Goal: Obtain resource: Download file/media

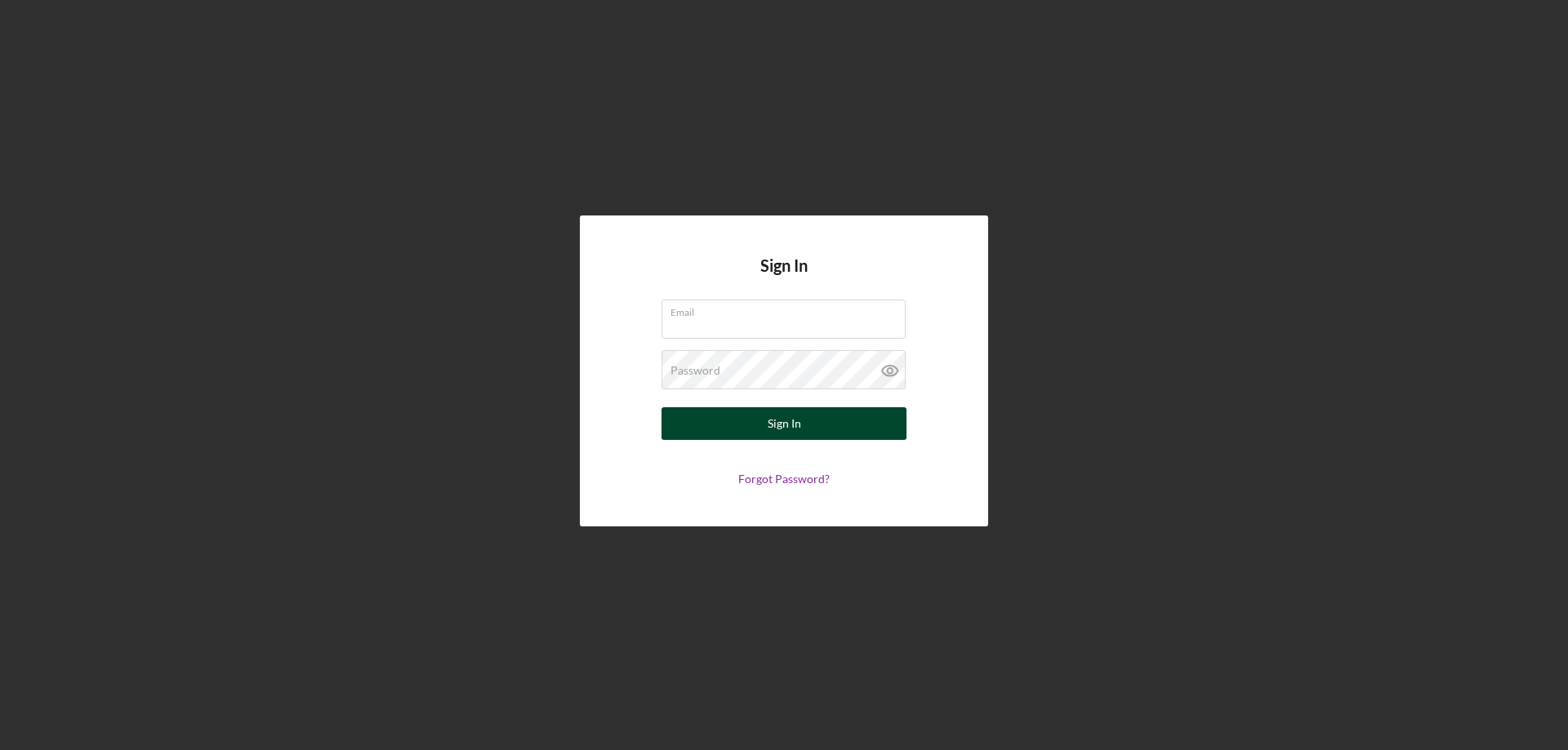
type input "[EMAIL_ADDRESS][DOMAIN_NAME]"
click at [750, 429] on button "Sign In" at bounding box center [784, 424] width 245 height 33
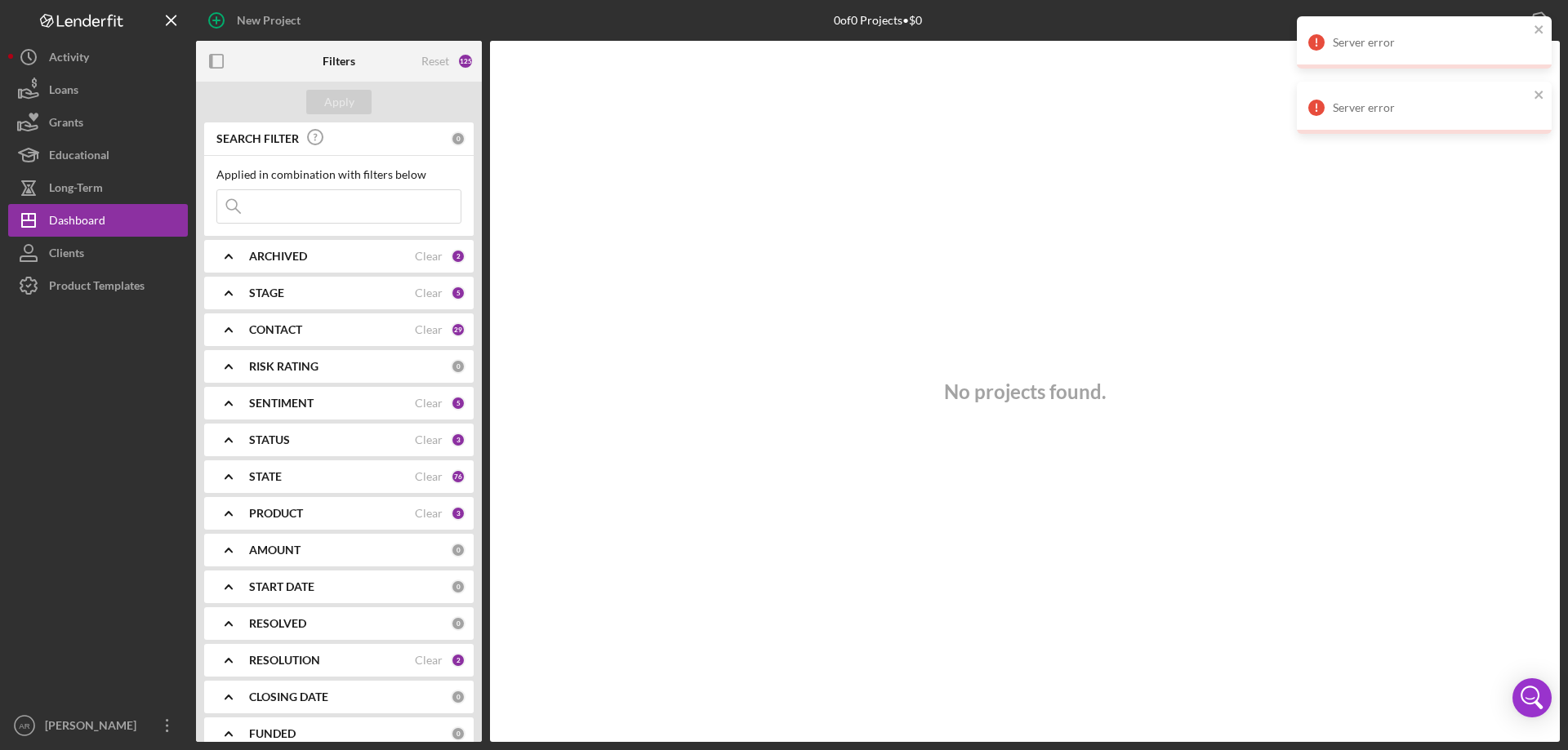
click at [300, 257] on b "ARCHIVED" at bounding box center [277, 256] width 58 height 13
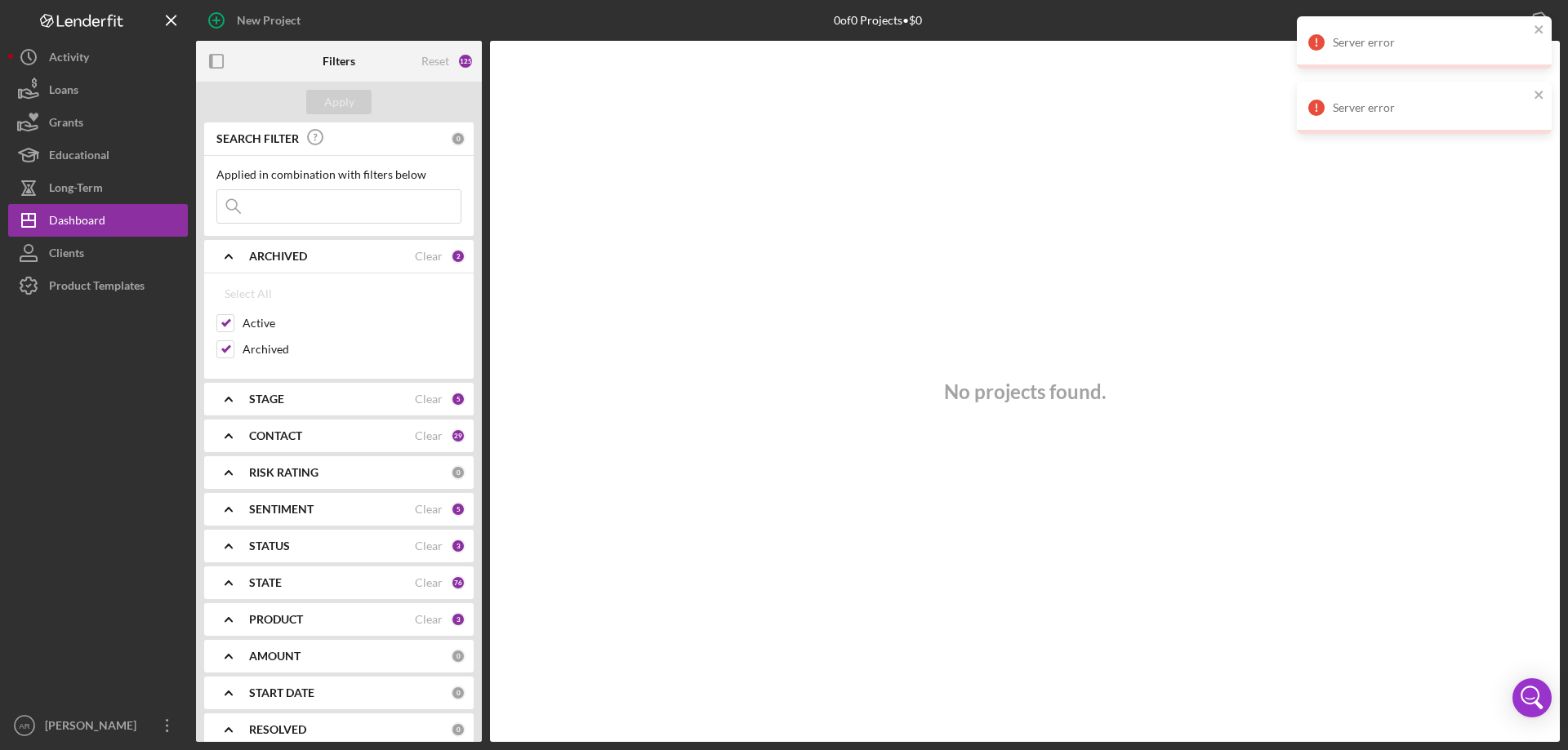
click at [300, 257] on b "ARCHIVED" at bounding box center [277, 256] width 58 height 13
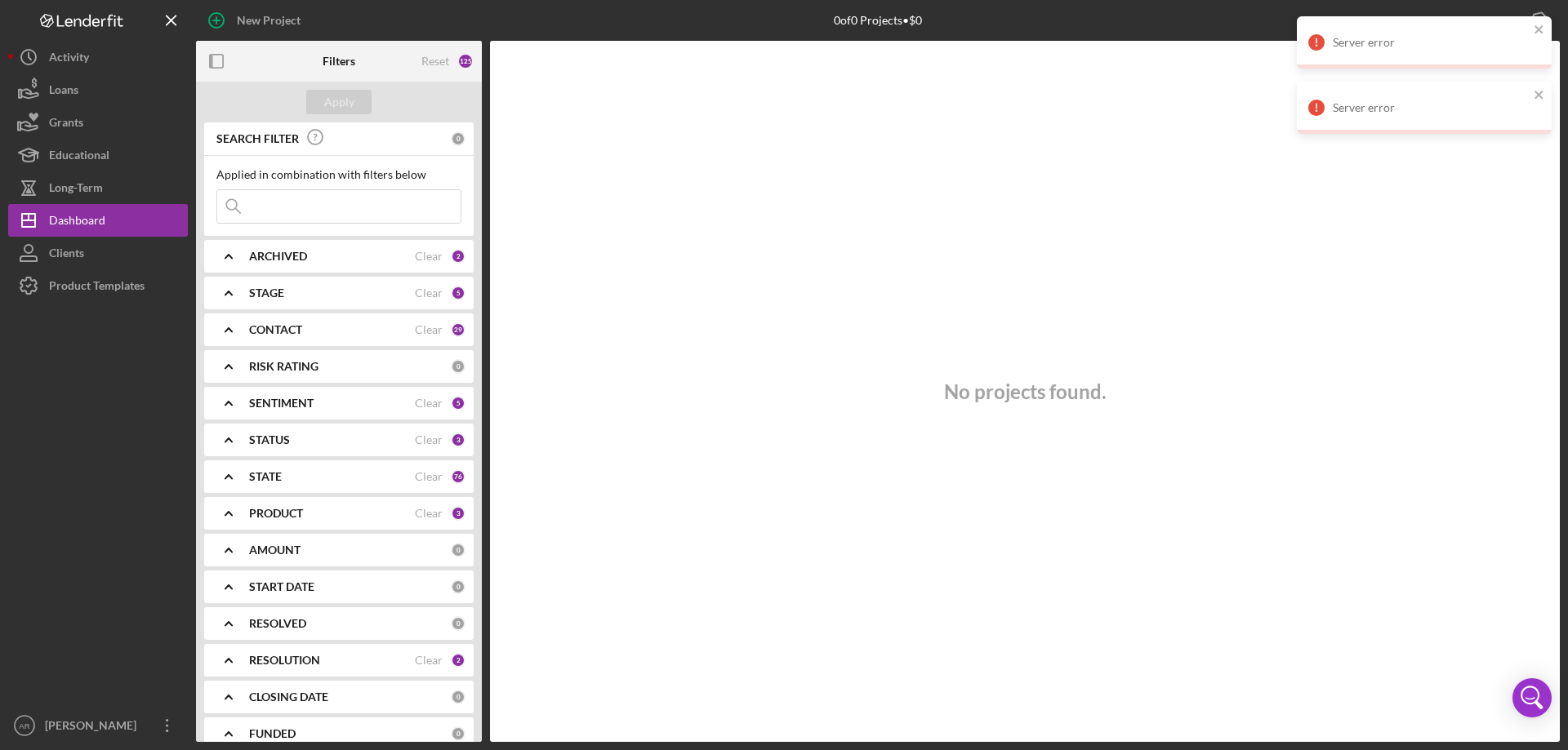
click at [282, 296] on b "STAGE" at bounding box center [266, 293] width 35 height 13
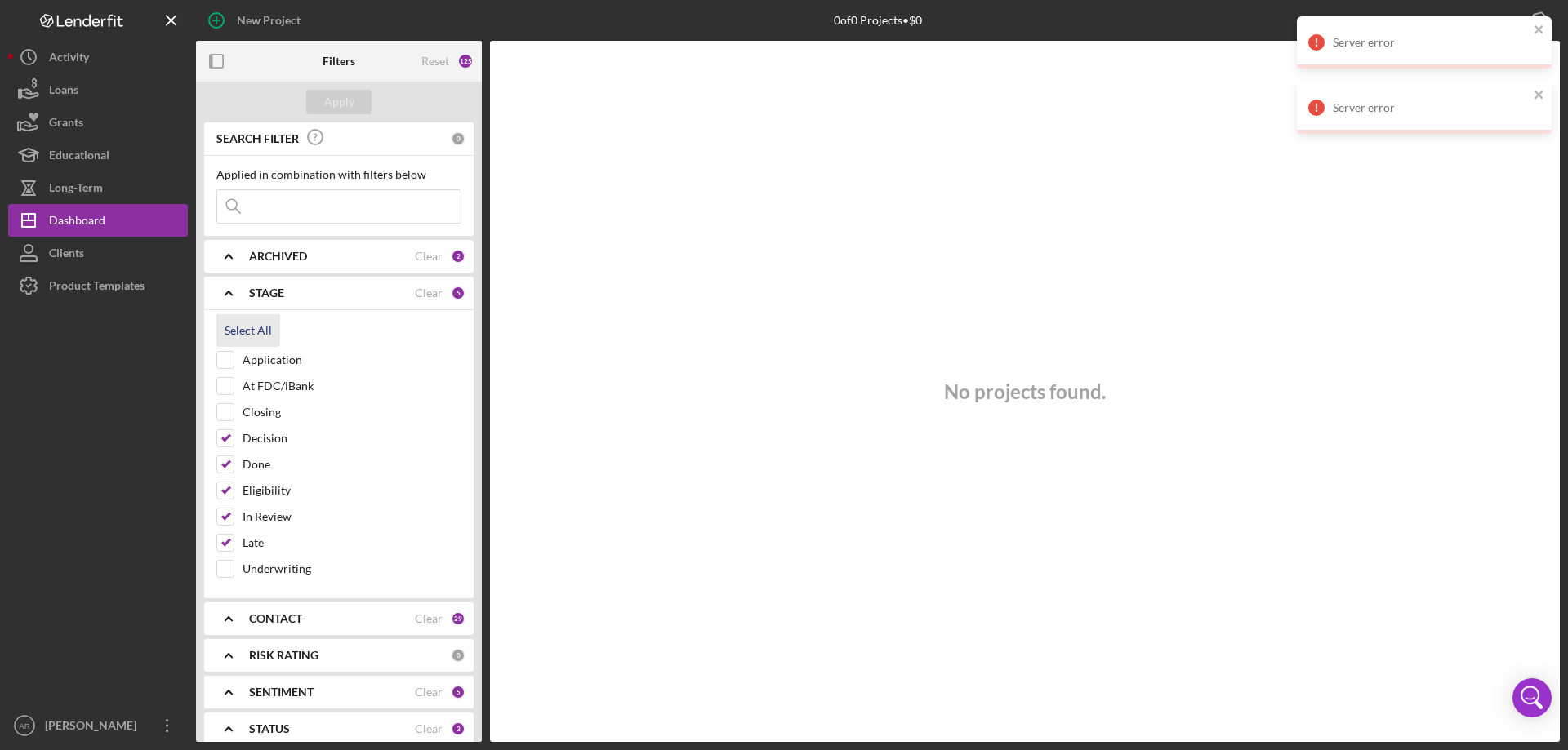
click at [231, 325] on div "Select All" at bounding box center [248, 331] width 47 height 33
checkbox input "true"
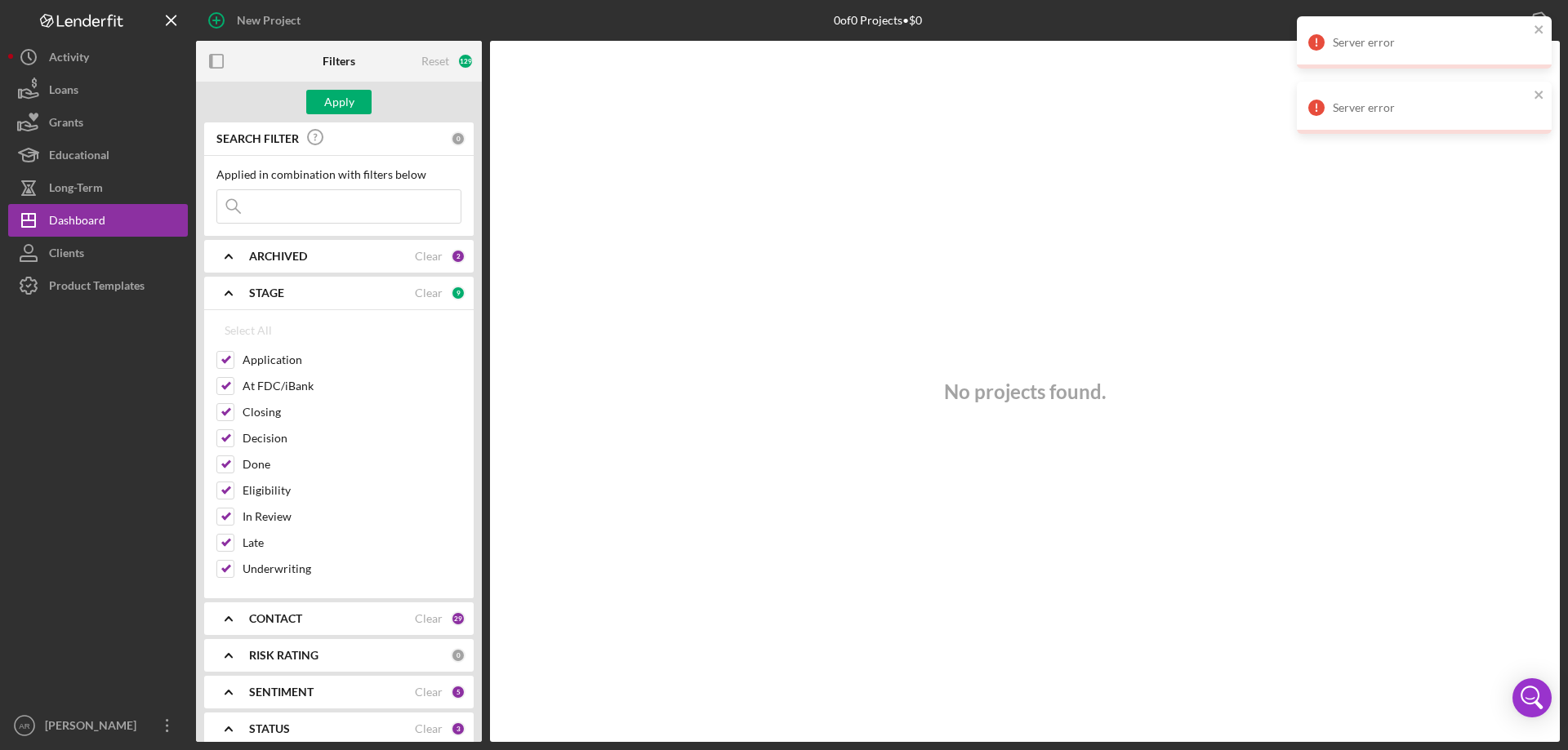
click at [263, 288] on b "STAGE" at bounding box center [266, 293] width 35 height 13
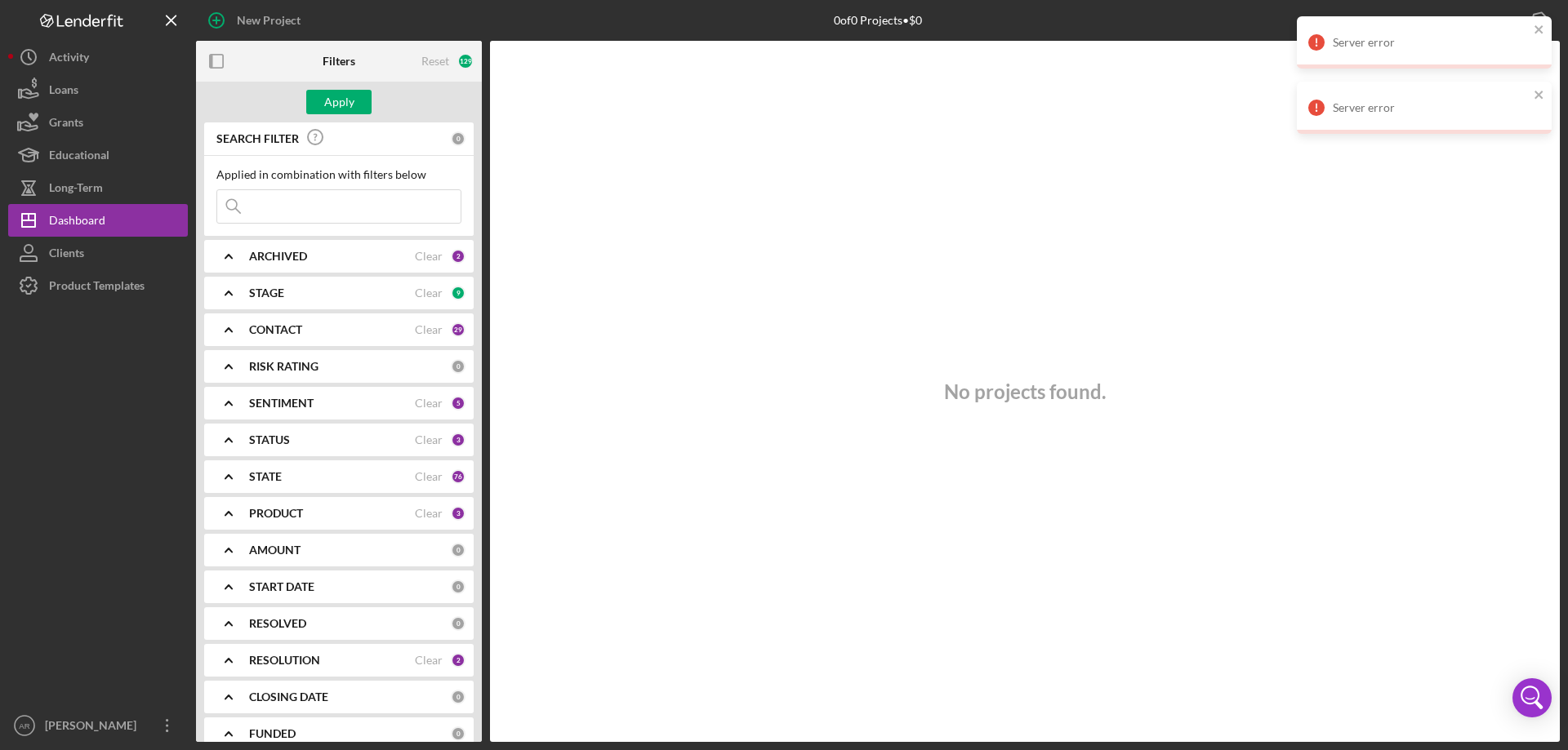
click at [254, 338] on div "CONTACT Clear 29" at bounding box center [357, 330] width 216 height 33
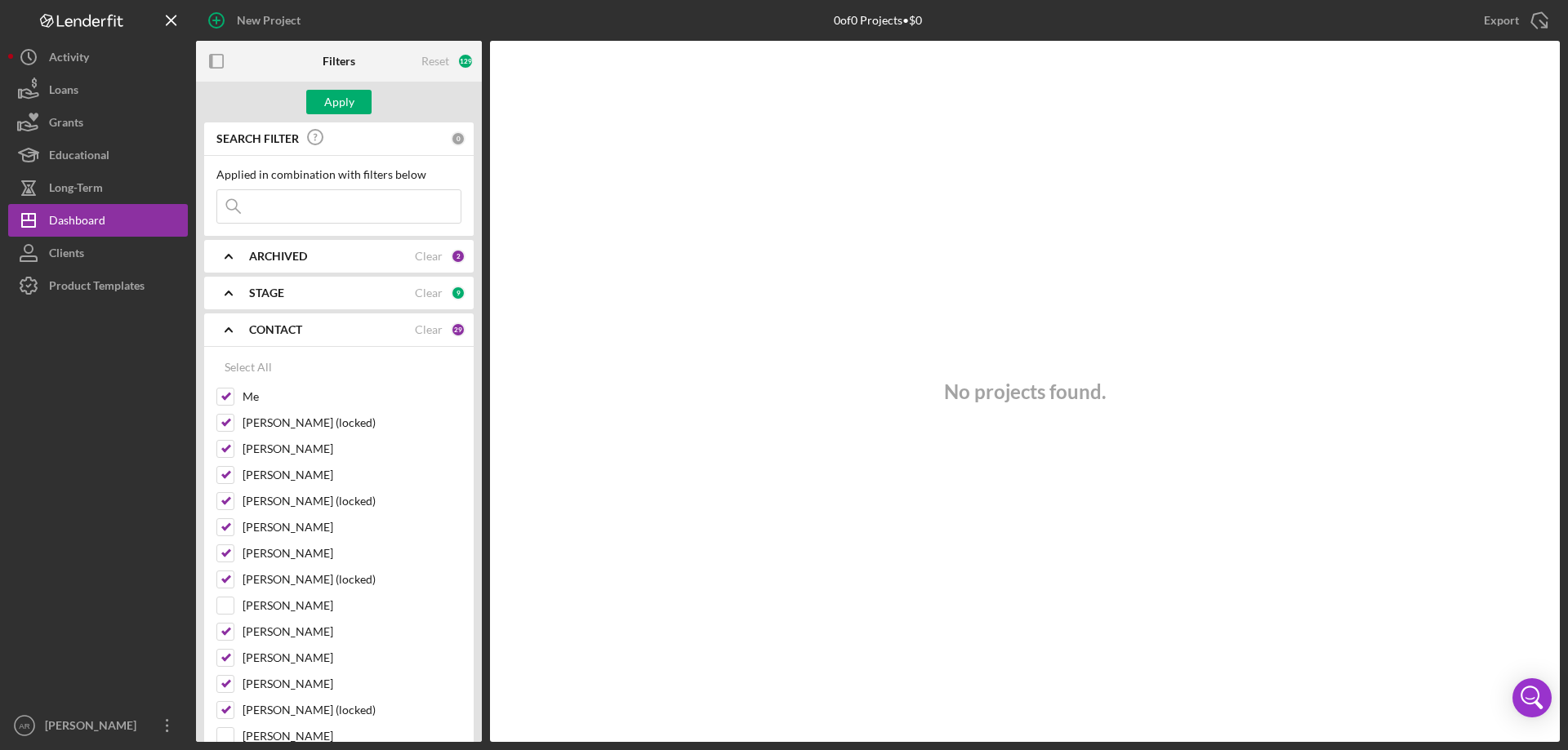
click at [254, 336] on b "CONTACT" at bounding box center [276, 329] width 53 height 13
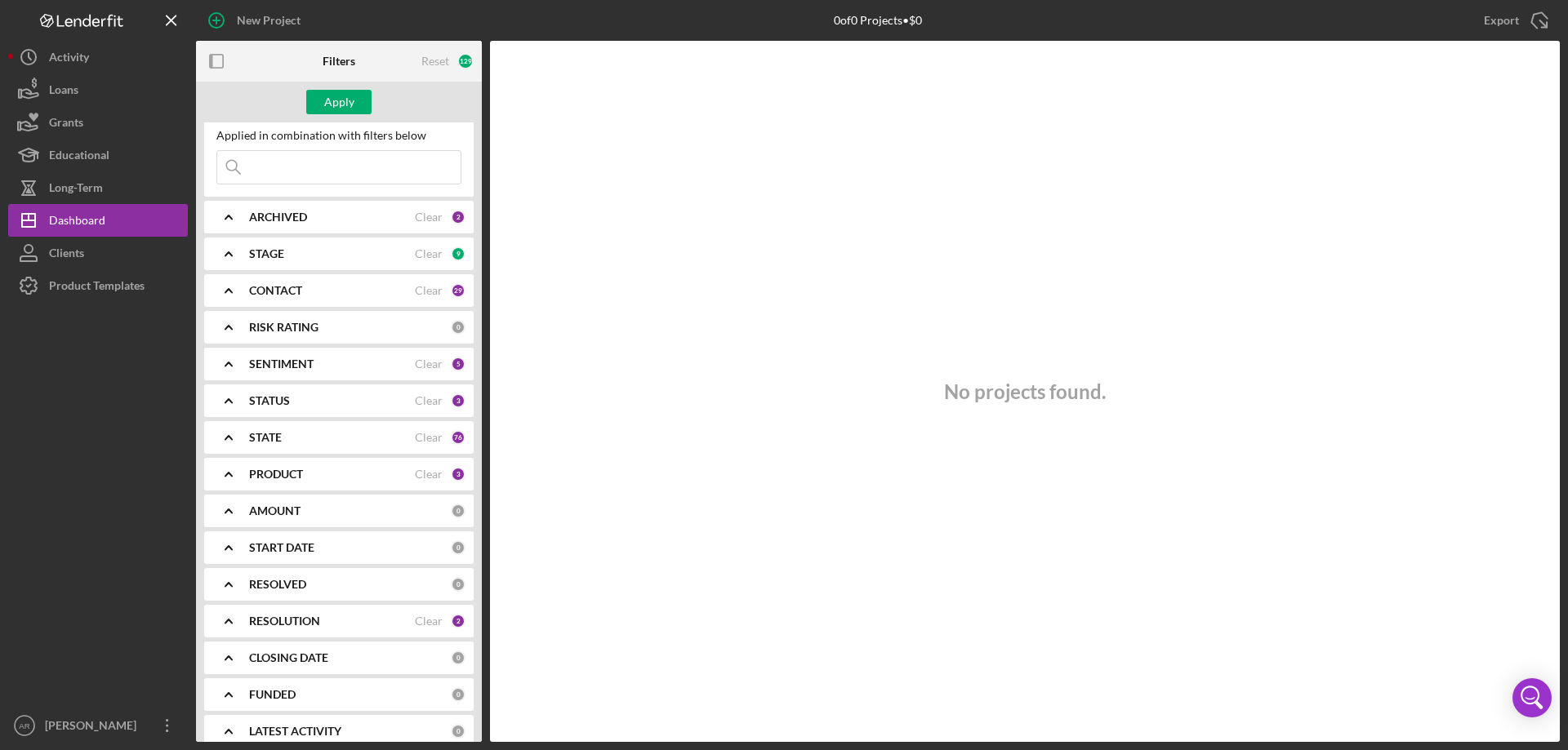
scroll to position [57, 0]
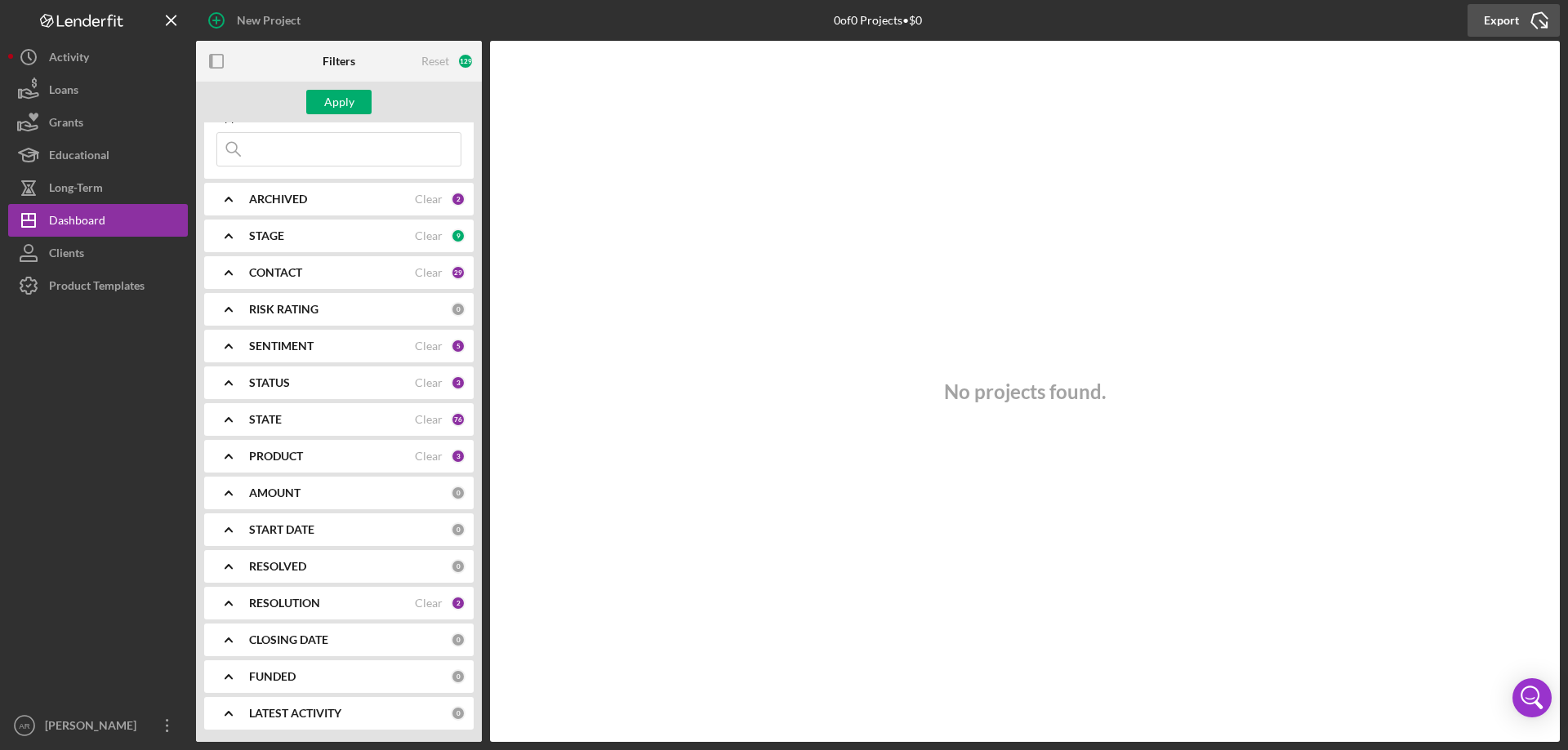
click at [1503, 21] on div "Export" at bounding box center [1501, 21] width 35 height 33
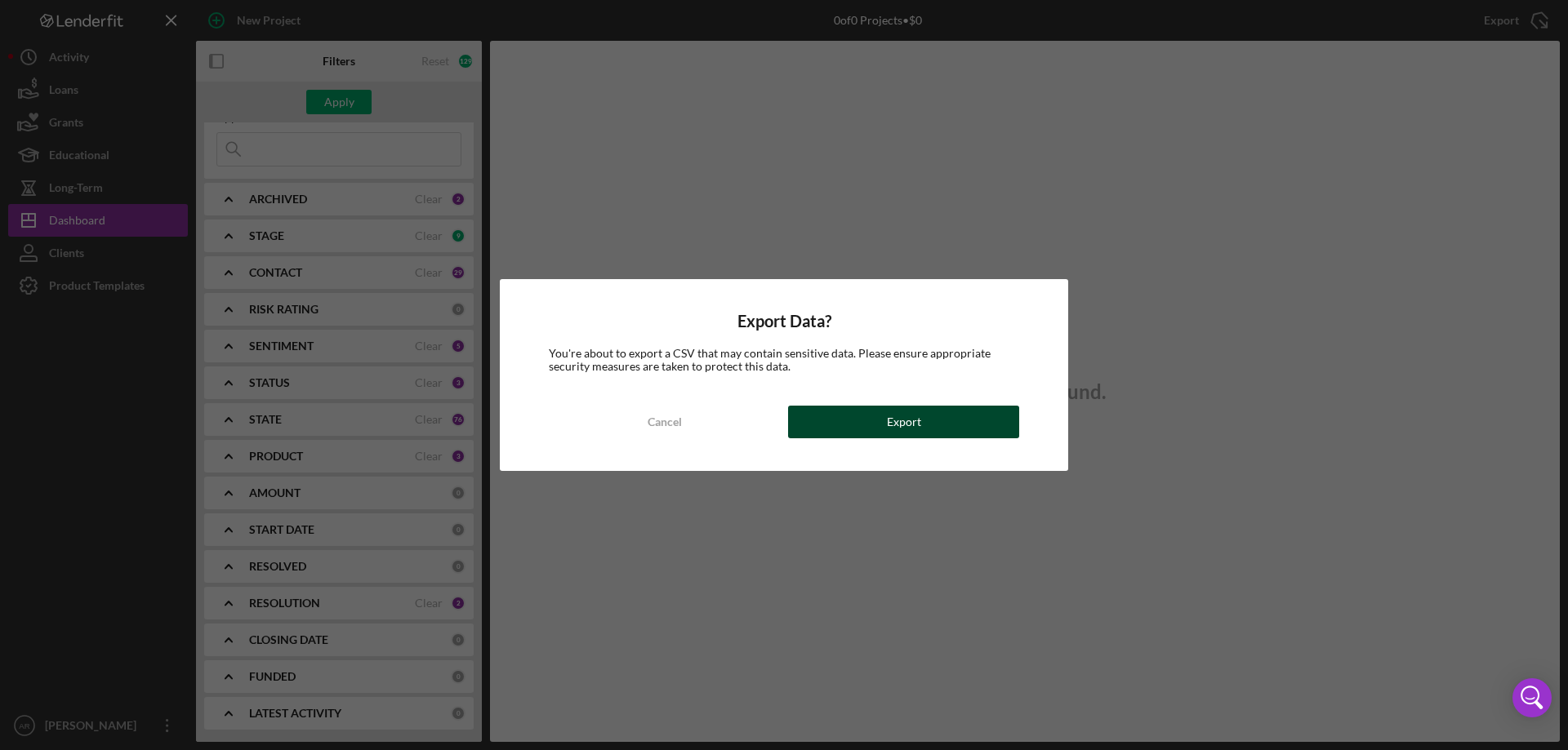
click at [978, 415] on button "Export" at bounding box center [904, 422] width 231 height 33
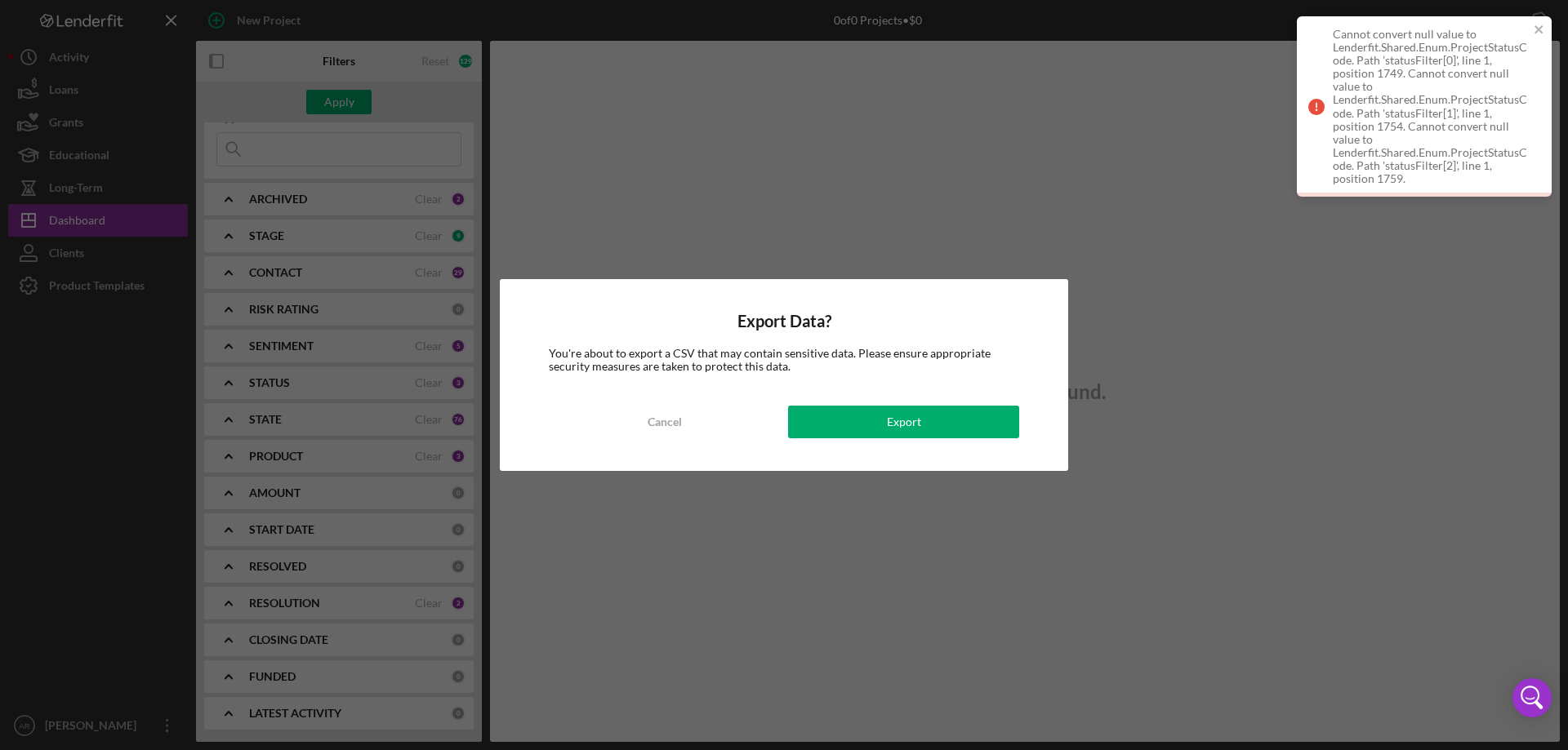
click at [1538, 22] on div "Cannot convert null value to Lenderfit.Shared.Enum.ProjectStatusCode. Path 'sta…" at bounding box center [1424, 106] width 255 height 180
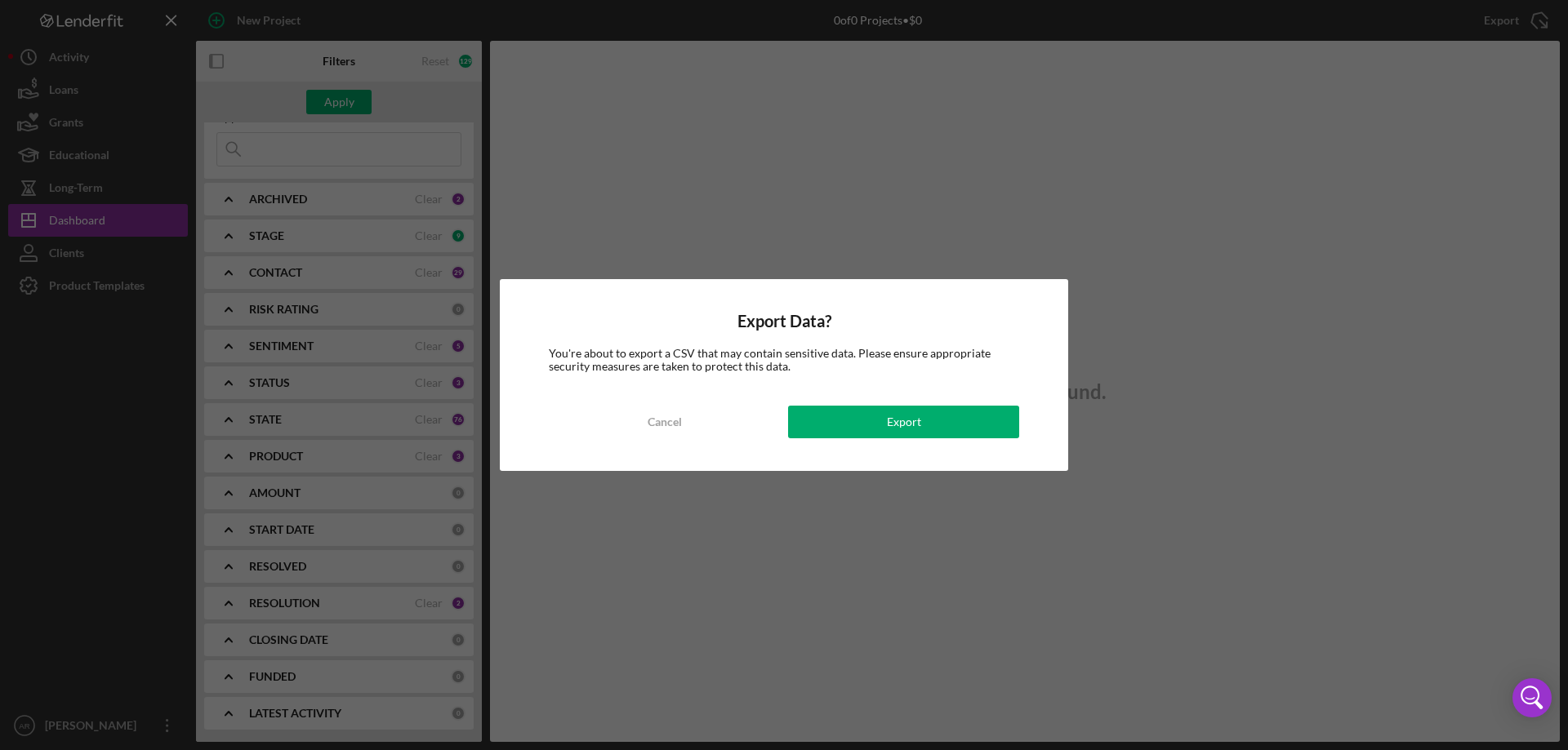
click at [1056, 292] on div "Export Data? You're about to export a CSV that may contain sensitive data. Plea…" at bounding box center [784, 375] width 569 height 192
click at [662, 418] on div "Cancel" at bounding box center [665, 422] width 34 height 33
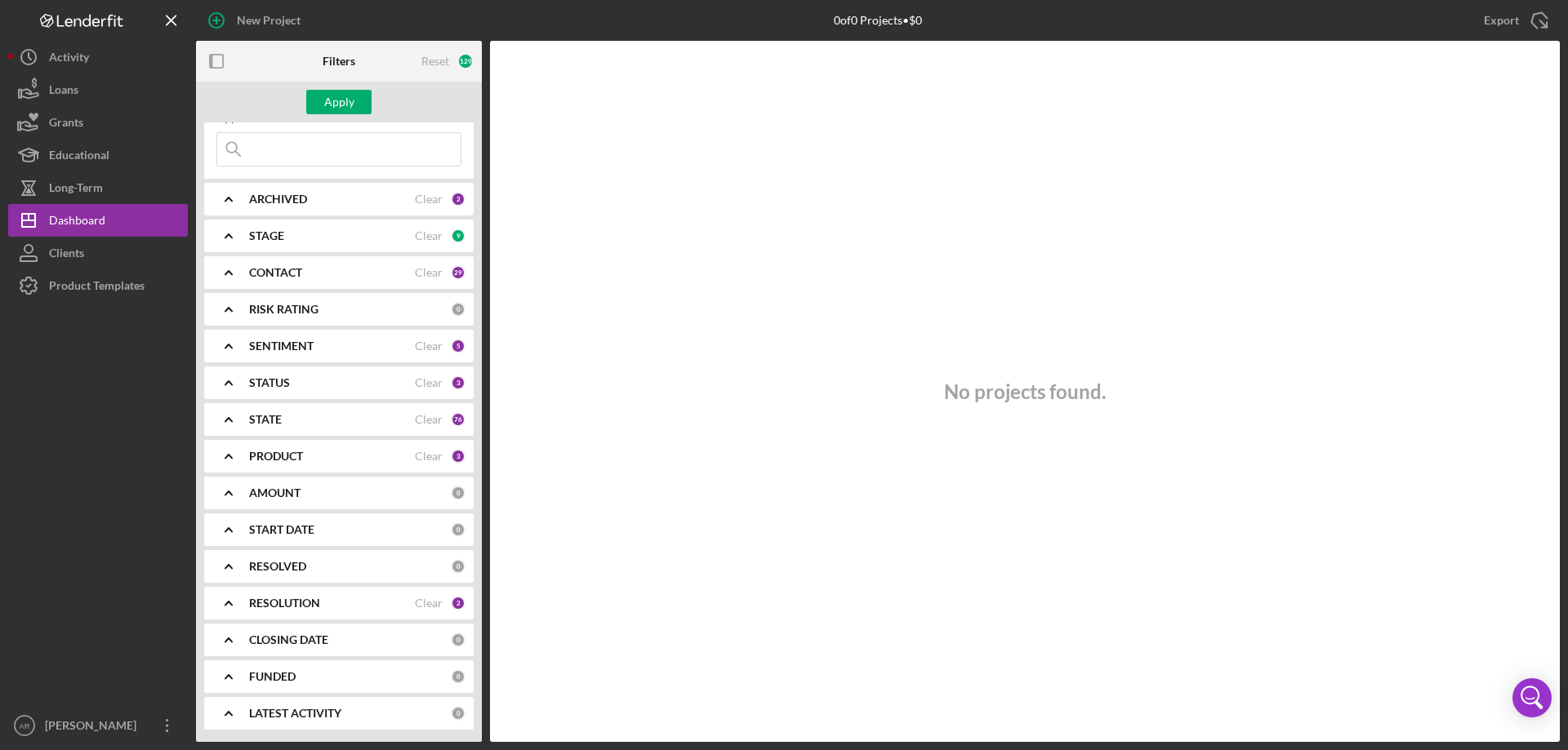
scroll to position [0, 0]
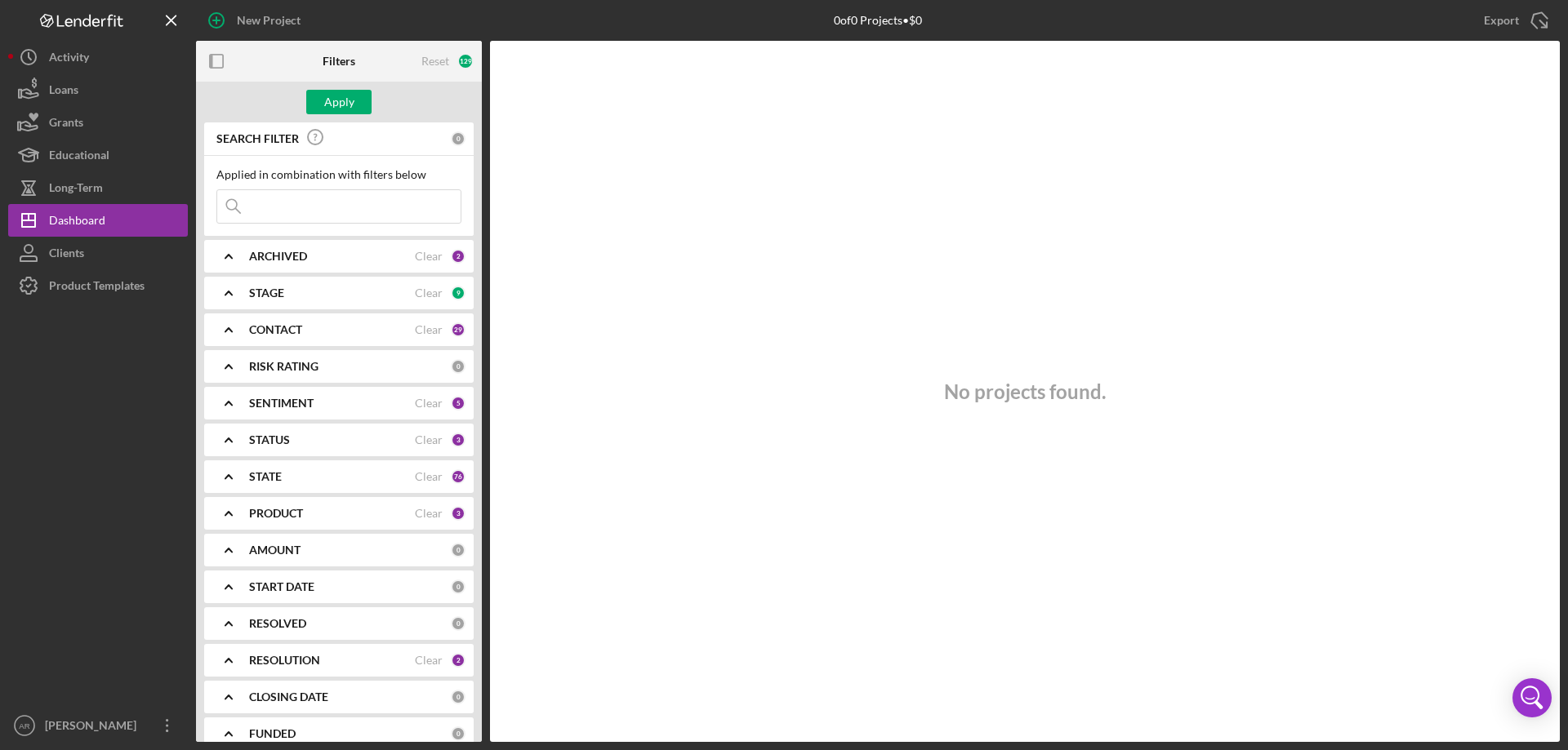
click at [298, 264] on div "ARCHIVED Clear 2" at bounding box center [357, 257] width 216 height 33
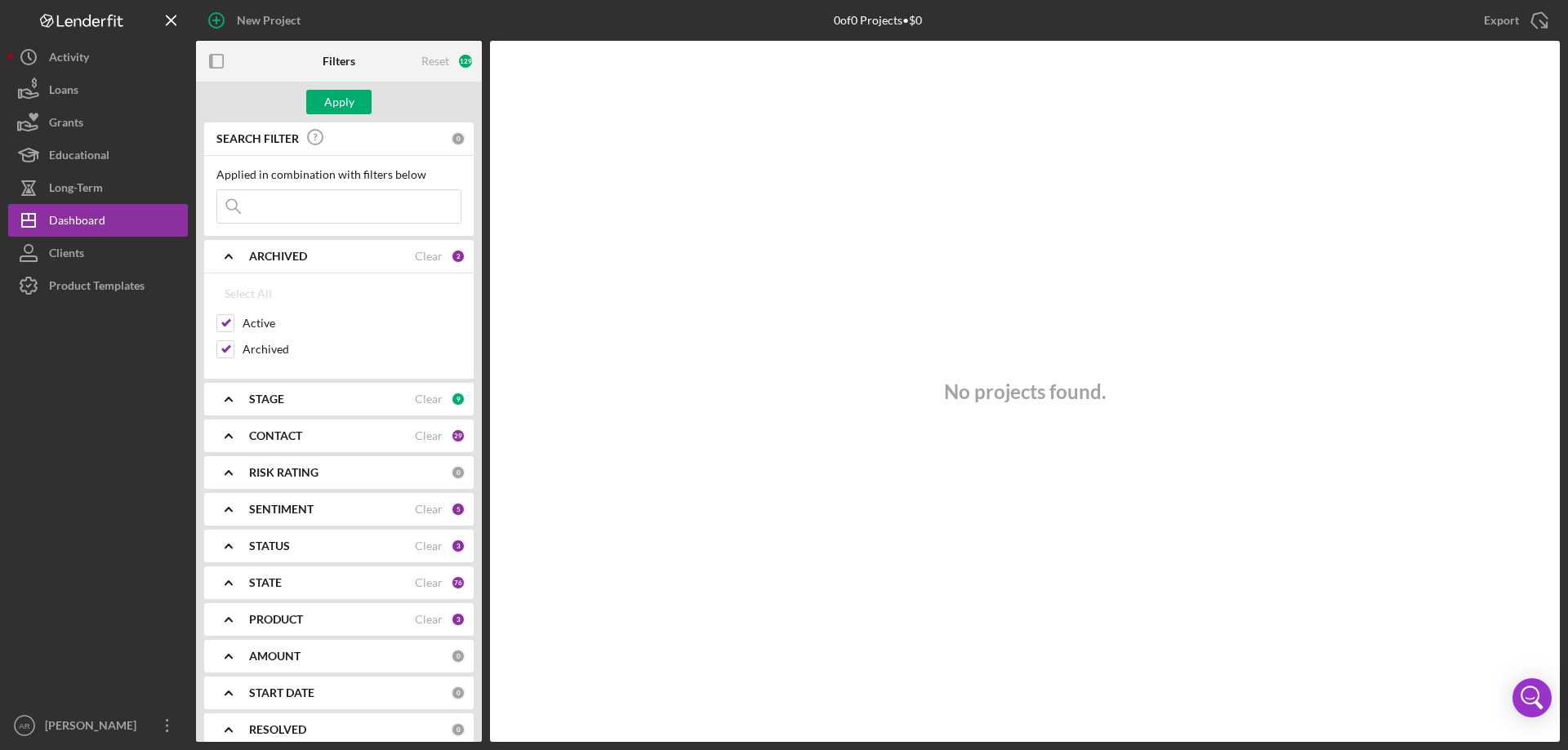
click at [298, 263] on div "ARCHIVED Clear 2" at bounding box center [357, 256] width 216 height 15
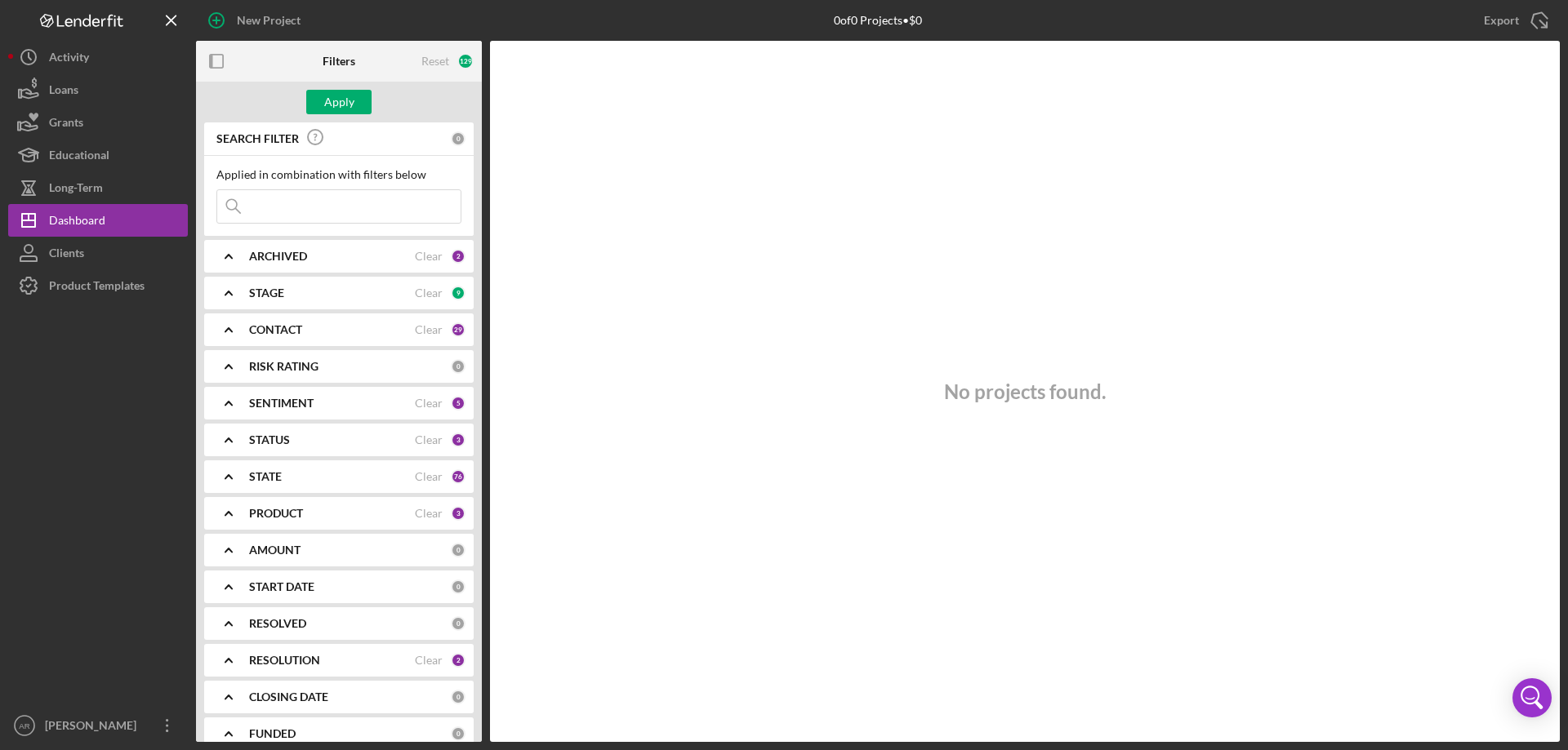
click at [298, 286] on div "STAGE Clear 9" at bounding box center [357, 293] width 216 height 15
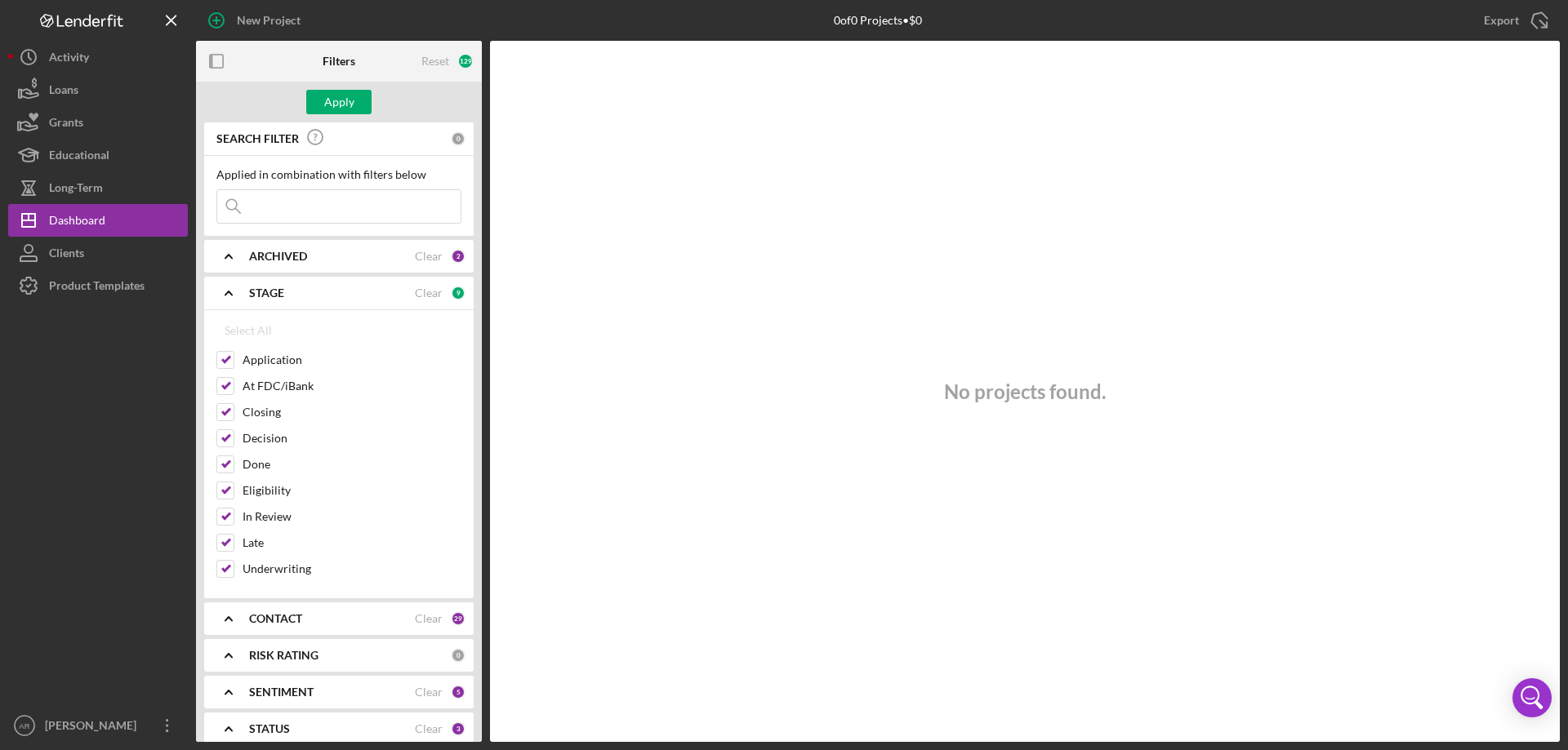
click at [298, 286] on div "STAGE Clear 9" at bounding box center [357, 293] width 216 height 15
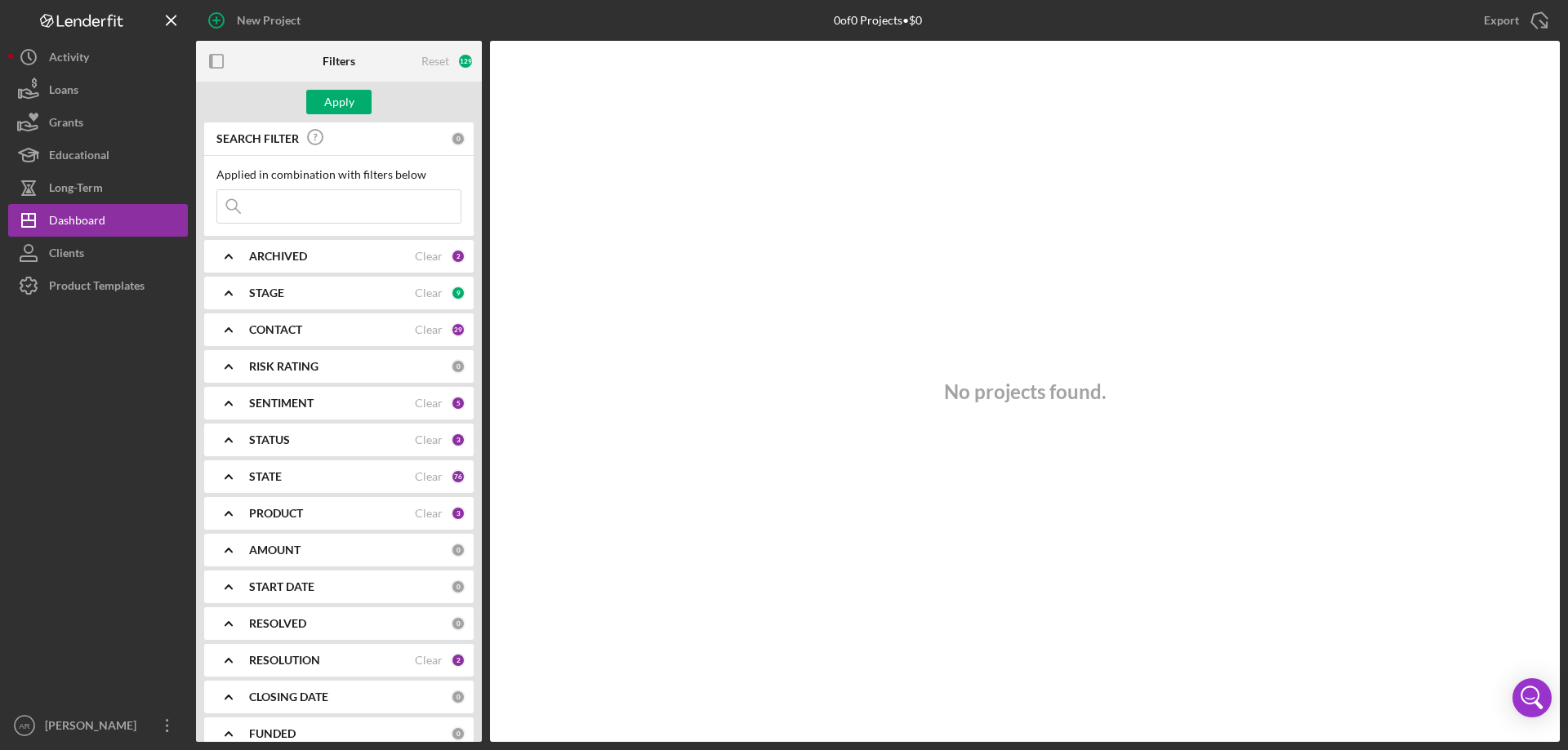
click at [293, 340] on div "CONTACT Clear 29" at bounding box center [357, 330] width 216 height 33
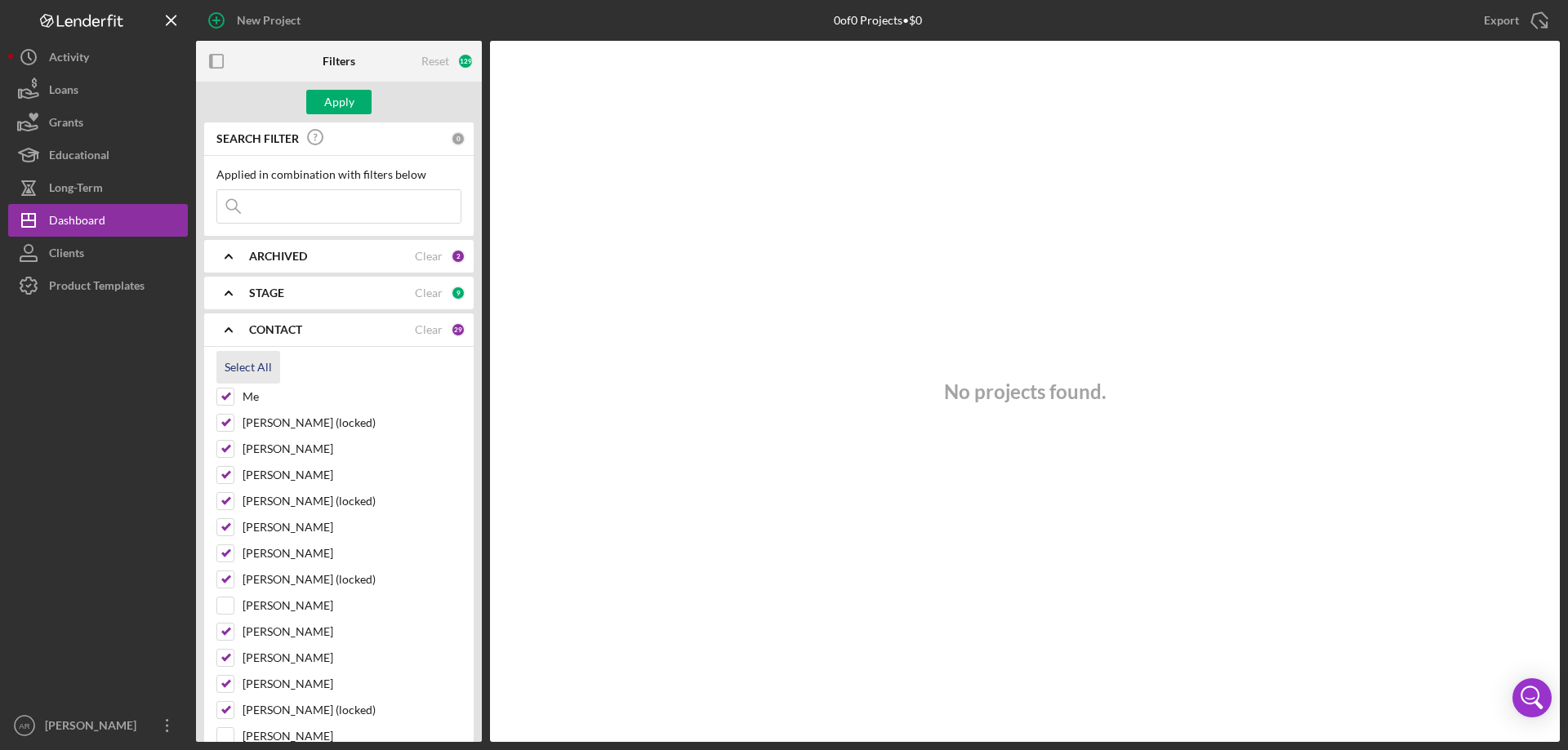
click at [250, 367] on div "Select All" at bounding box center [248, 368] width 47 height 33
checkbox input "true"
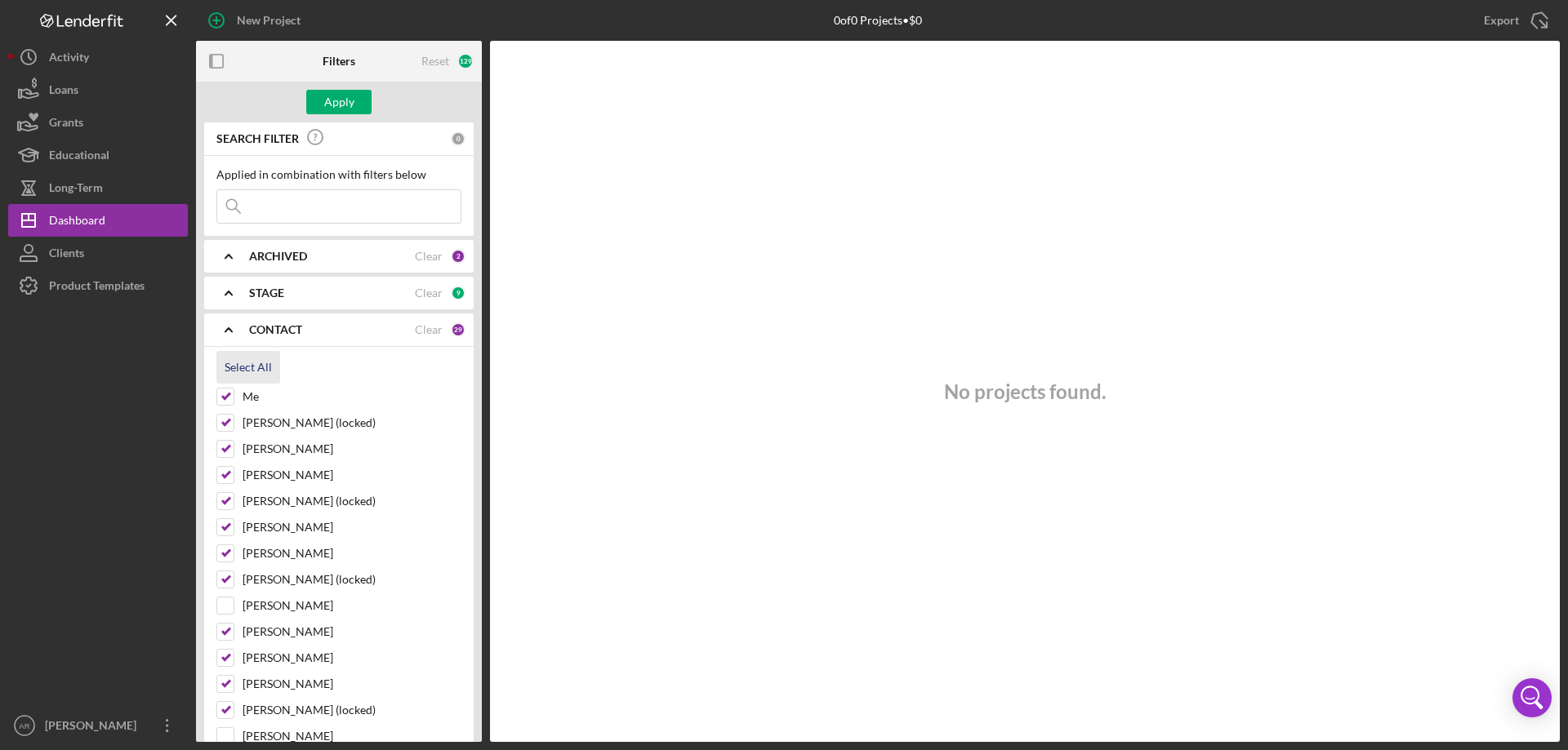
checkbox input "true"
click at [270, 337] on div "CONTACT Clear 34" at bounding box center [357, 329] width 216 height 15
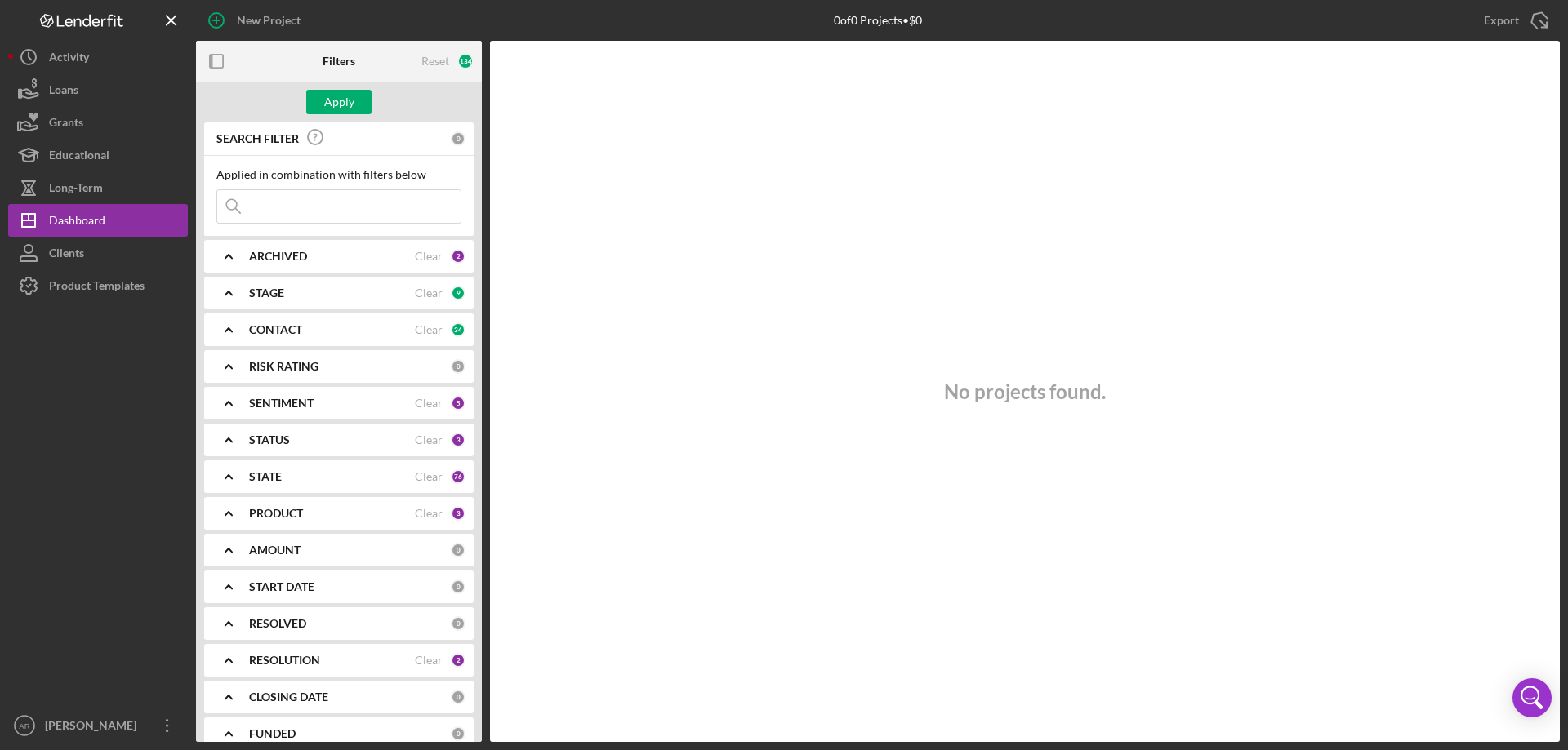
click at [267, 365] on b "RISK RATING" at bounding box center [283, 366] width 70 height 13
click at [267, 364] on b "RISK RATING" at bounding box center [283, 366] width 70 height 13
click at [276, 408] on b "SENTIMENT" at bounding box center [281, 403] width 65 height 13
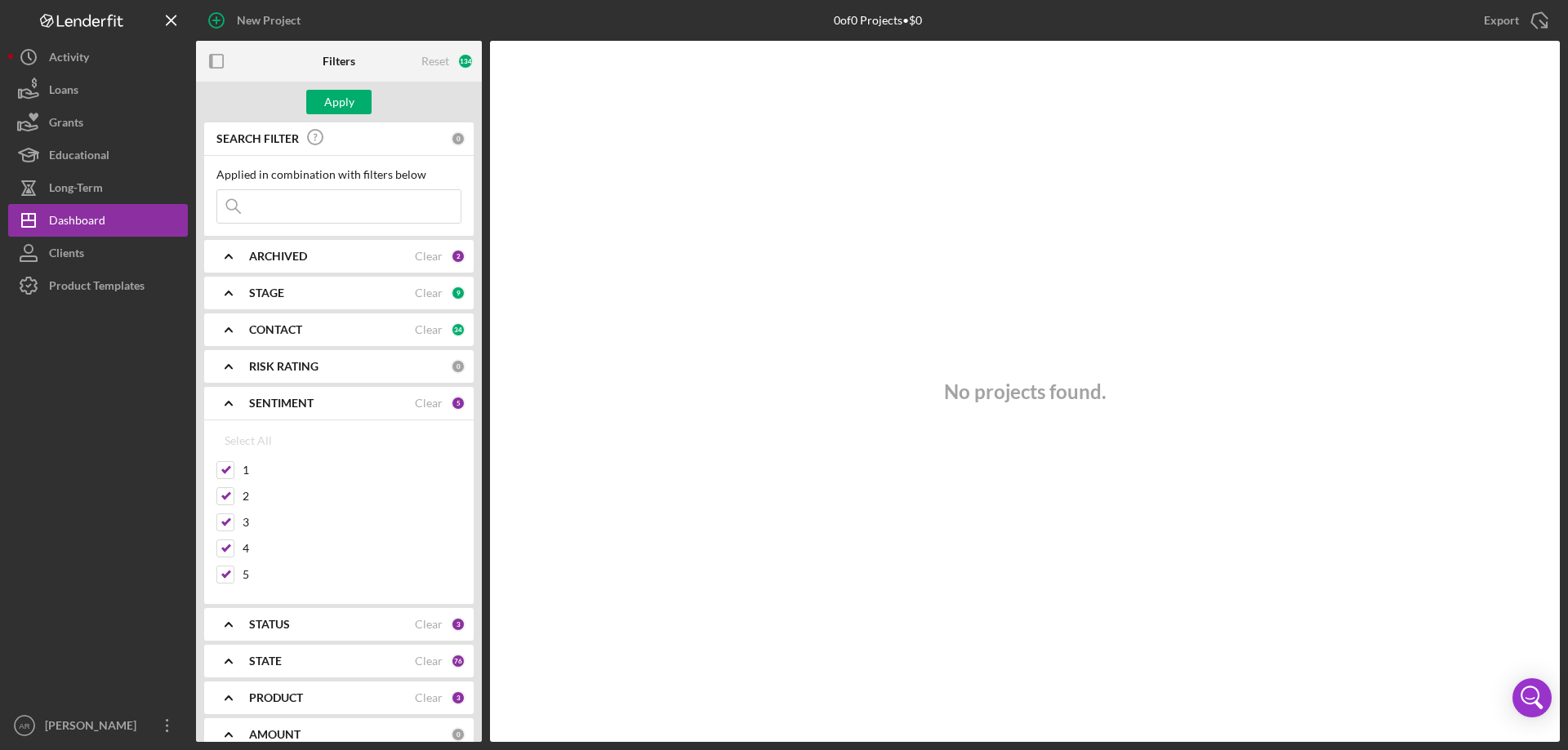
click at [276, 407] on b "SENTIMENT" at bounding box center [281, 403] width 65 height 13
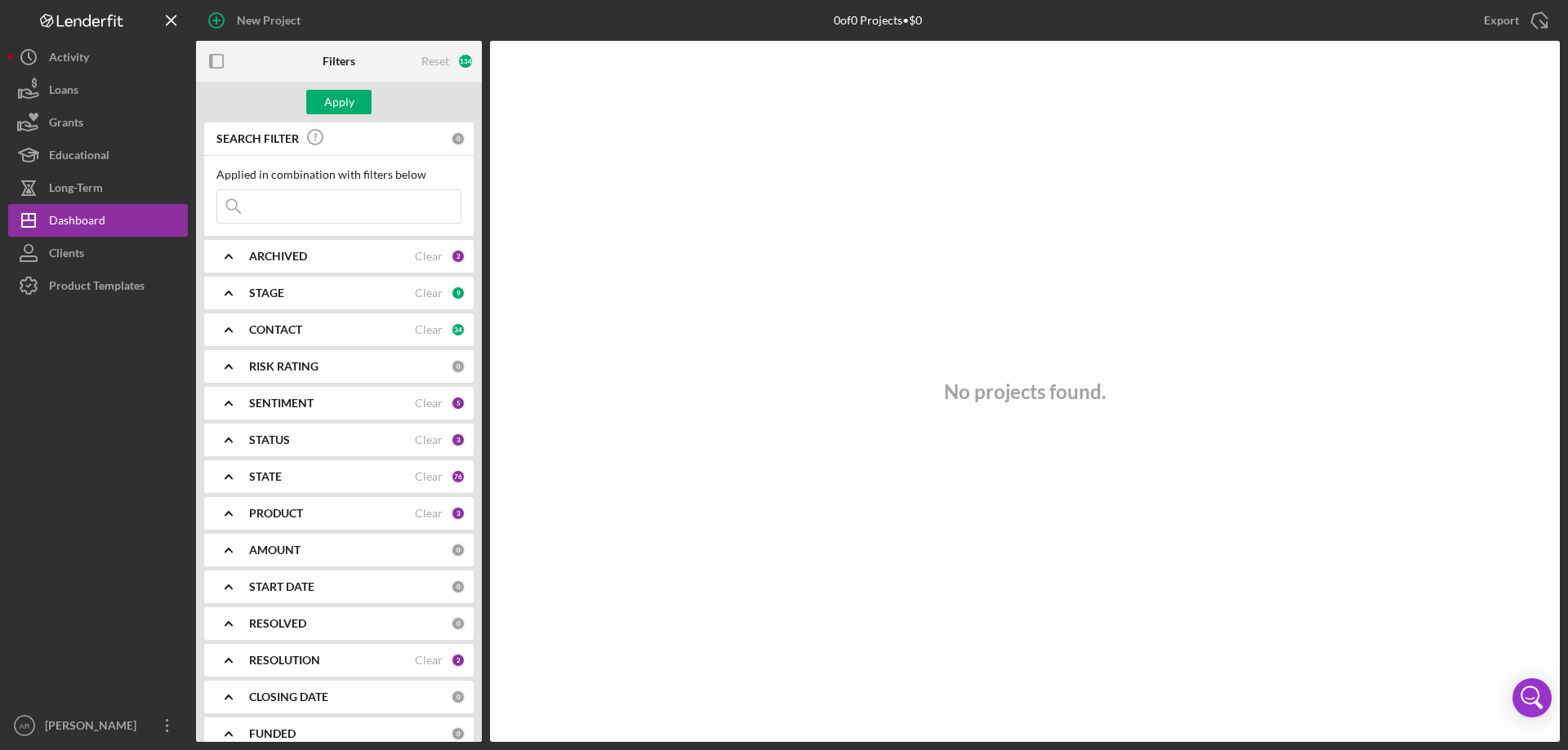
click at [276, 441] on b "STATUS" at bounding box center [269, 439] width 40 height 13
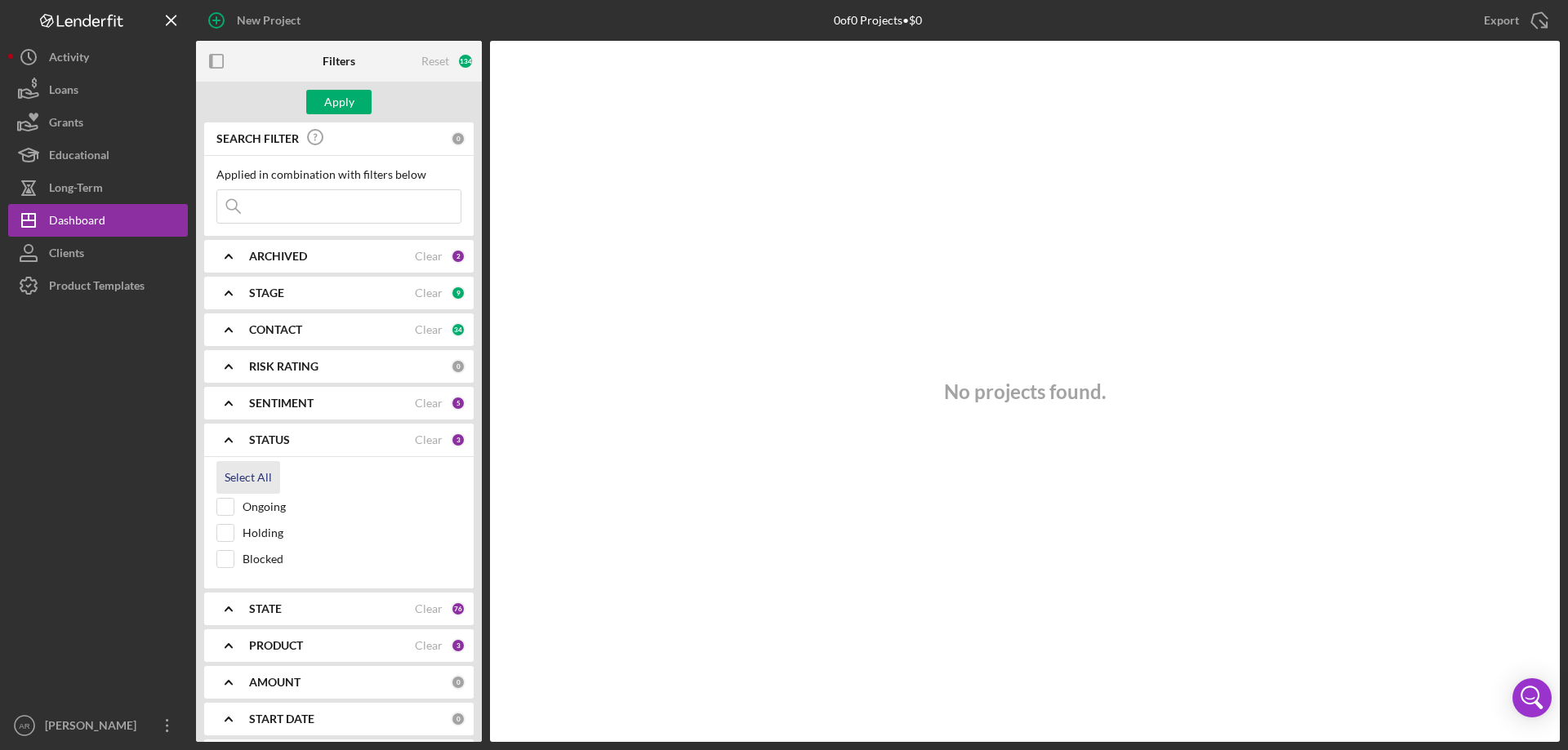
click at [234, 474] on div "Select All" at bounding box center [248, 478] width 47 height 33
checkbox input "true"
click at [255, 440] on b "STATUS" at bounding box center [269, 439] width 40 height 13
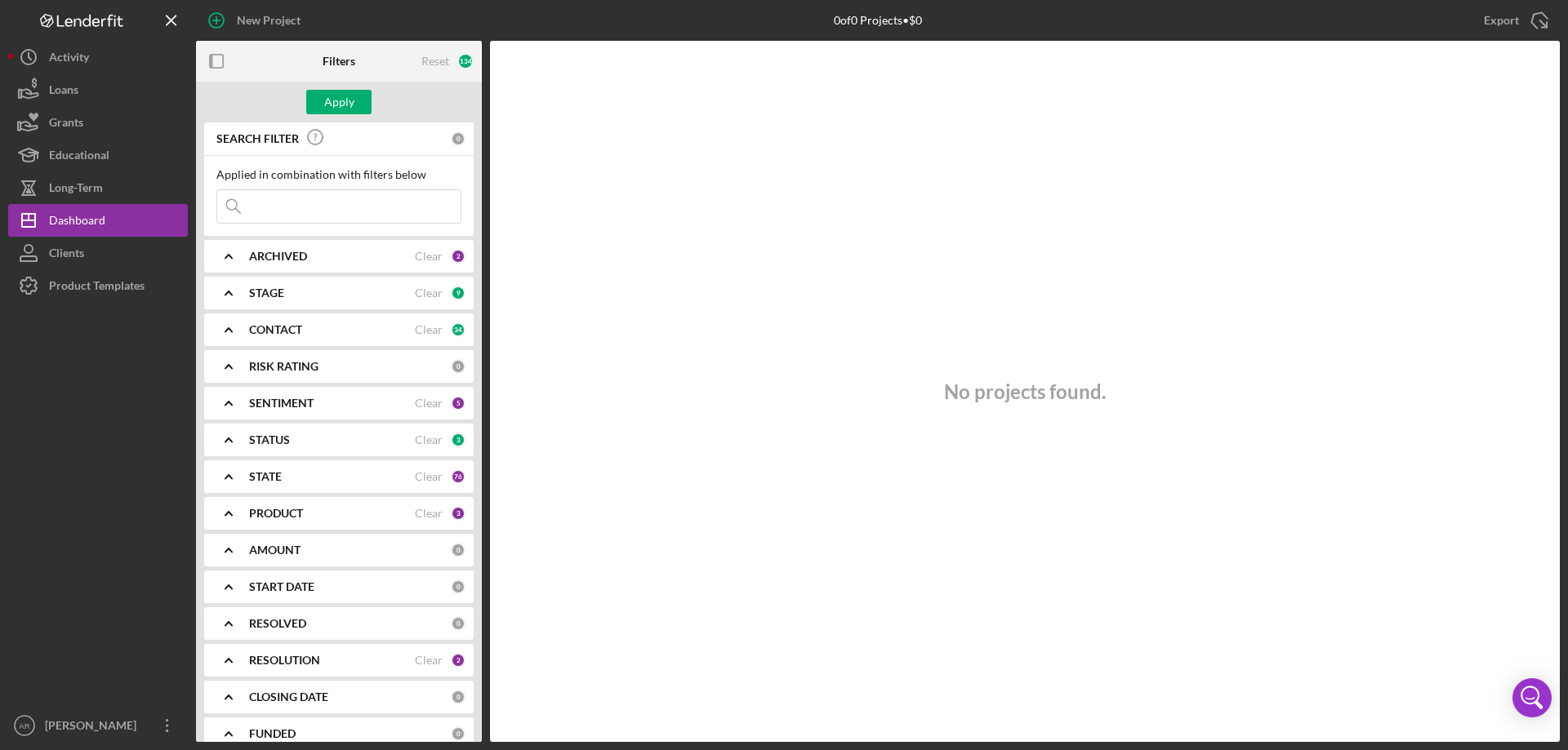
click at [283, 473] on div "STATE" at bounding box center [332, 476] width 165 height 13
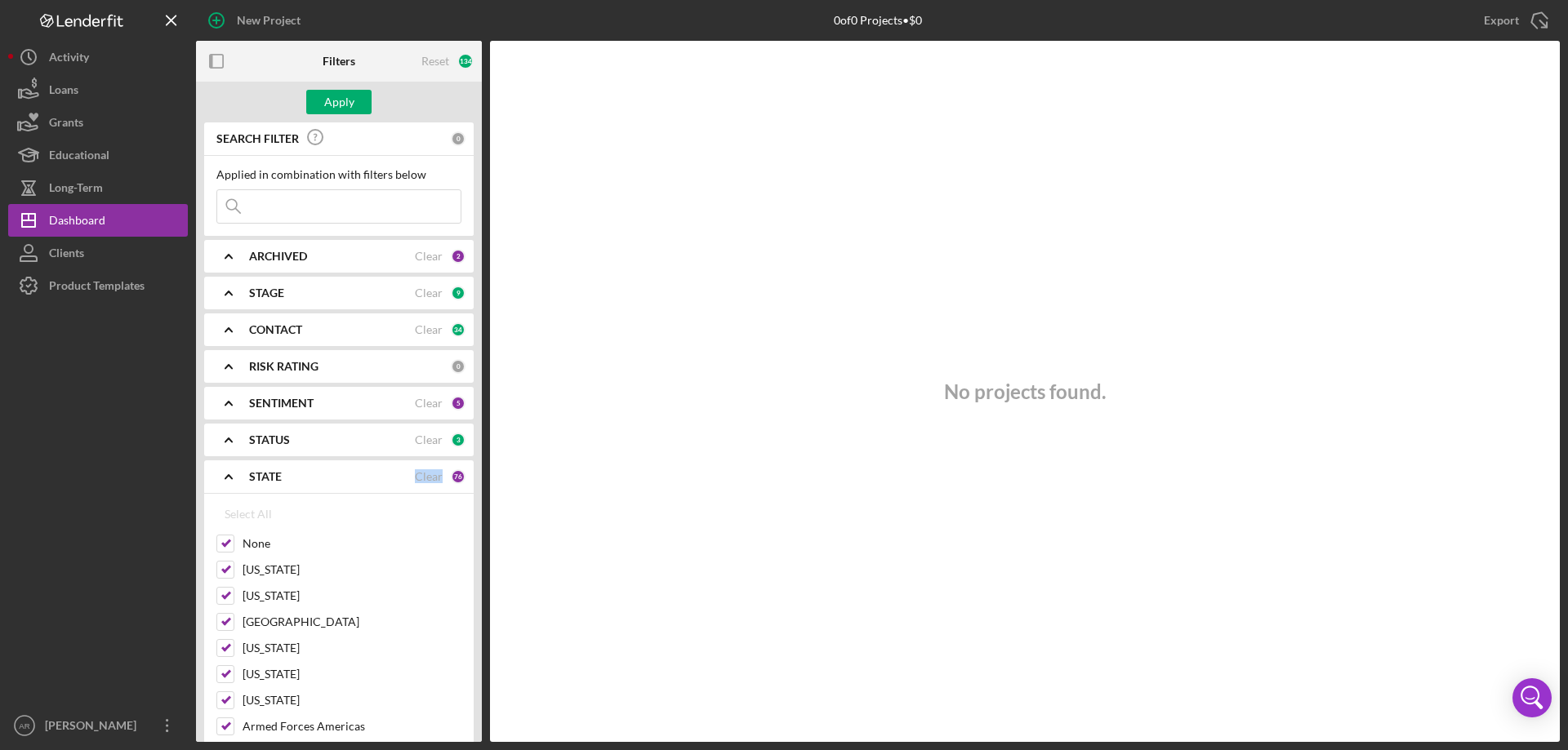
click at [283, 473] on div "STATE" at bounding box center [332, 476] width 165 height 13
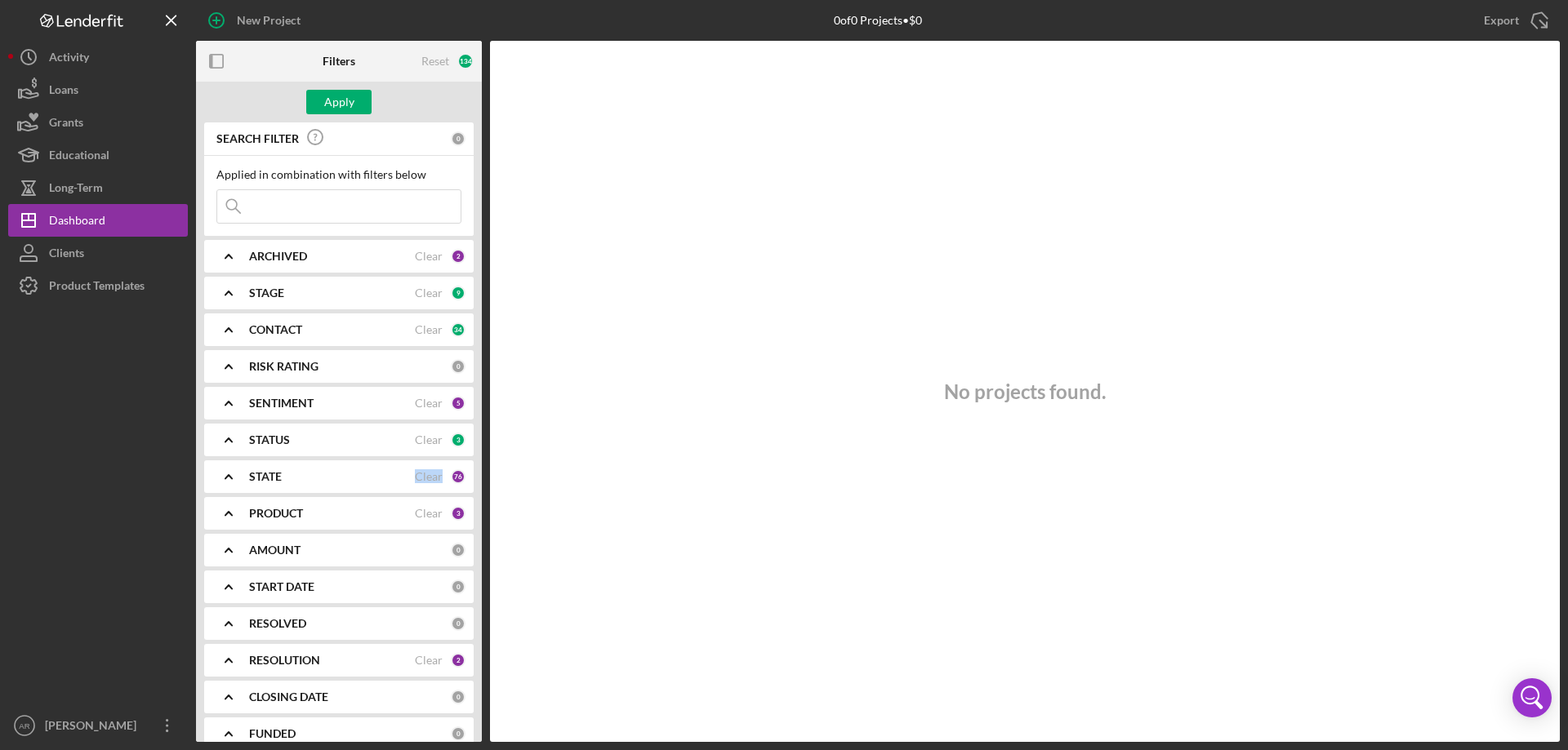
scroll to position [57, 0]
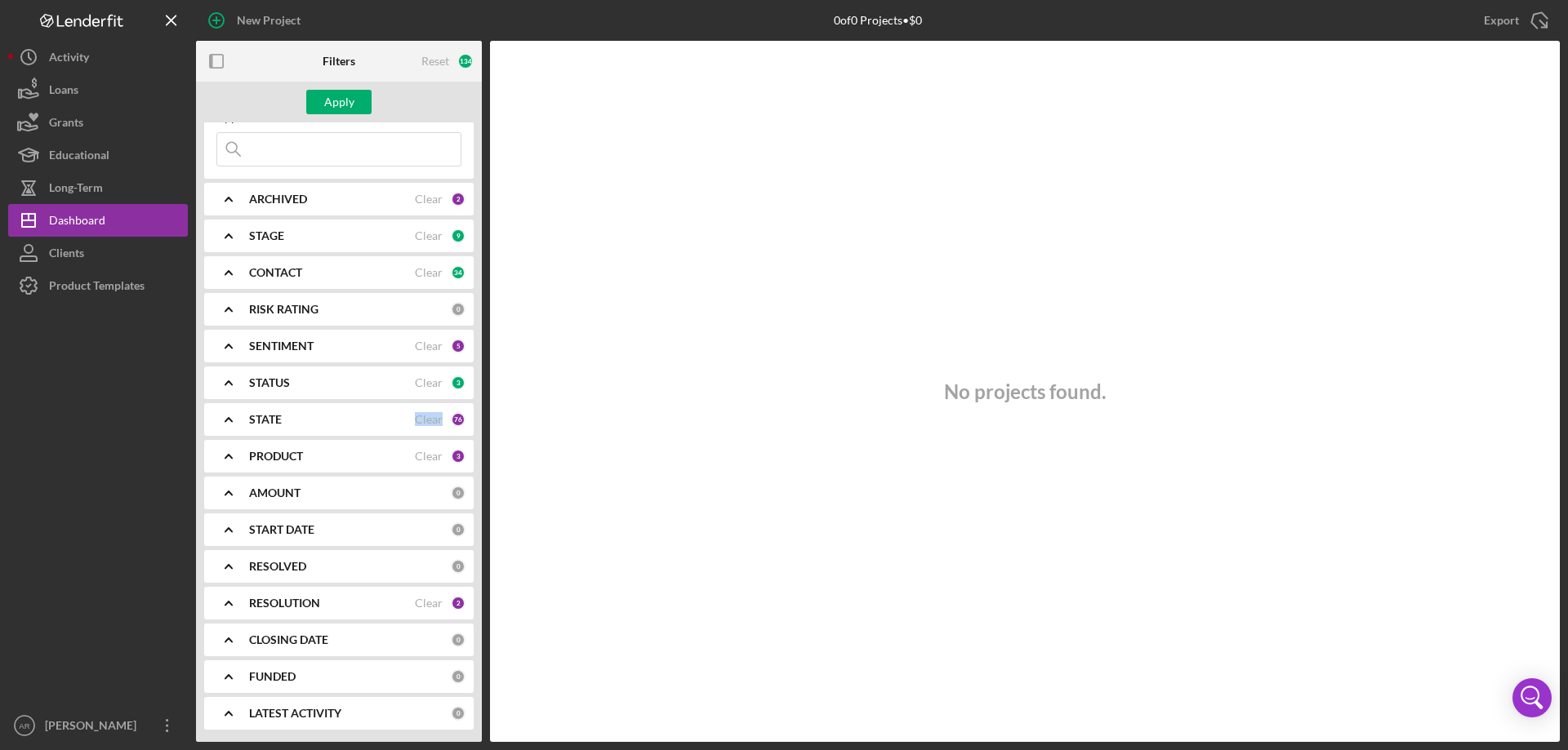
click at [289, 456] on b "PRODUCT" at bounding box center [276, 456] width 54 height 13
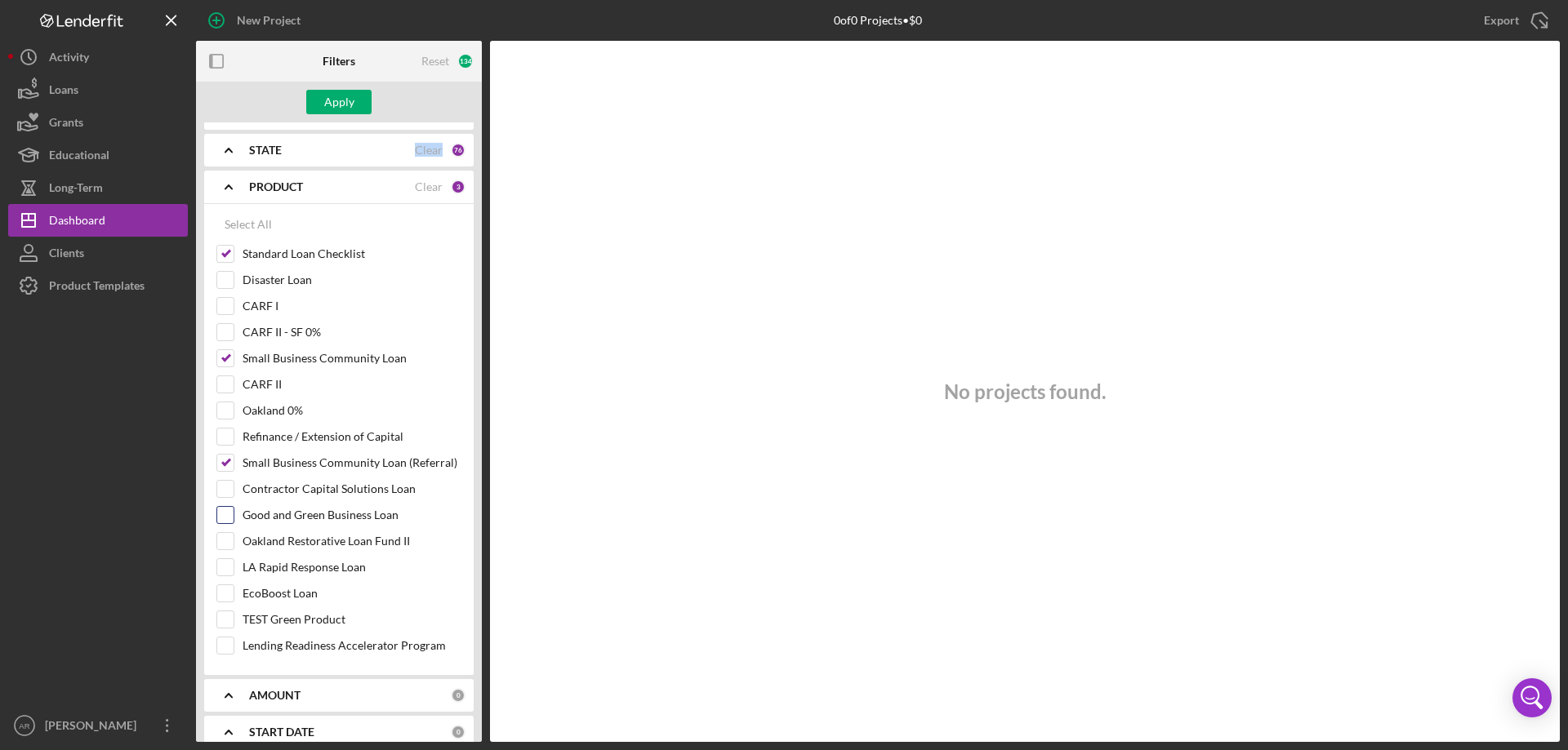
scroll to position [302, 0]
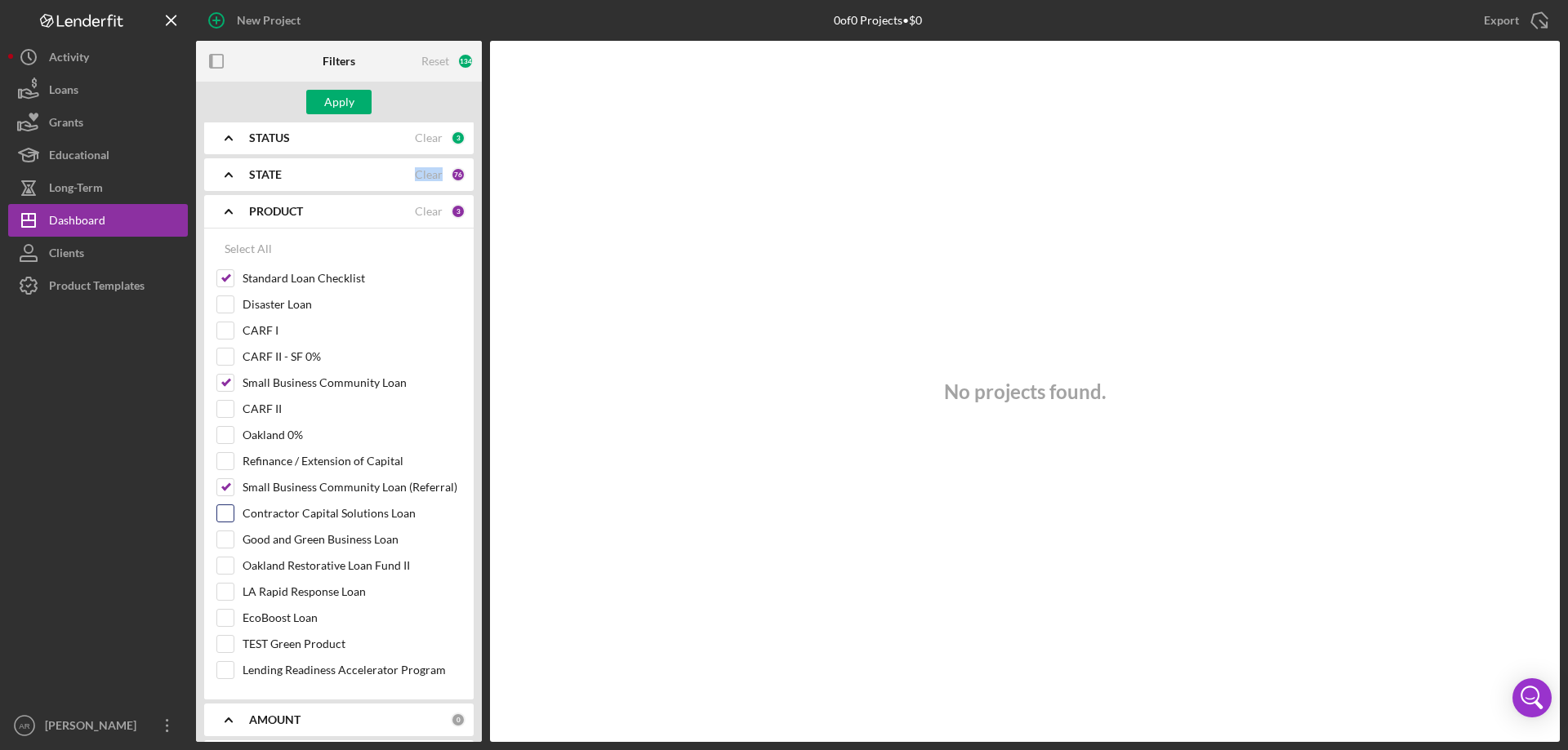
click at [227, 505] on input "Contractor Capital Solutions Loan" at bounding box center [225, 513] width 16 height 16
checkbox input "true"
click at [221, 536] on input "Good and Green Business Loan" at bounding box center [225, 539] width 16 height 16
checkbox input "true"
click at [217, 566] on input "Oakland Restorative Loan Fund II" at bounding box center [225, 565] width 16 height 16
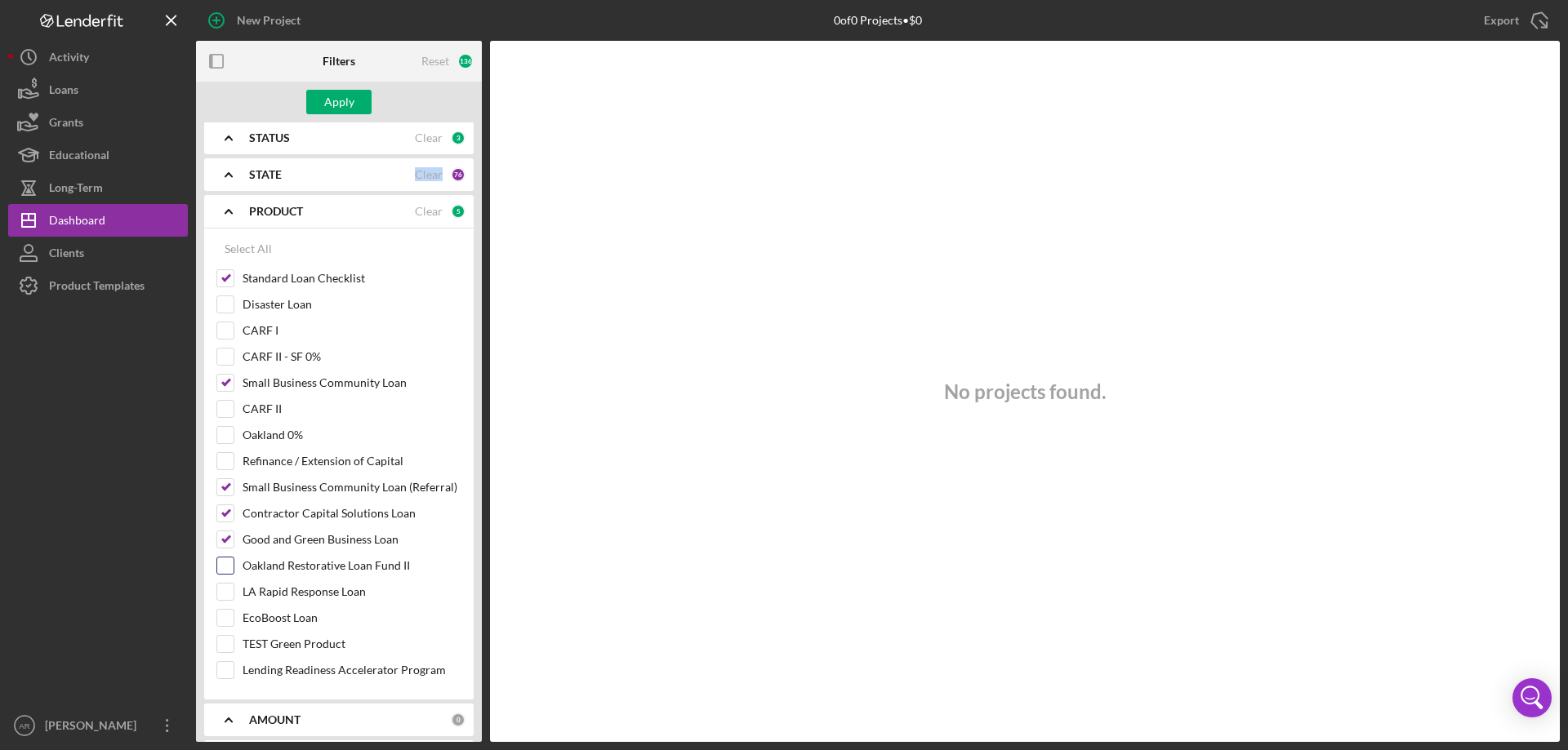
checkbox input "true"
click at [224, 616] on input "EcoBoost Loan" at bounding box center [225, 617] width 16 height 16
checkbox input "true"
click at [227, 593] on input "LA Rapid Response Loan" at bounding box center [225, 592] width 16 height 16
checkbox input "true"
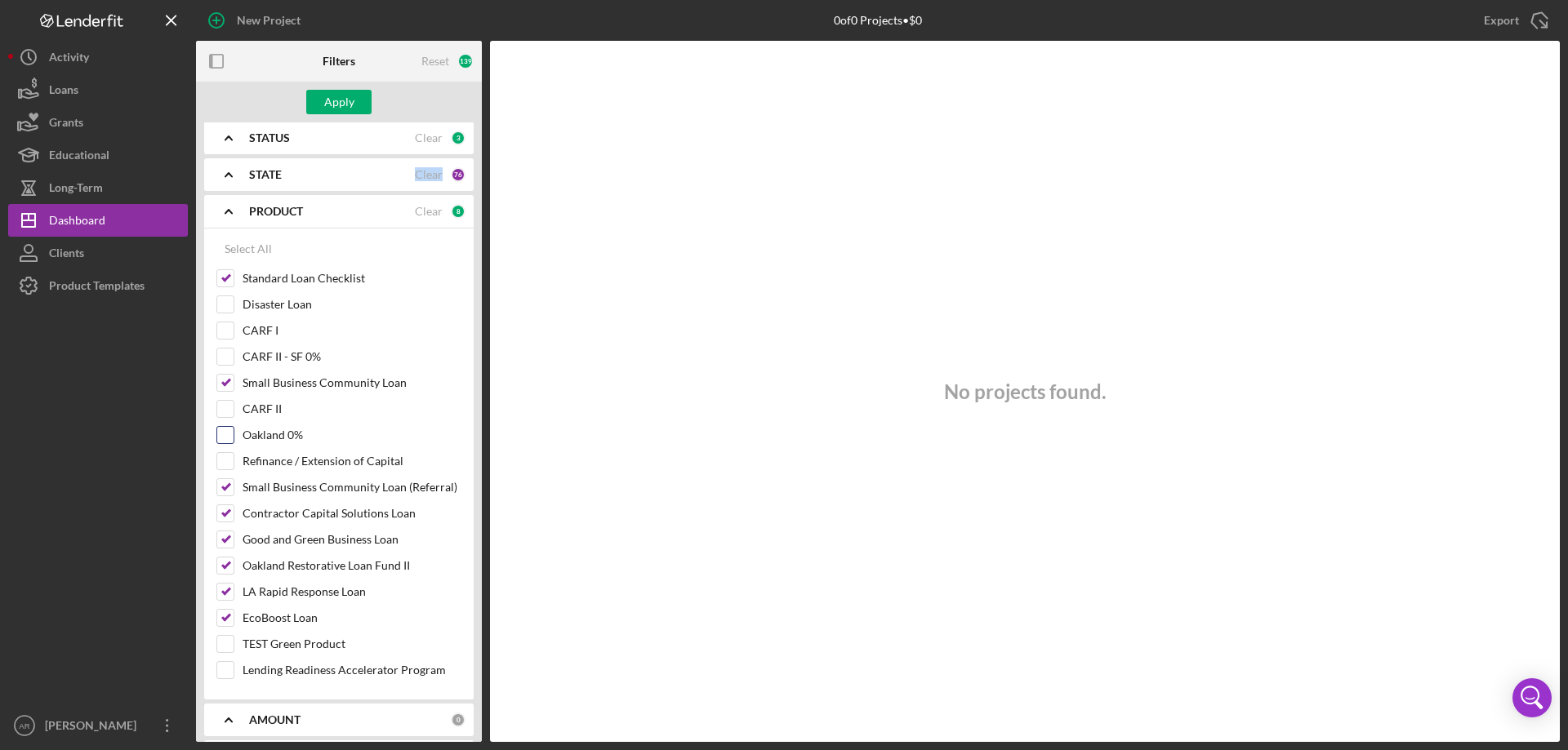
click at [233, 432] on input "Oakland 0%" at bounding box center [225, 435] width 16 height 16
checkbox input "true"
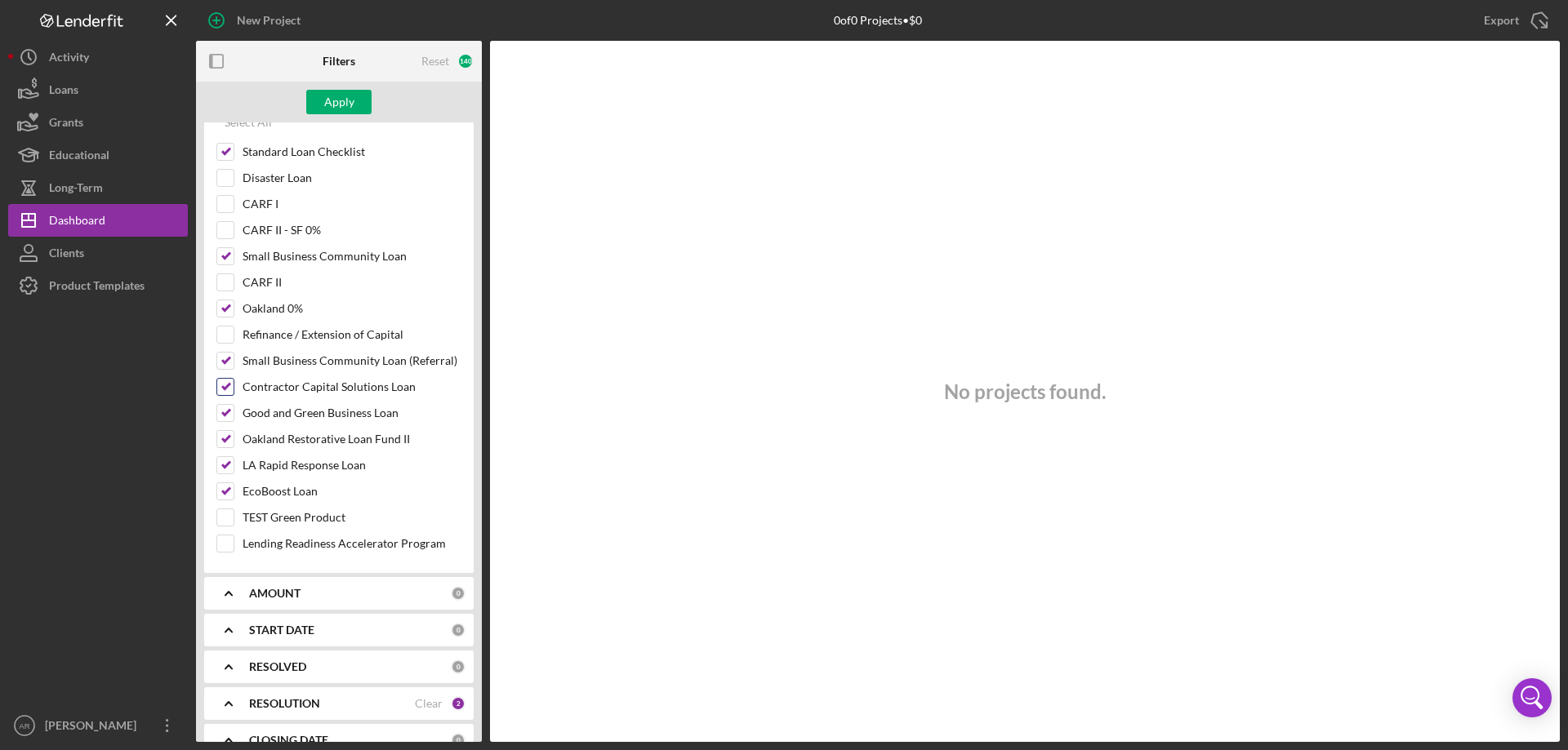
scroll to position [529, 0]
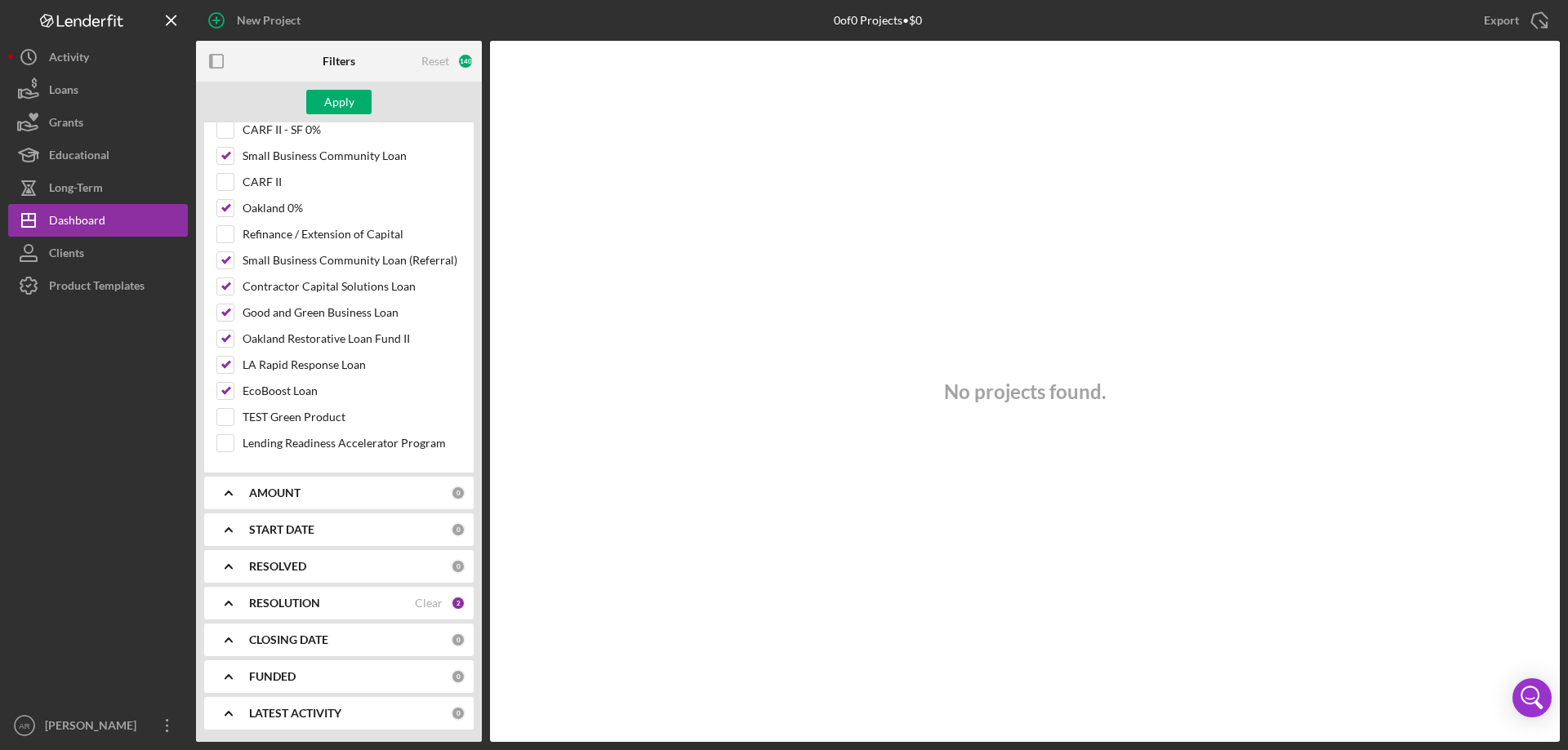
click at [263, 476] on div "SEARCH FILTER 0 Applied in combination with filters below Icon/Menu Close Icon/…" at bounding box center [339, 431] width 286 height 619
click at [257, 487] on b "AMOUNT" at bounding box center [275, 493] width 52 height 13
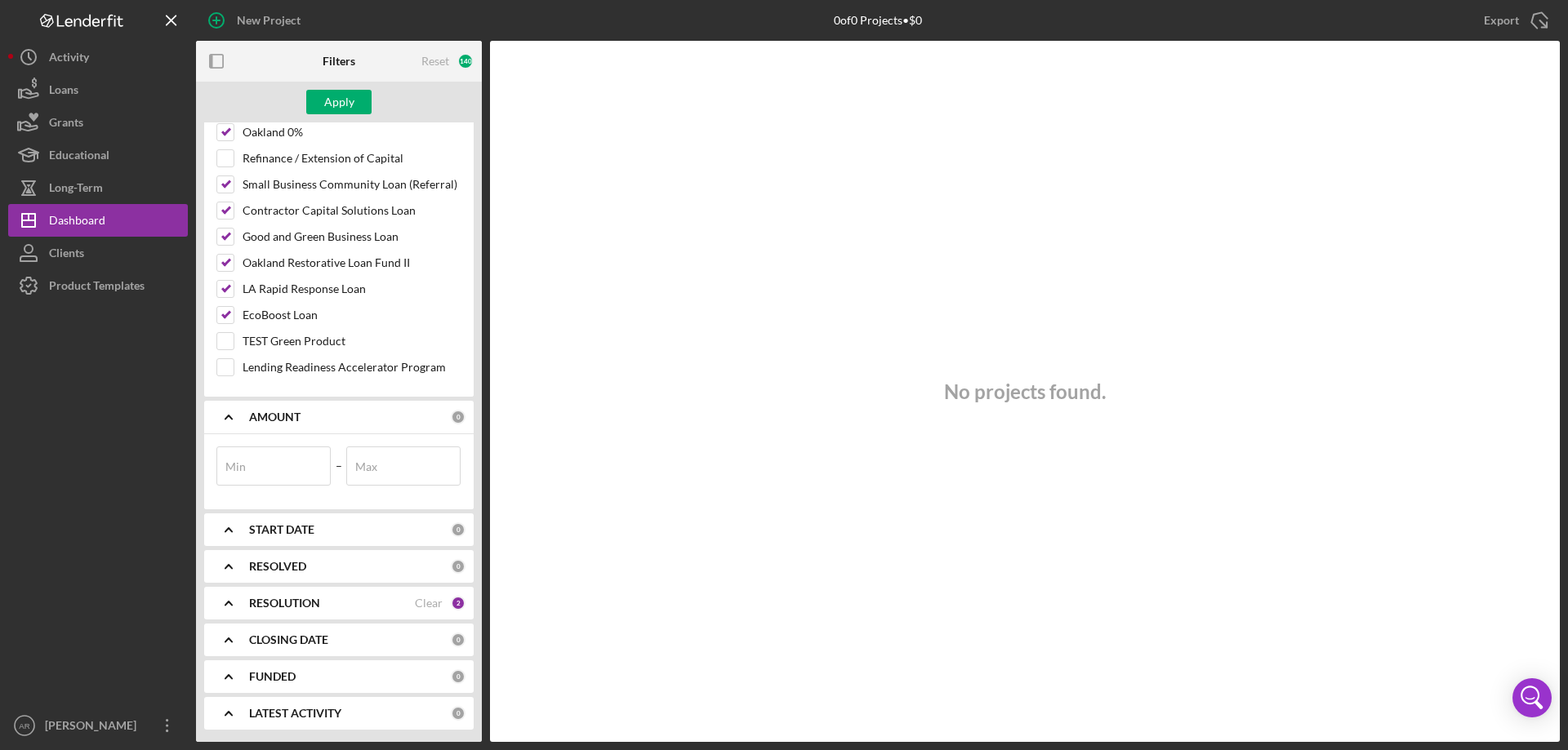
click at [282, 533] on b "START DATE" at bounding box center [282, 530] width 65 height 13
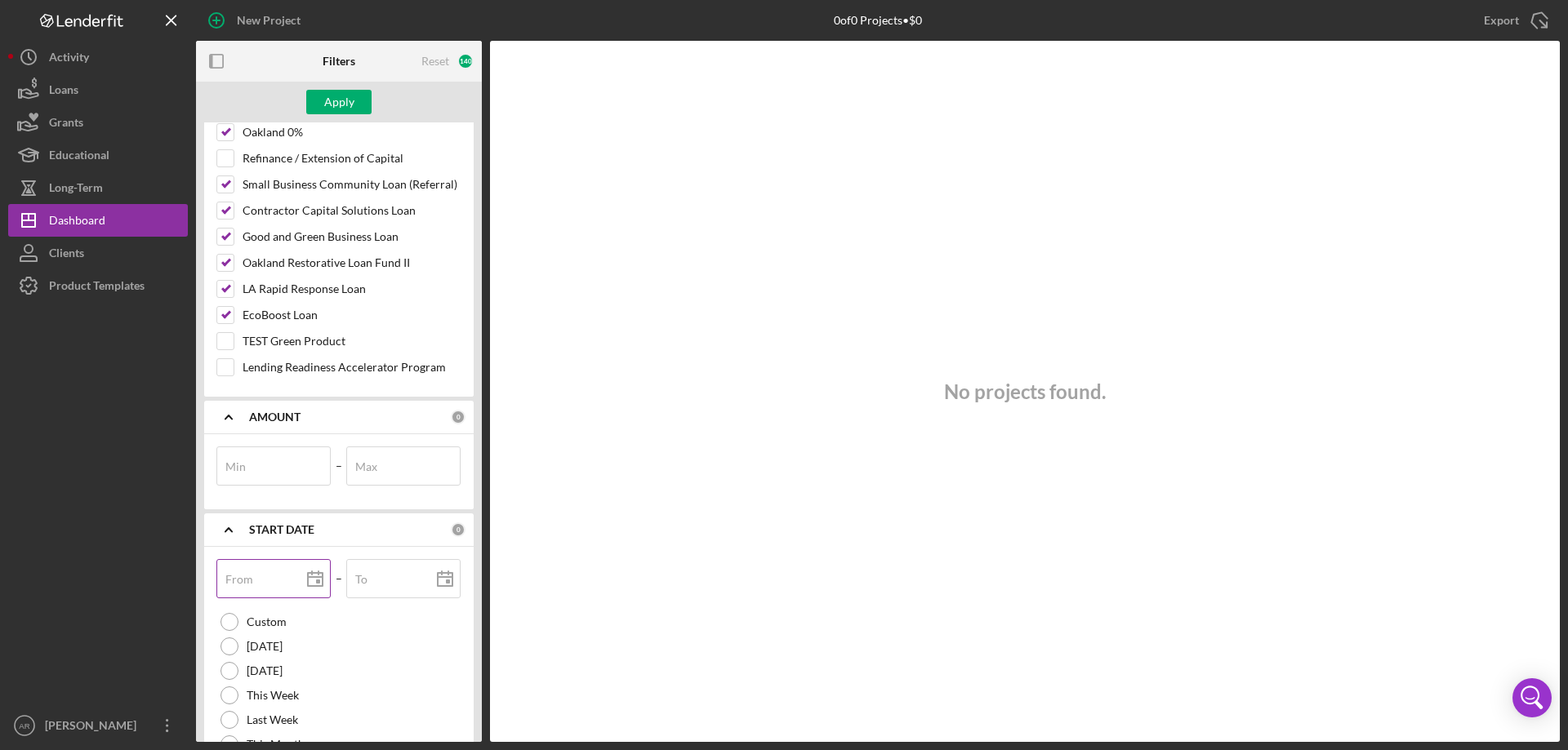
scroll to position [991, 0]
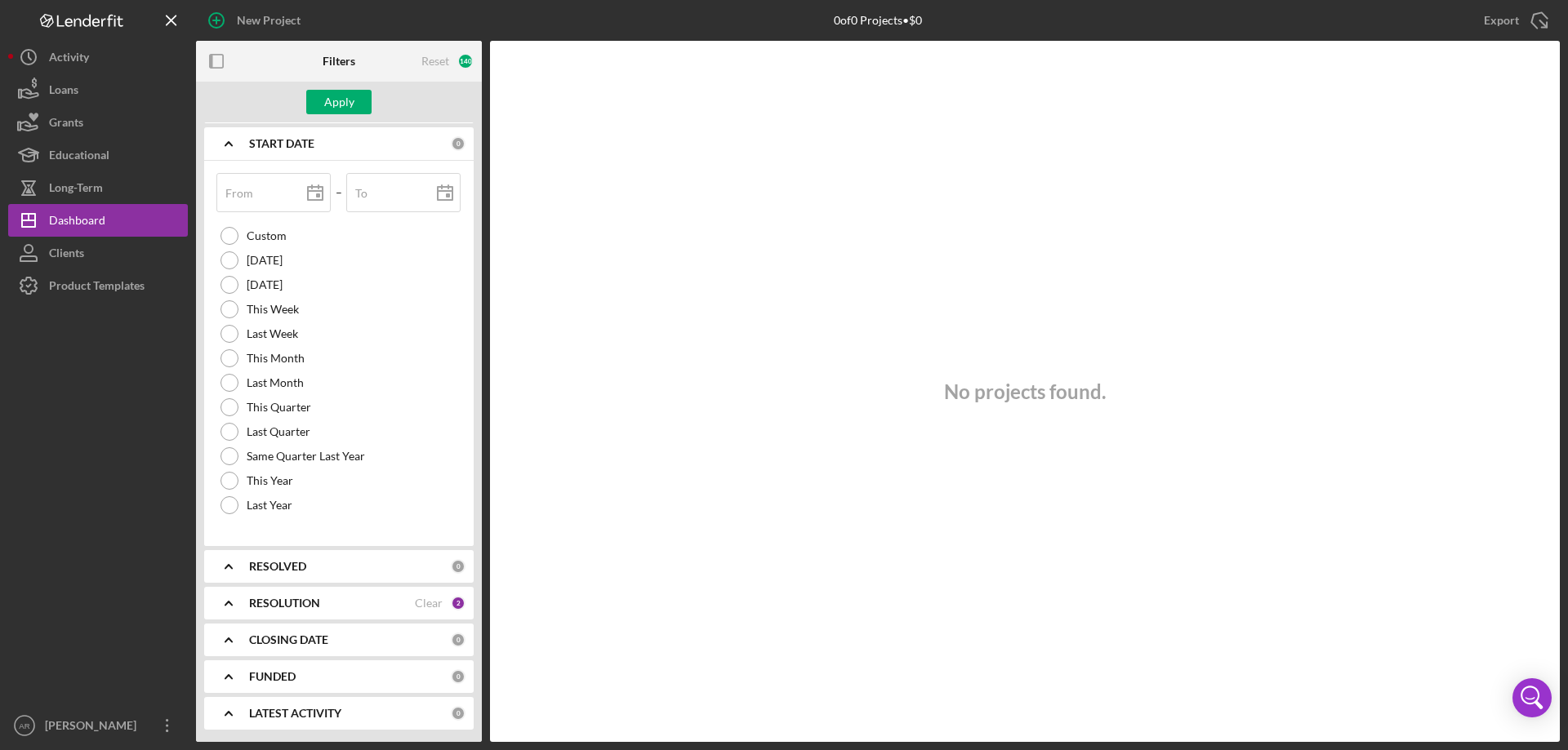
click at [283, 571] on b "RESOLVED" at bounding box center [277, 566] width 57 height 13
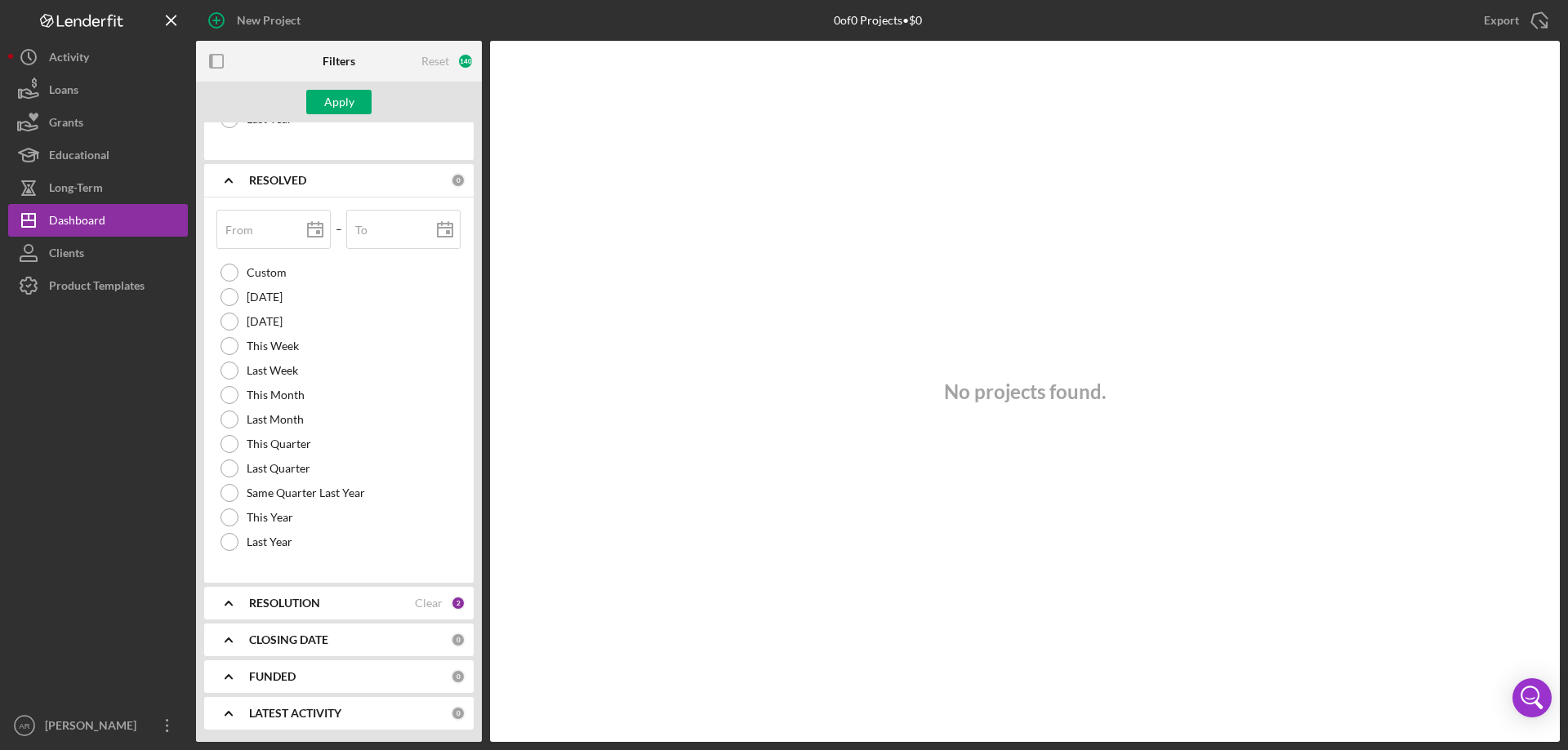
click at [276, 586] on div "RESOLUTION Clear 2" at bounding box center [357, 603] width 216 height 33
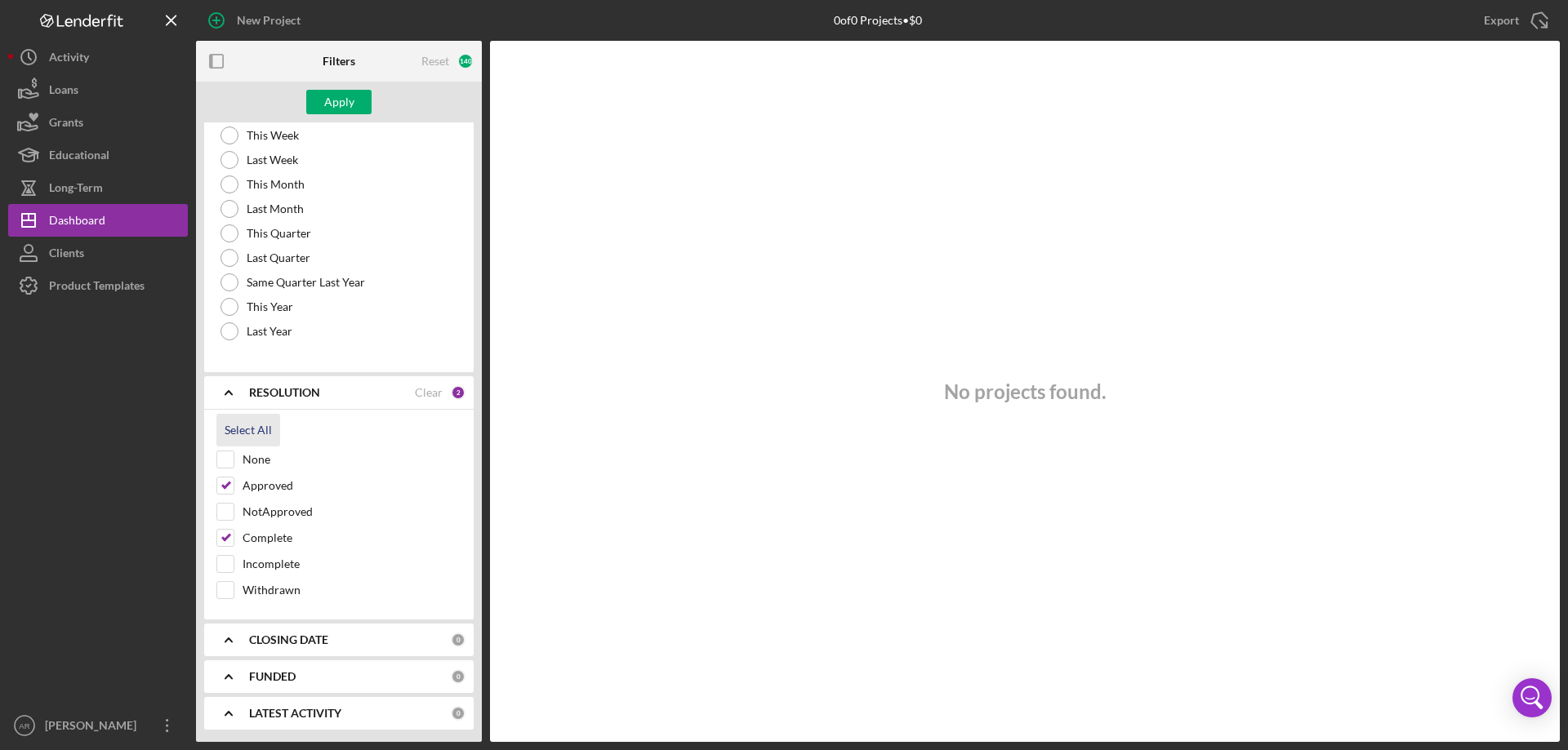
click at [234, 424] on div "Select All" at bounding box center [248, 431] width 47 height 33
checkbox input "true"
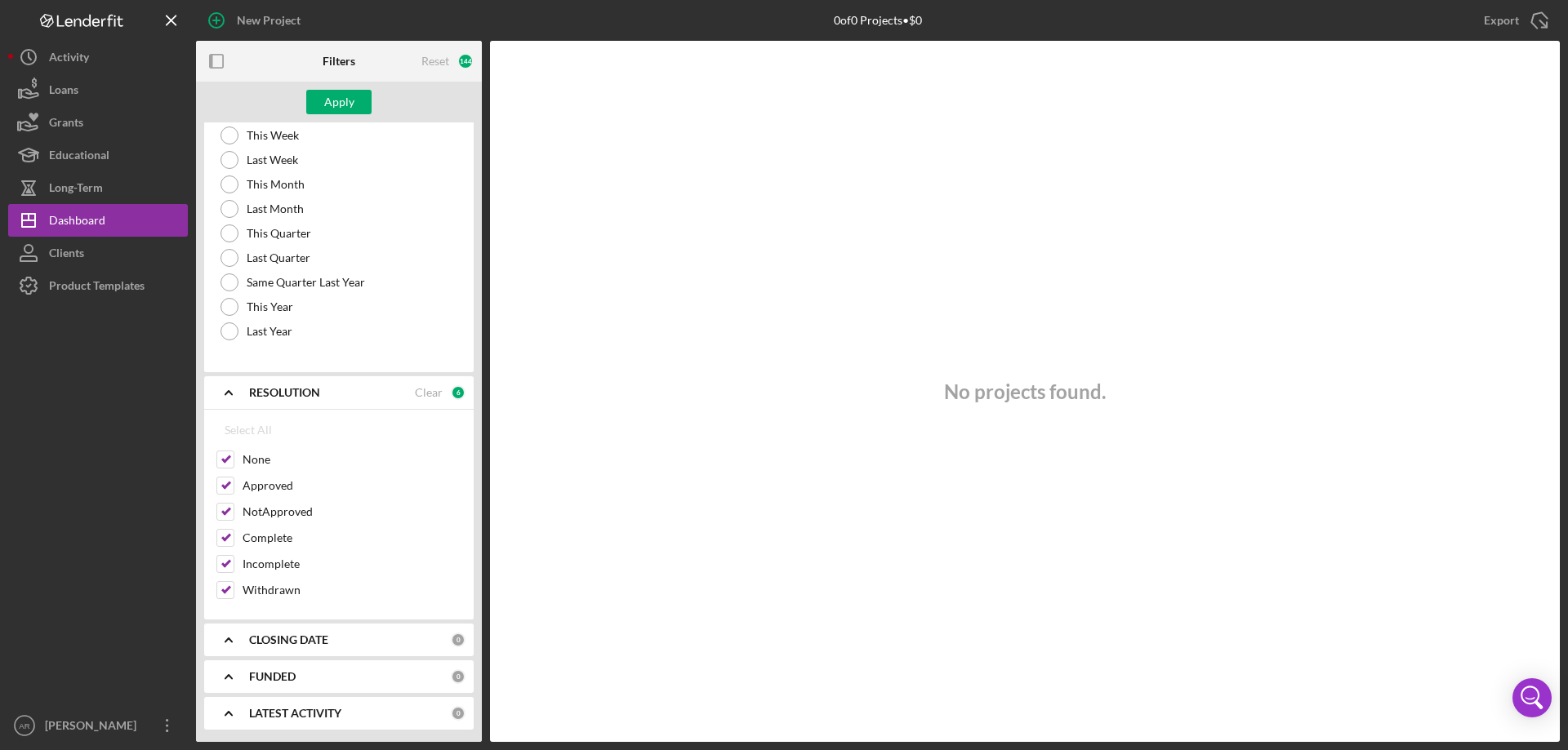
click at [355, 627] on div "CLOSING DATE 0" at bounding box center [357, 640] width 216 height 33
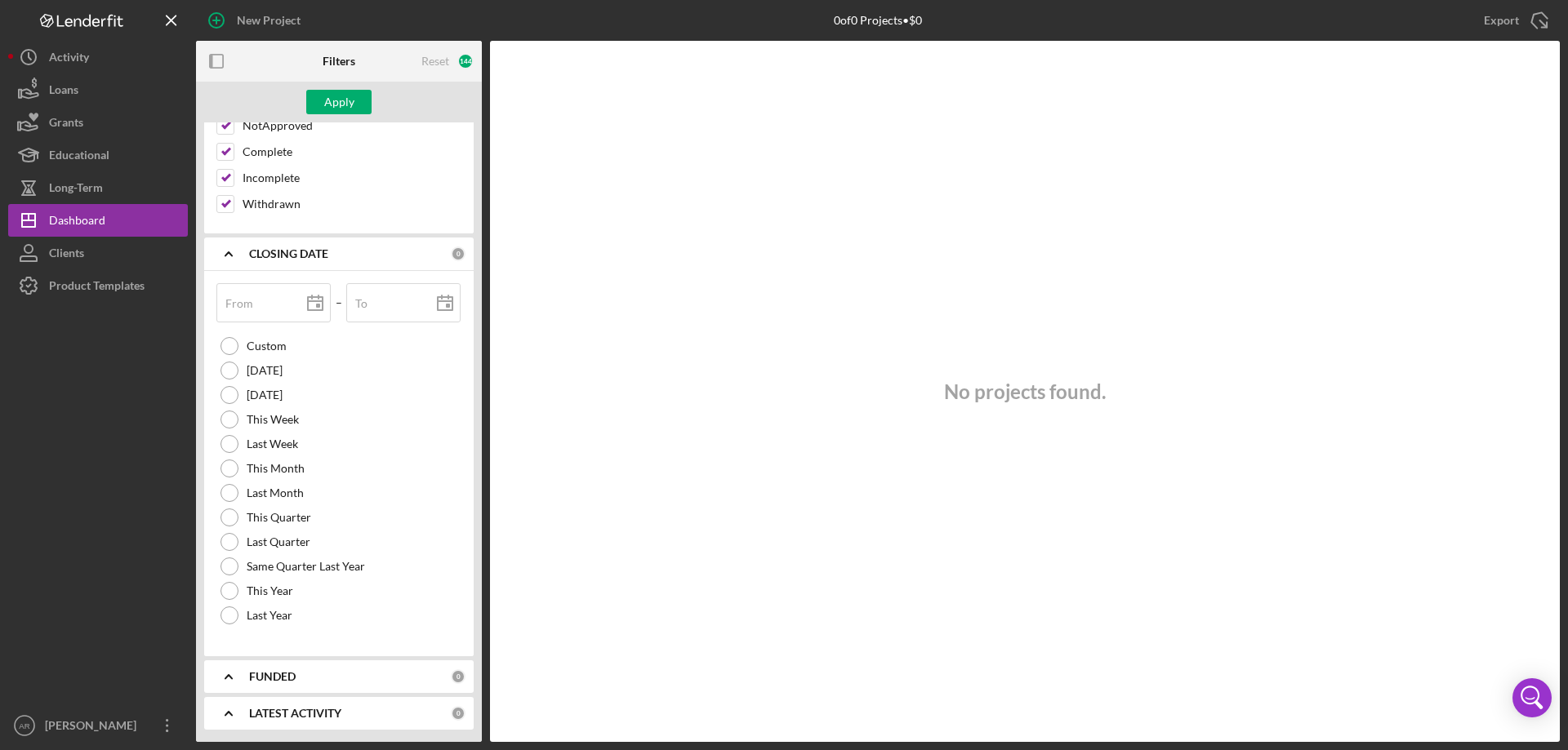
click at [327, 677] on div "FUNDED" at bounding box center [350, 676] width 202 height 13
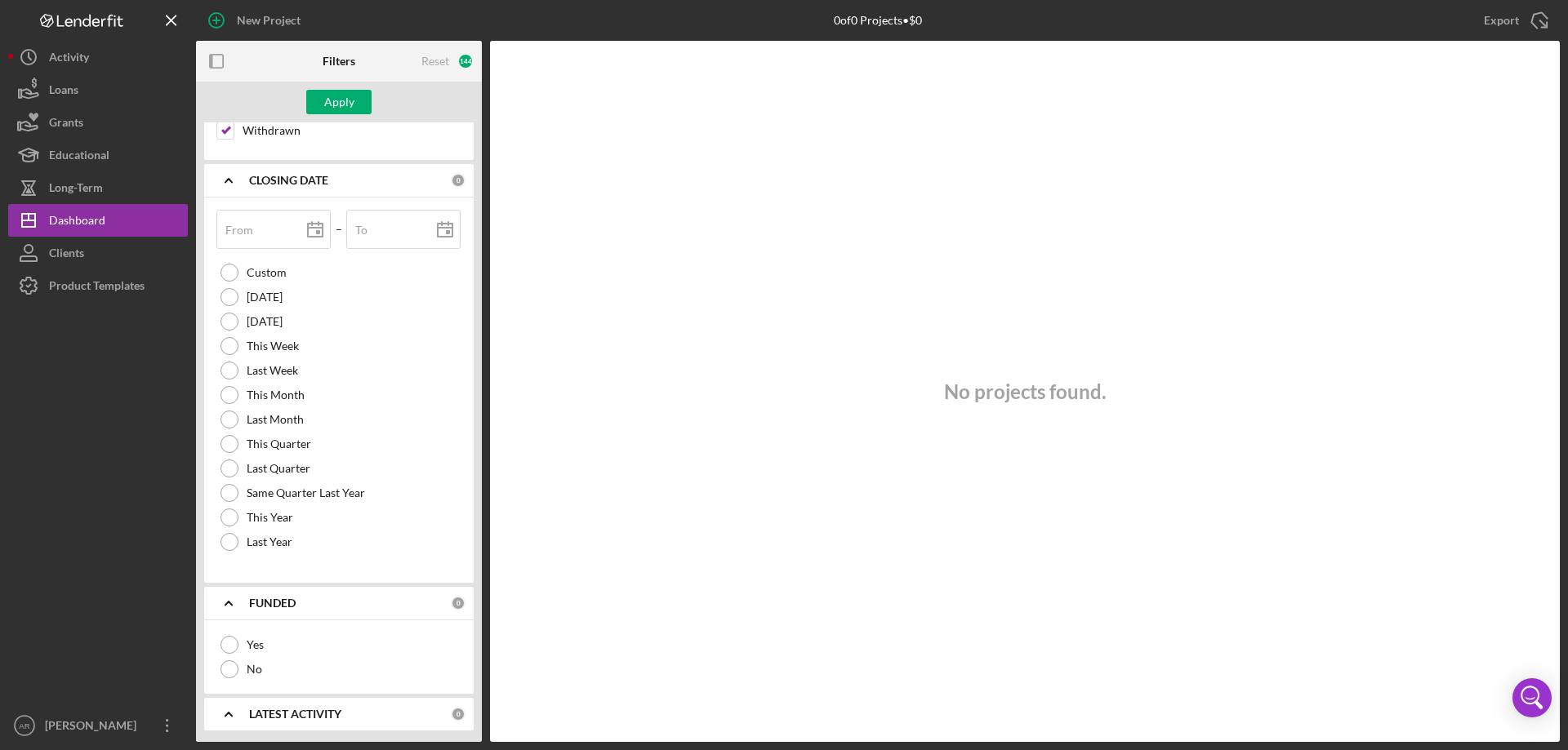
scroll to position [2048, 0]
click at [296, 714] on b "LATEST ACTIVITY" at bounding box center [295, 713] width 92 height 13
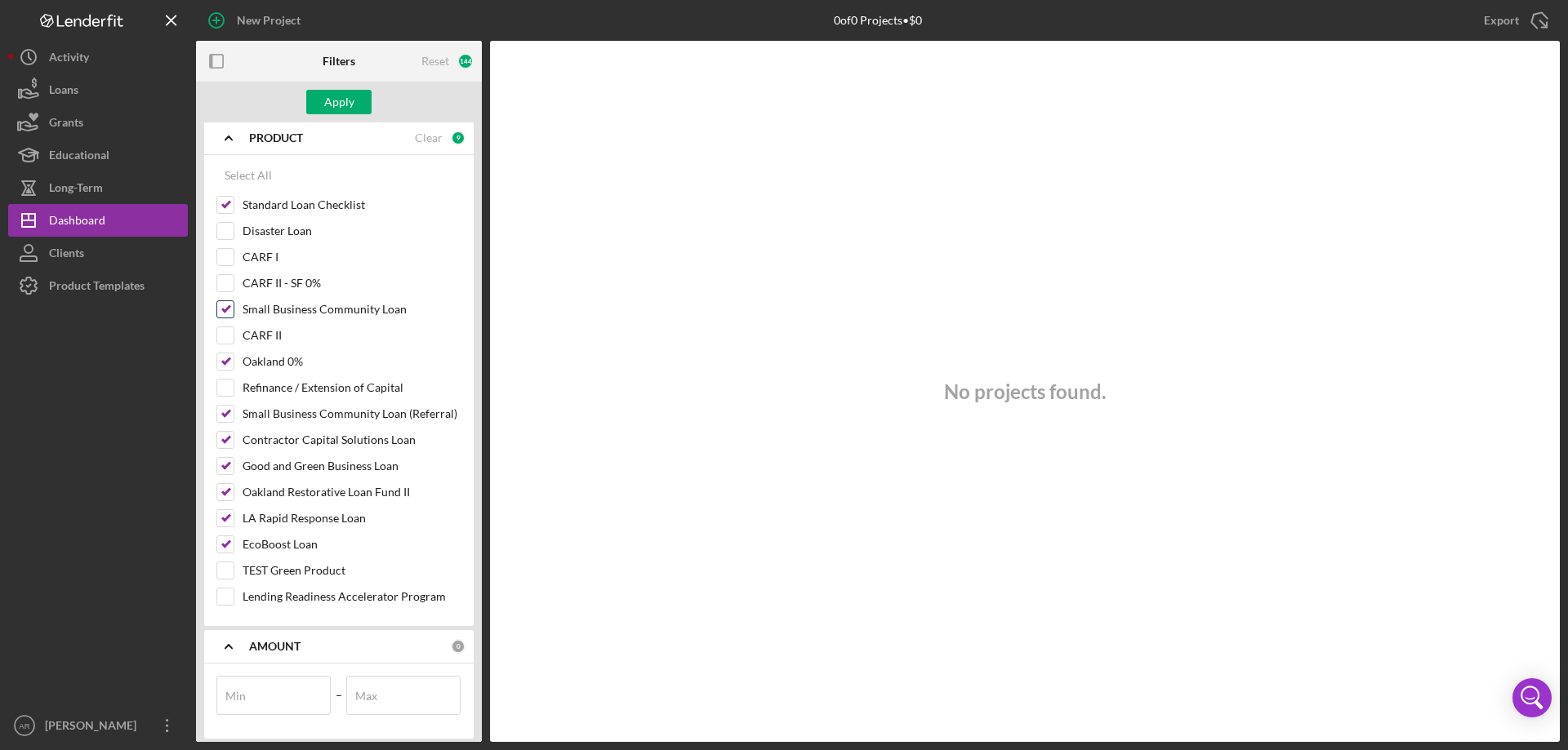
scroll to position [246, 0]
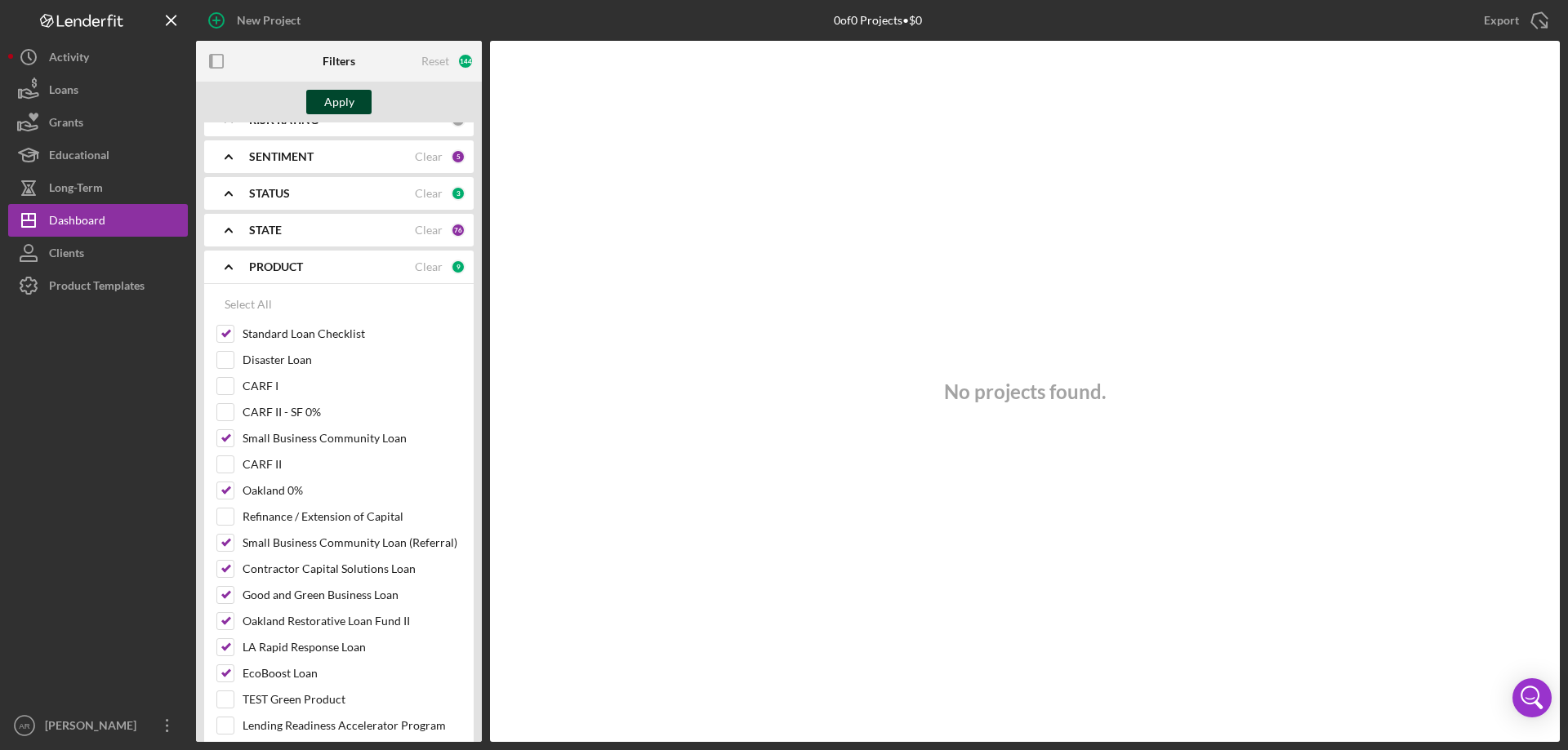
click at [342, 98] on div "Apply" at bounding box center [339, 102] width 30 height 24
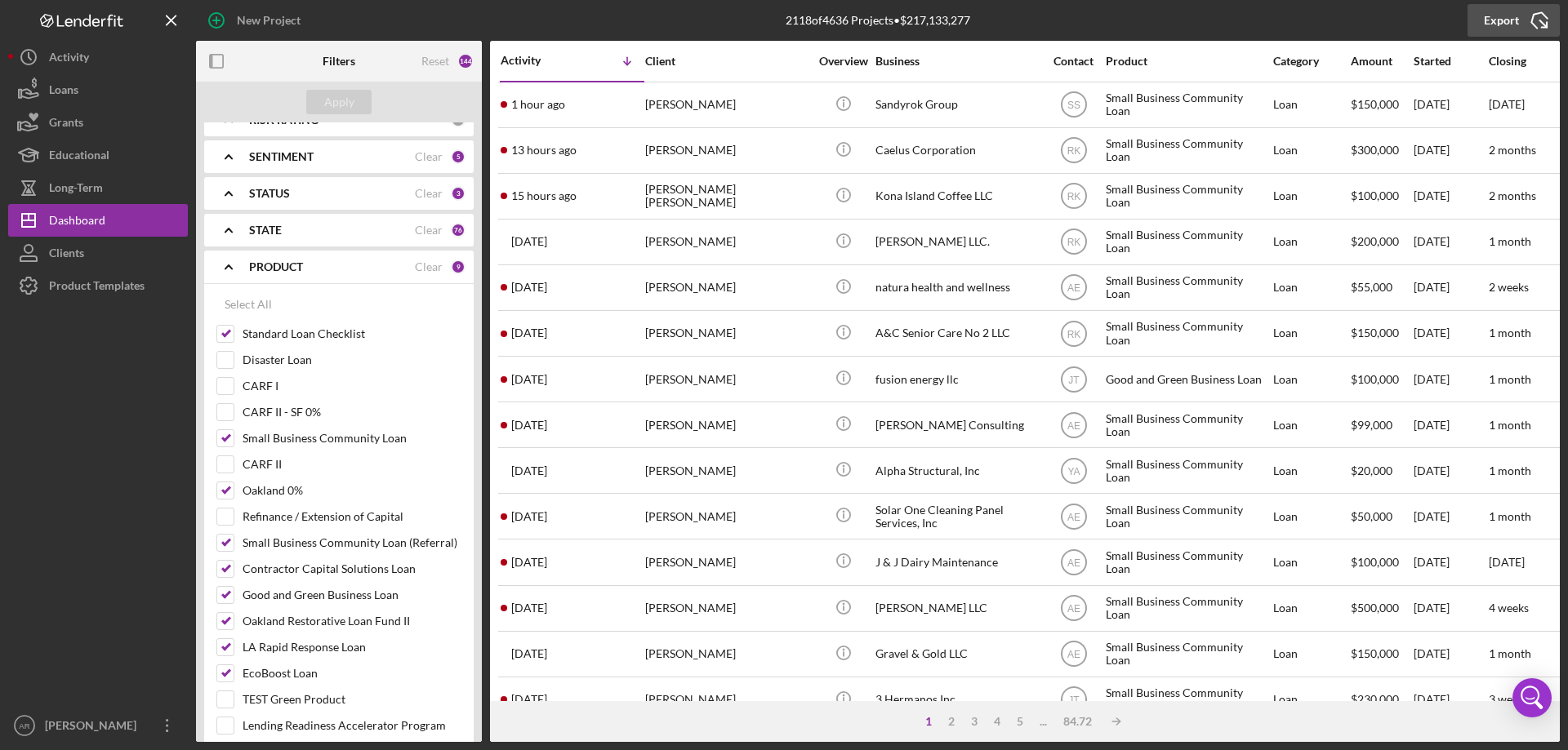
click at [1525, 22] on icon "Icon/Export" at bounding box center [1539, 20] width 40 height 40
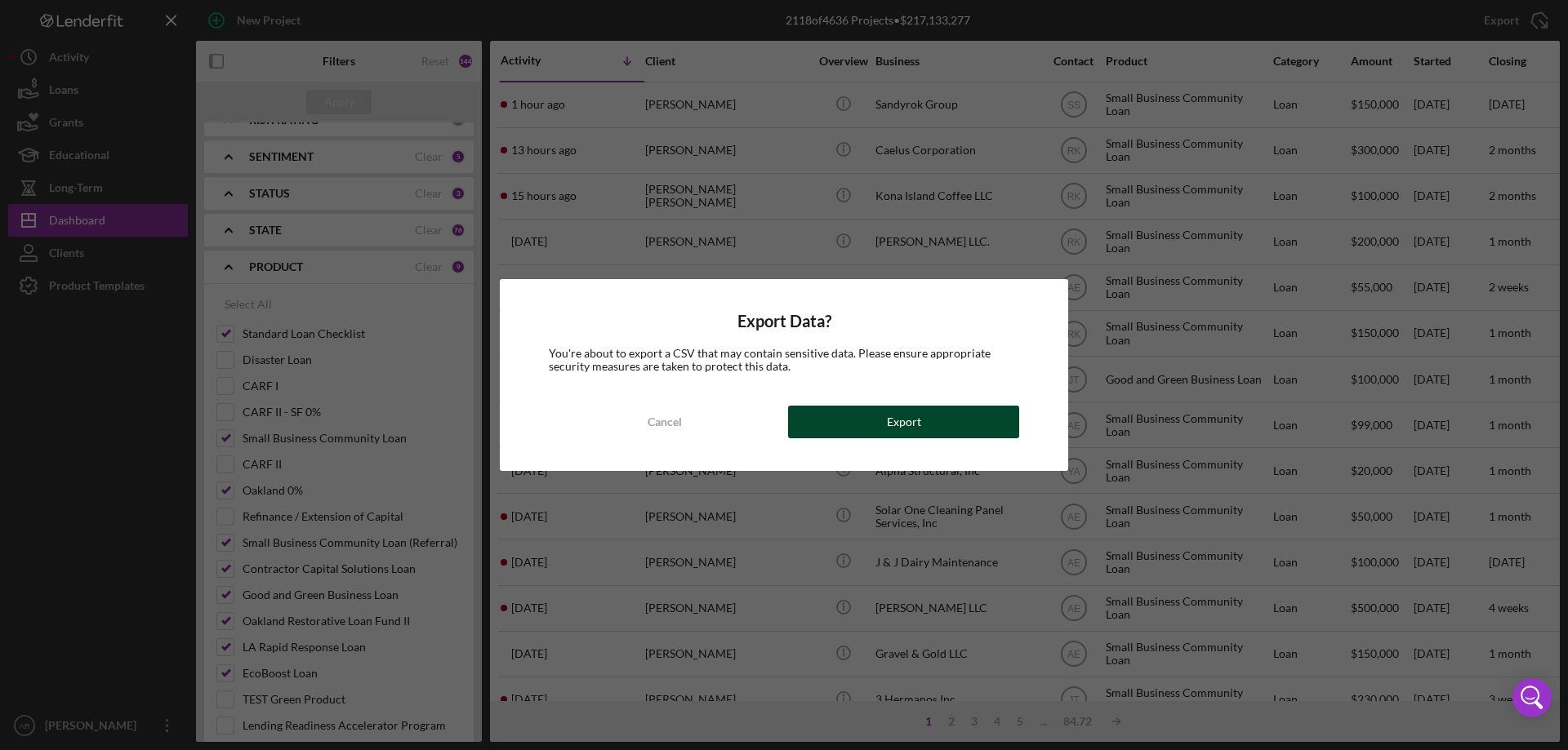
click at [868, 435] on button "Export" at bounding box center [904, 422] width 231 height 33
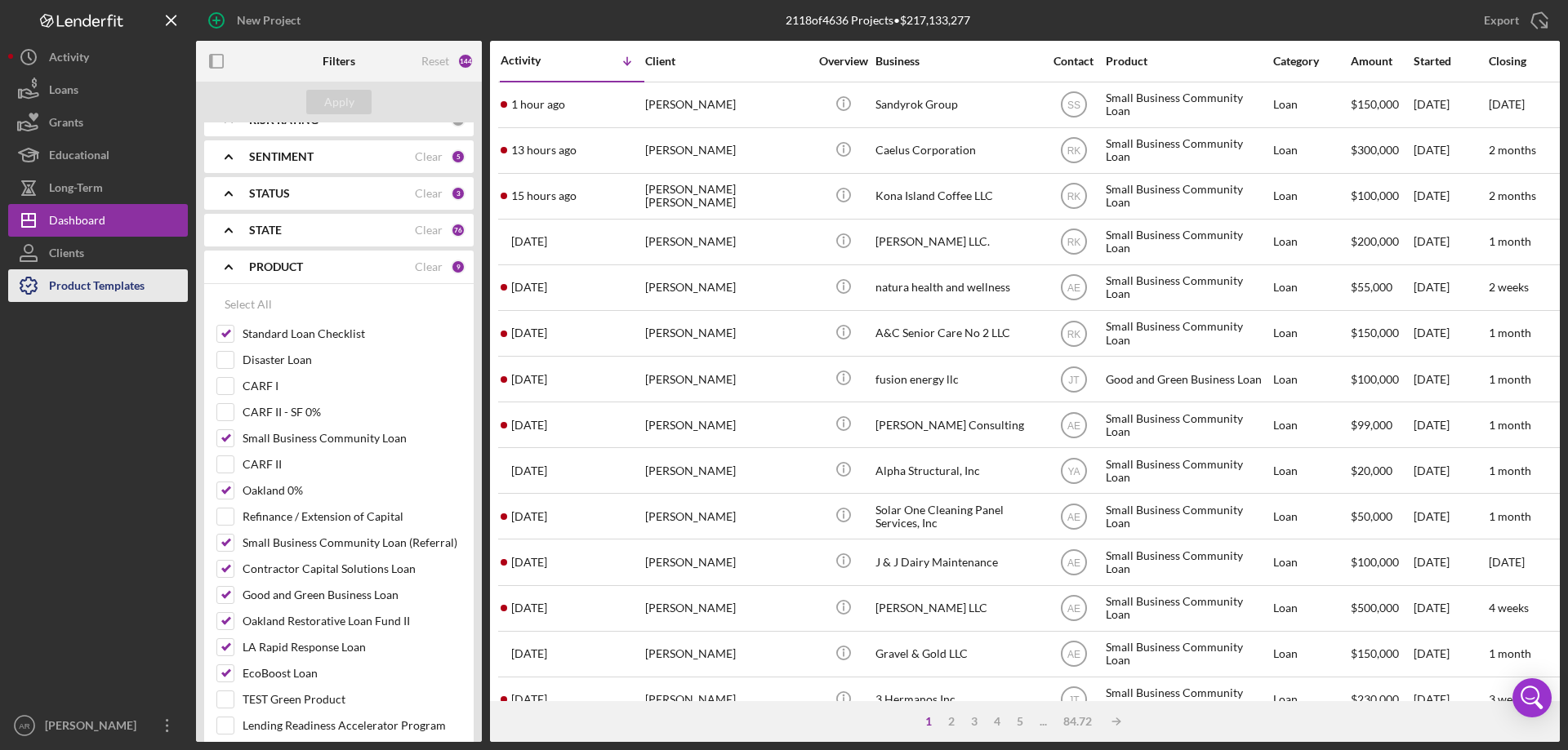
click at [116, 286] on div "Product Templates" at bounding box center [96, 288] width 96 height 37
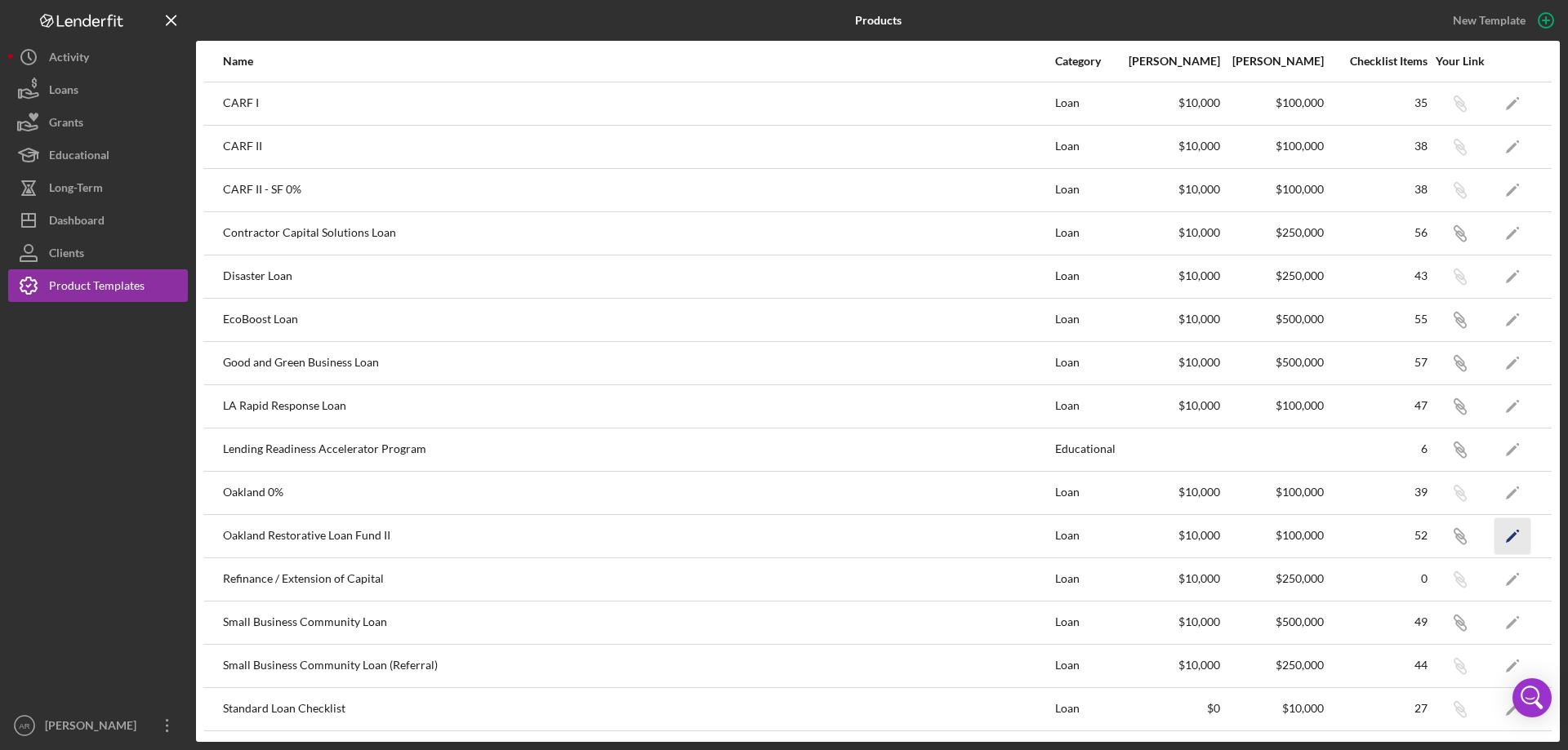
click at [1503, 539] on icon "Icon/Edit" at bounding box center [1513, 536] width 37 height 37
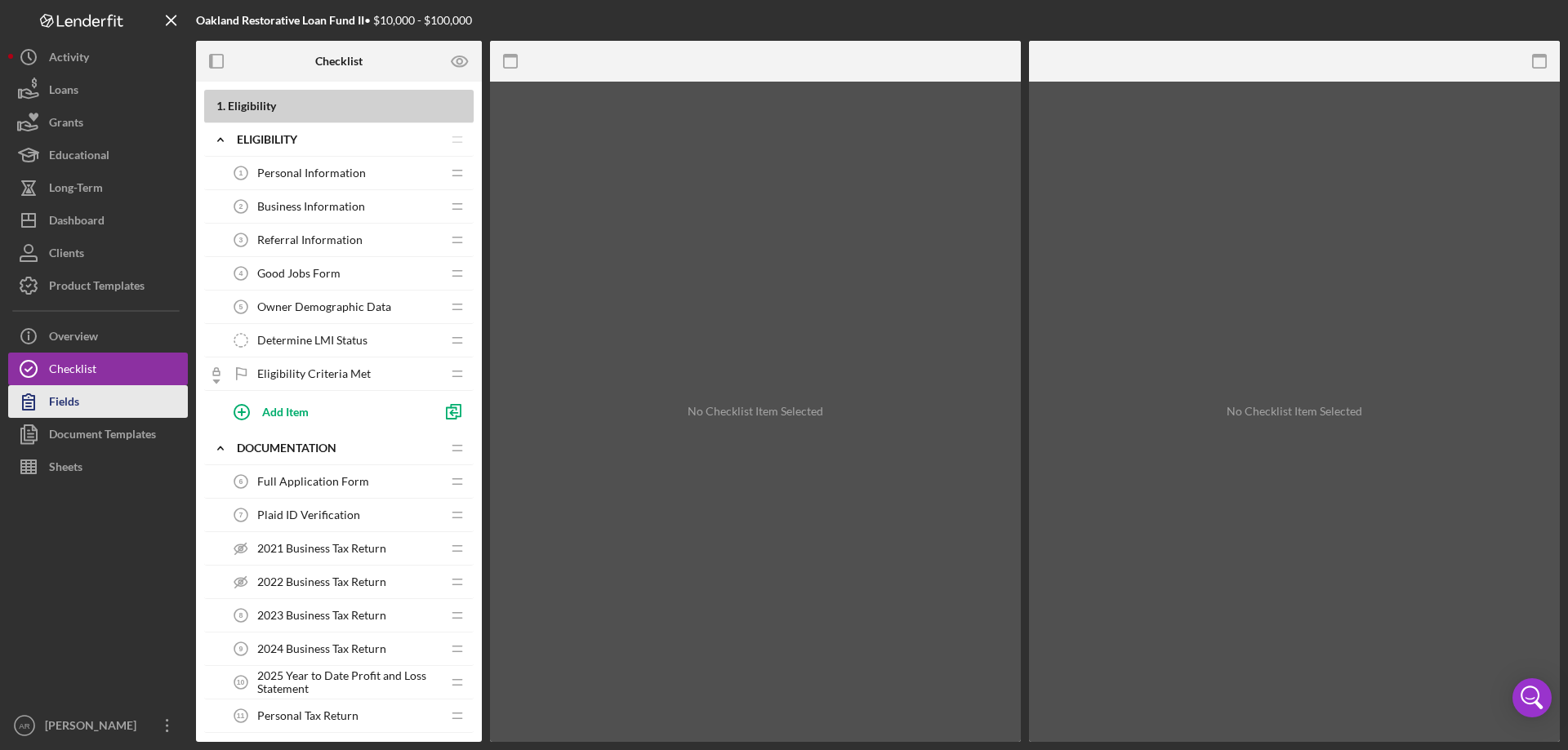
click at [71, 406] on div "Fields" at bounding box center [64, 403] width 30 height 37
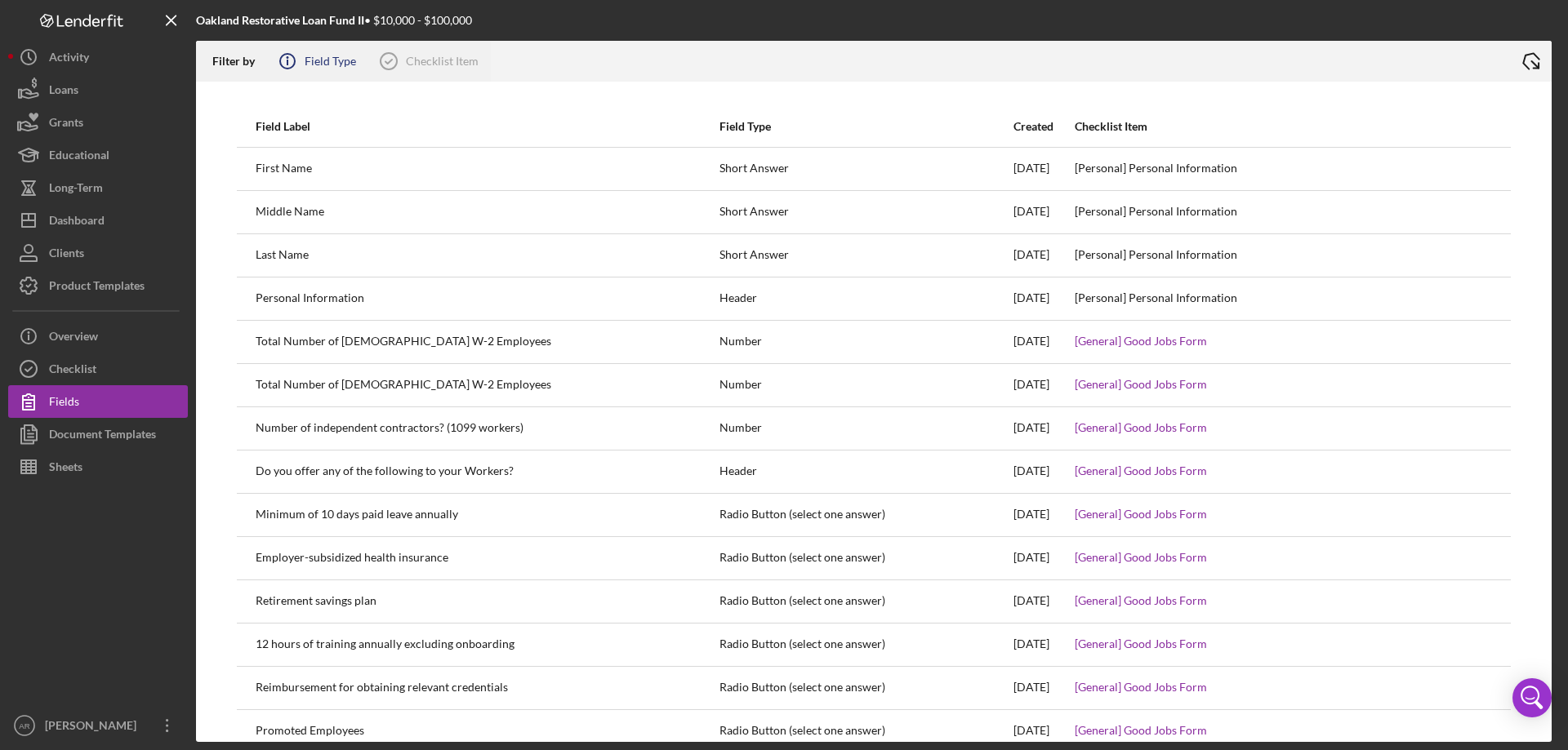
click at [315, 61] on div "Field Type" at bounding box center [331, 61] width 52 height 13
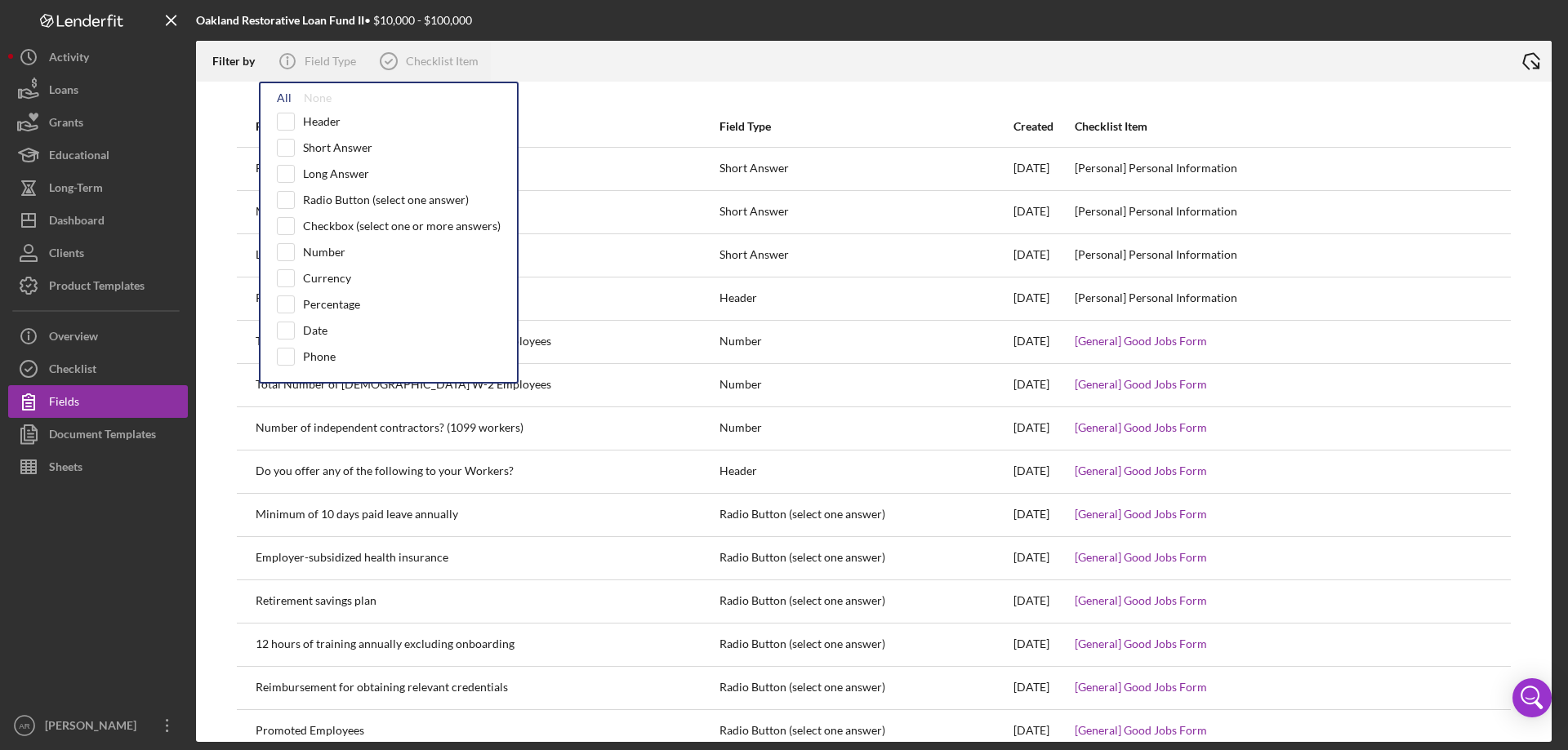
click at [278, 100] on div "All" at bounding box center [283, 97] width 15 height 13
checkbox input "true"
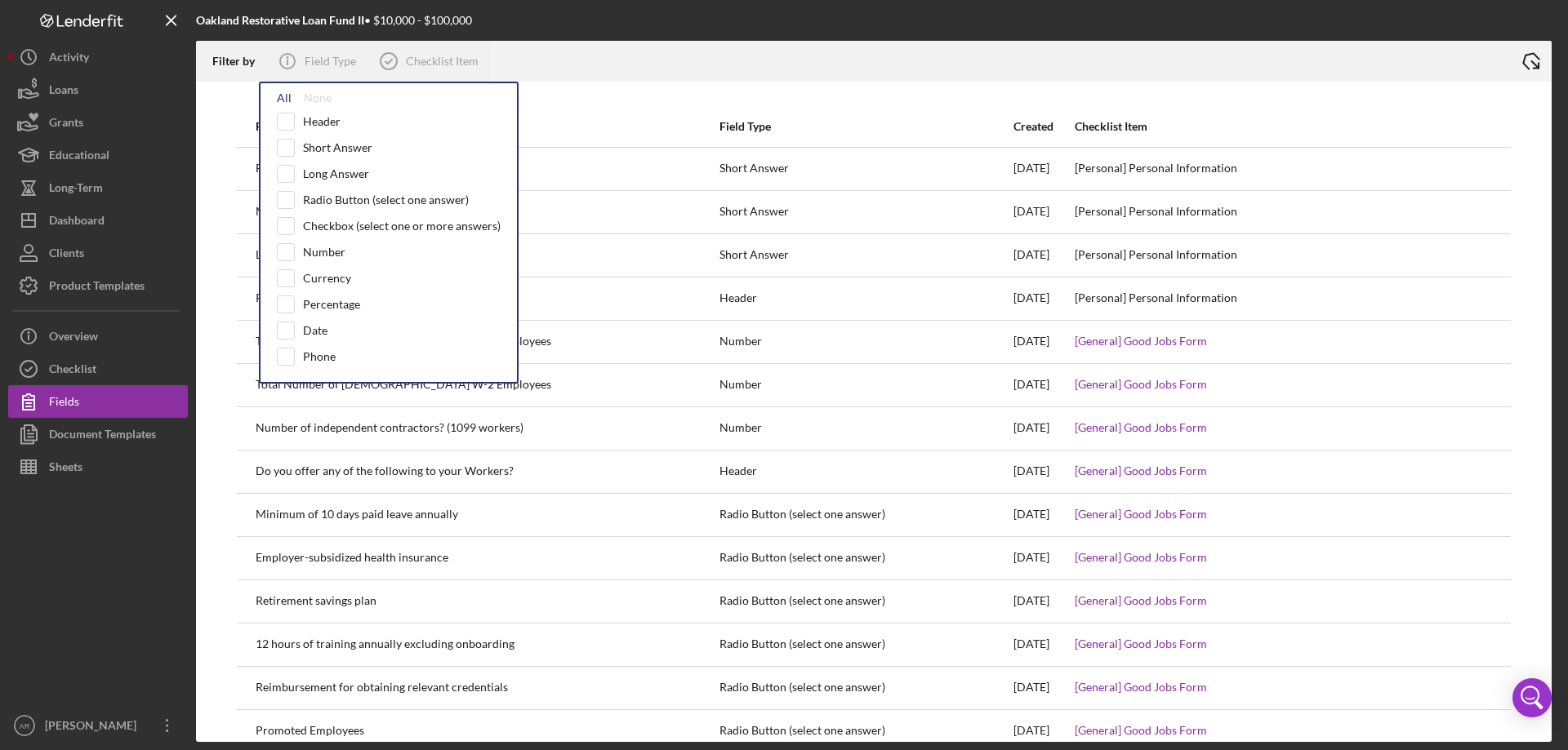
checkbox input "true"
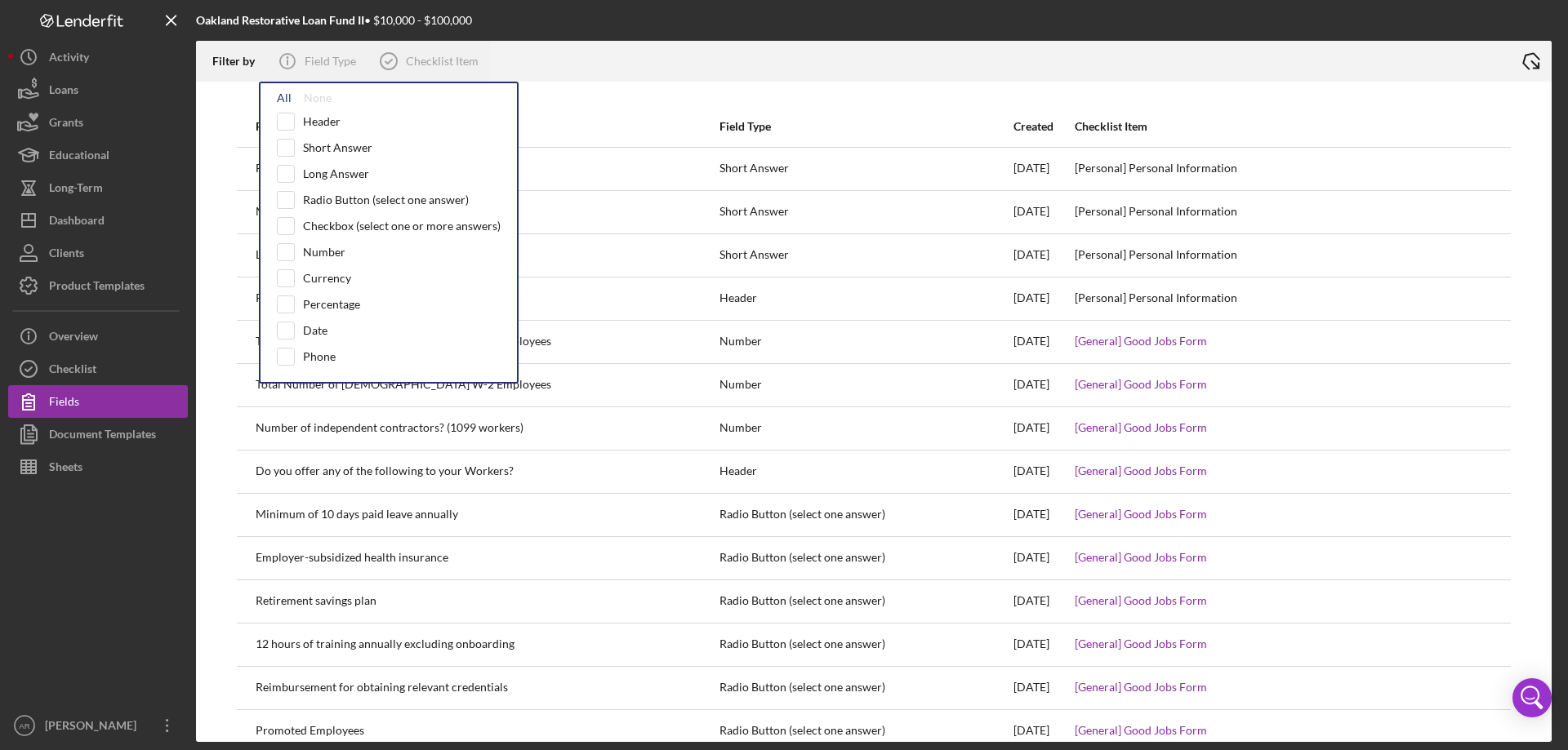
checkbox input "true"
click at [434, 61] on div "Checklist Item" at bounding box center [442, 61] width 72 height 13
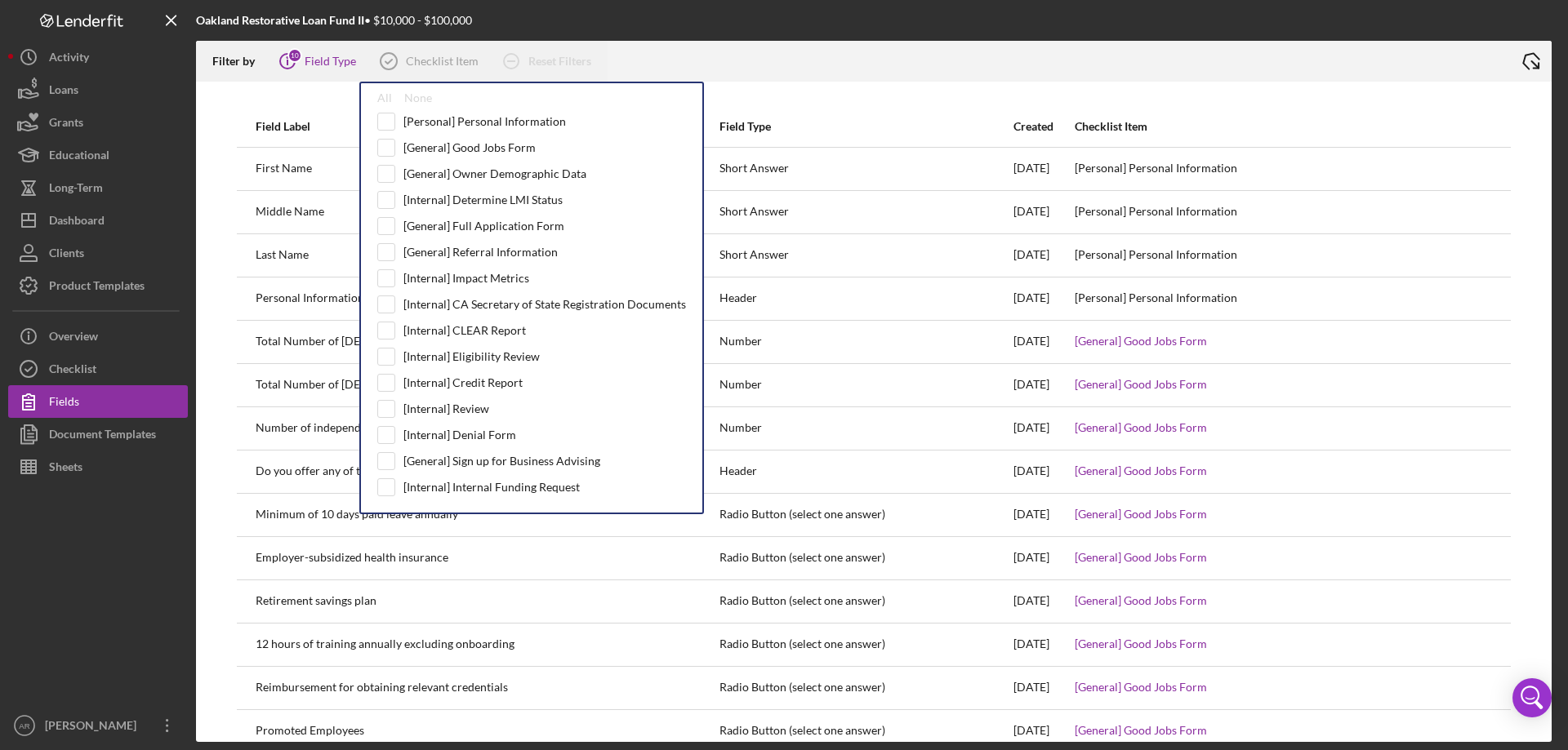
drag, startPoint x: 389, startPoint y: 94, endPoint x: 444, endPoint y: 92, distance: 55.0
click at [389, 94] on div "All" at bounding box center [384, 97] width 15 height 13
checkbox input "true"
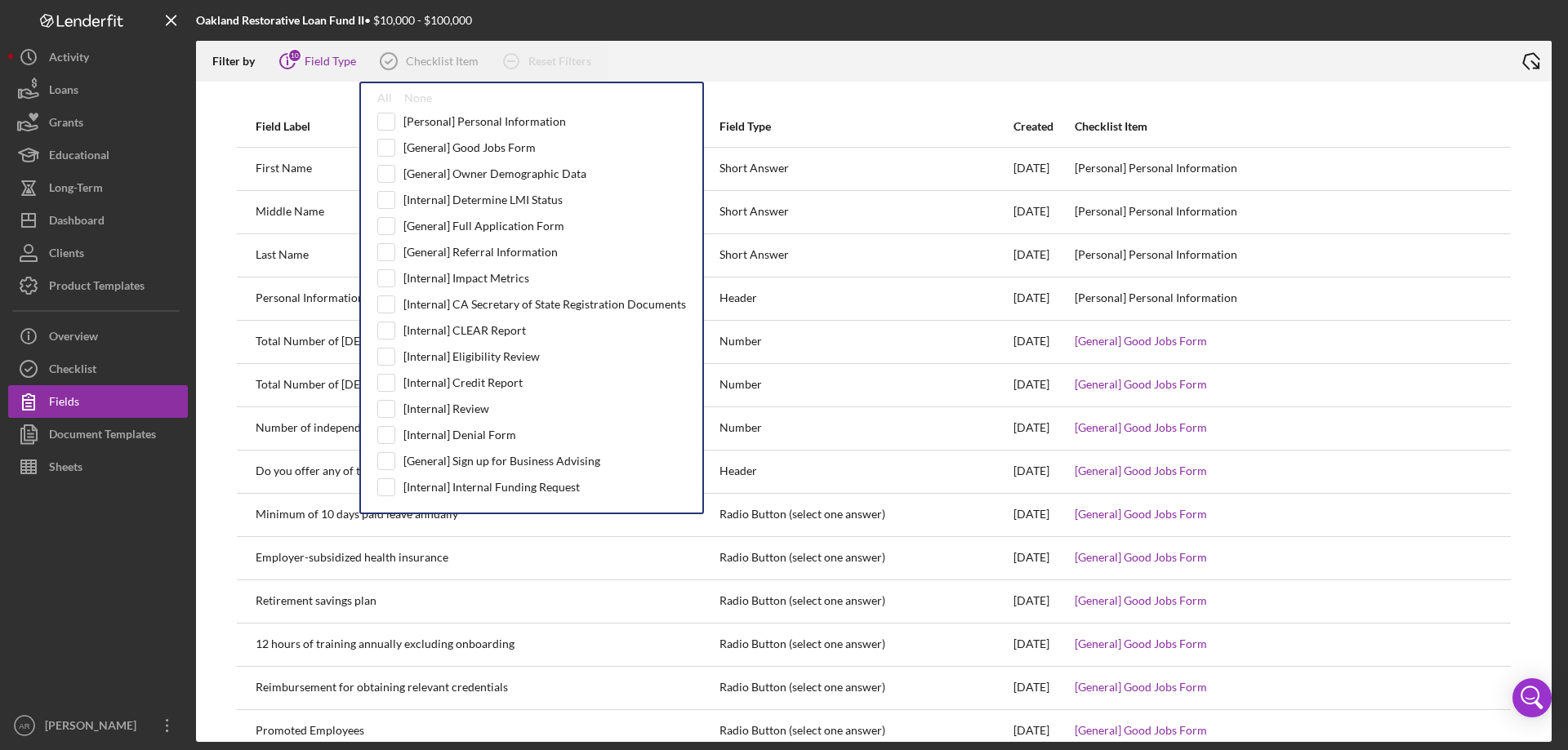
checkbox input "true"
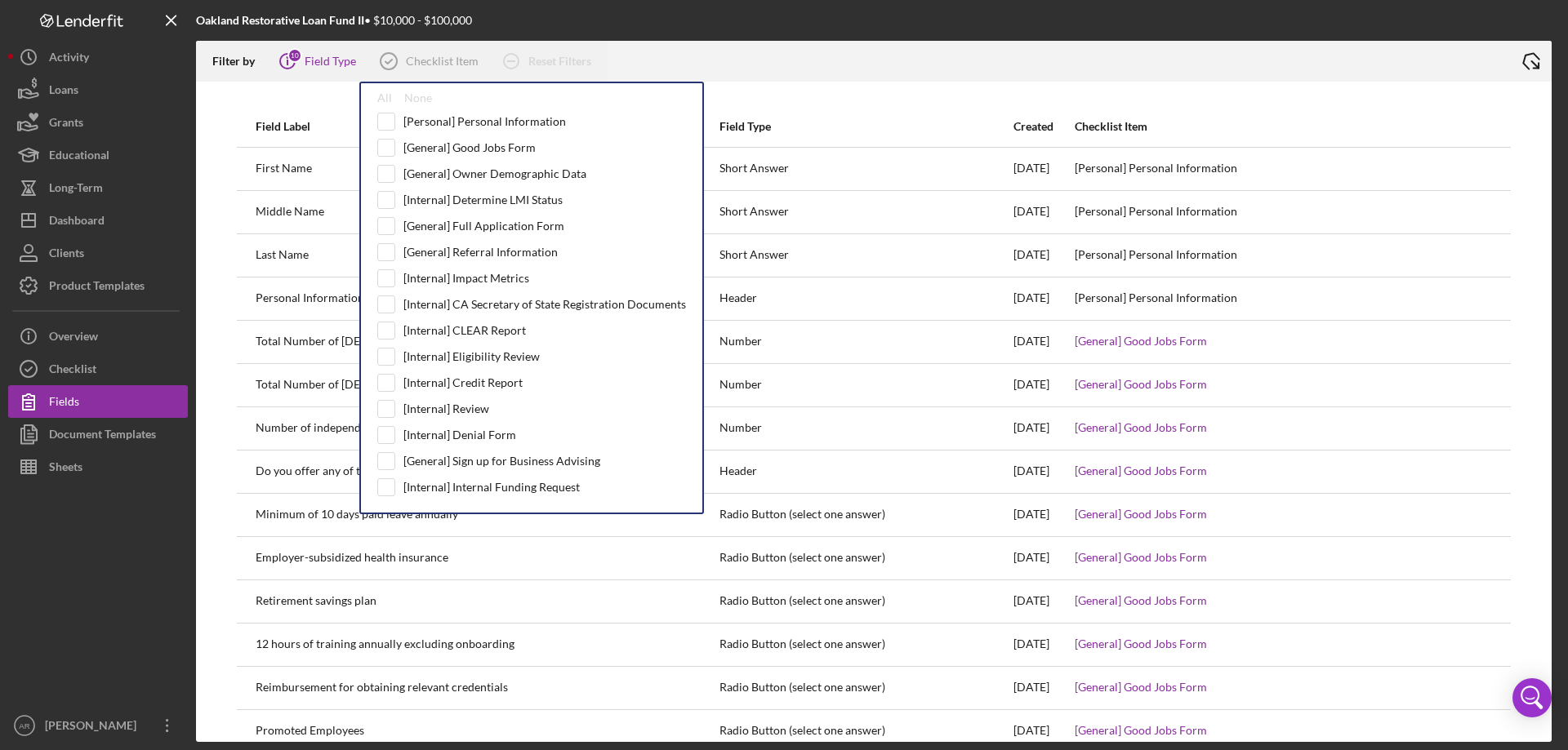
checkbox input "true"
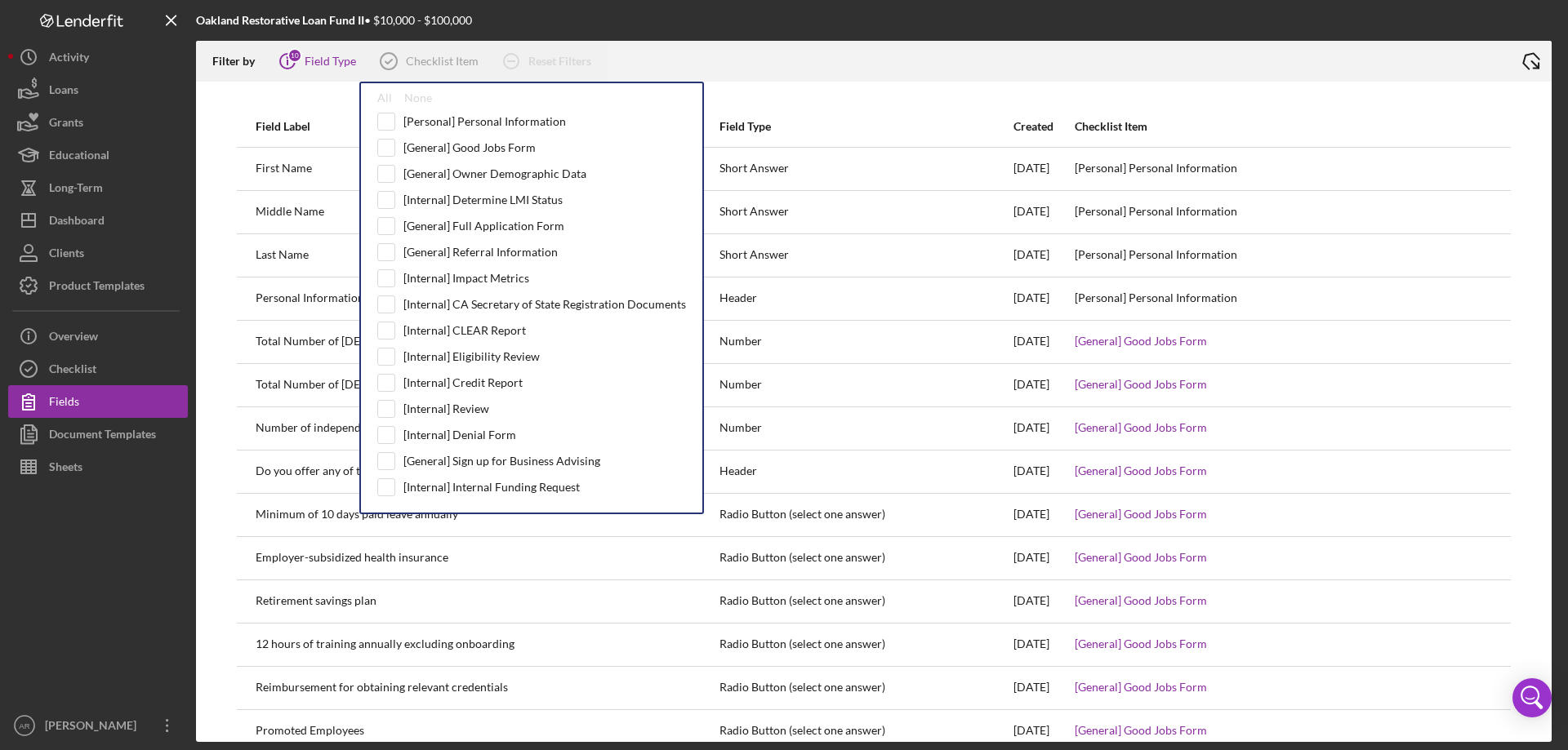
checkbox input "true"
click at [1529, 59] on icon "Icon/Export" at bounding box center [1530, 60] width 40 height 40
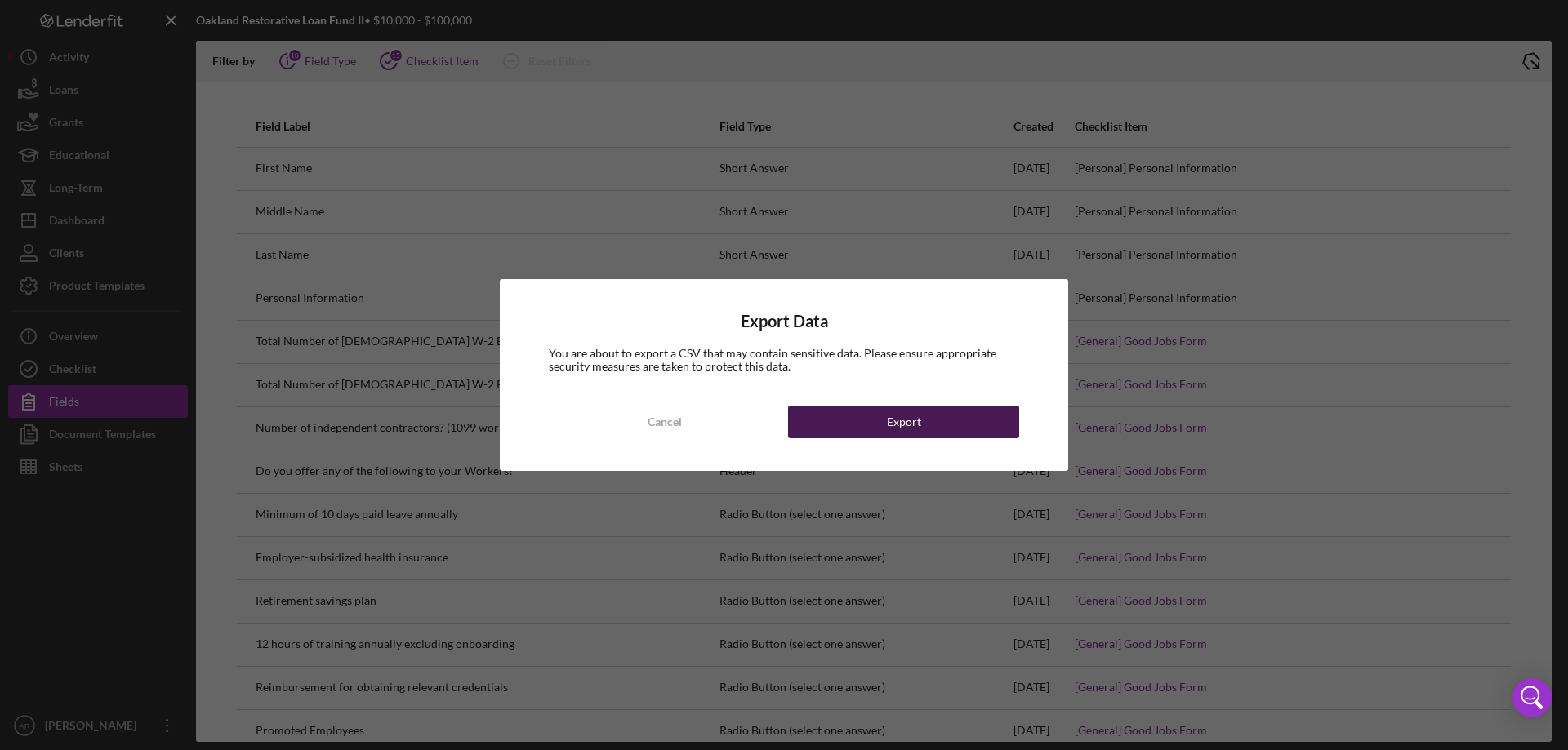
click at [917, 421] on div "Export" at bounding box center [904, 422] width 34 height 33
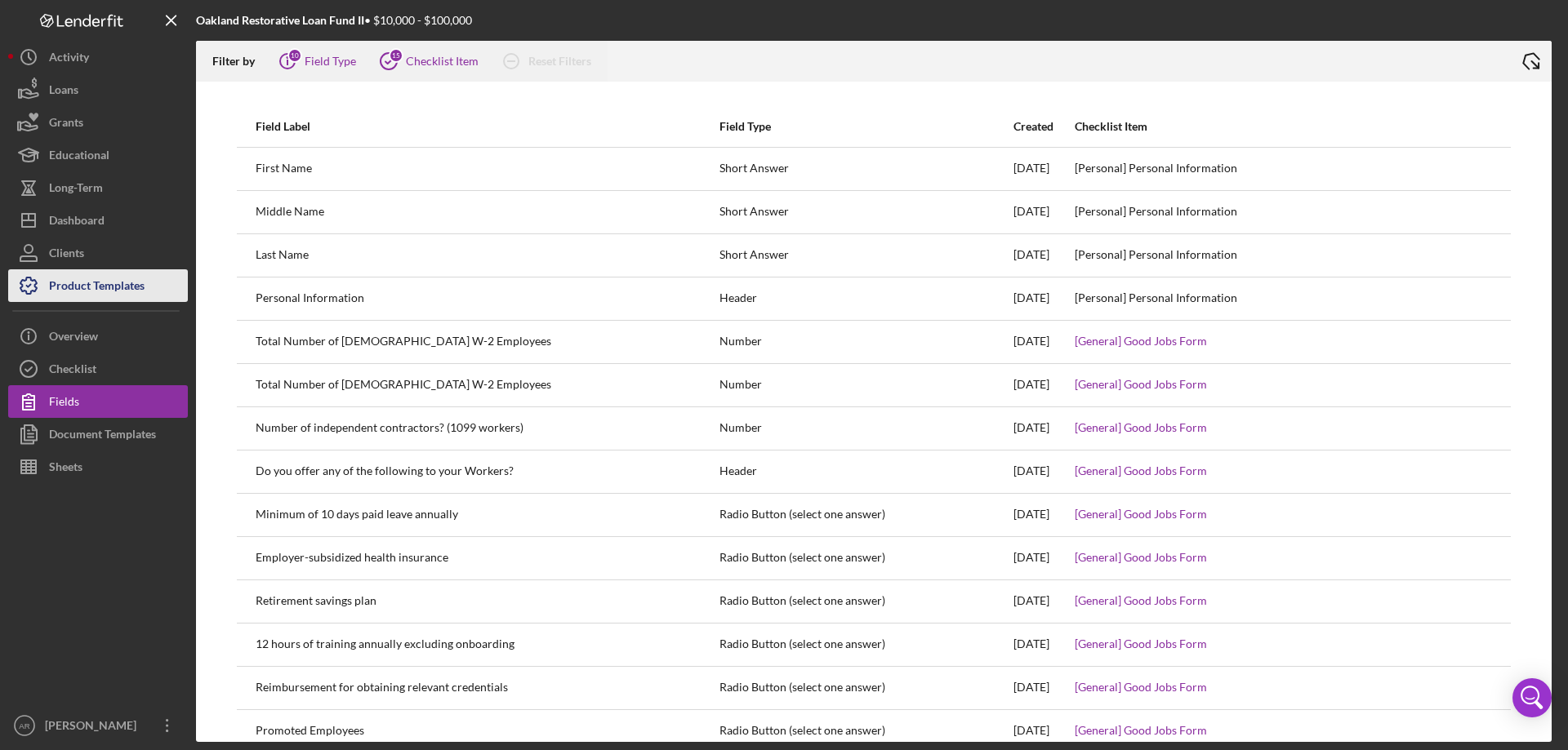
click at [78, 293] on div "Product Templates" at bounding box center [96, 288] width 96 height 37
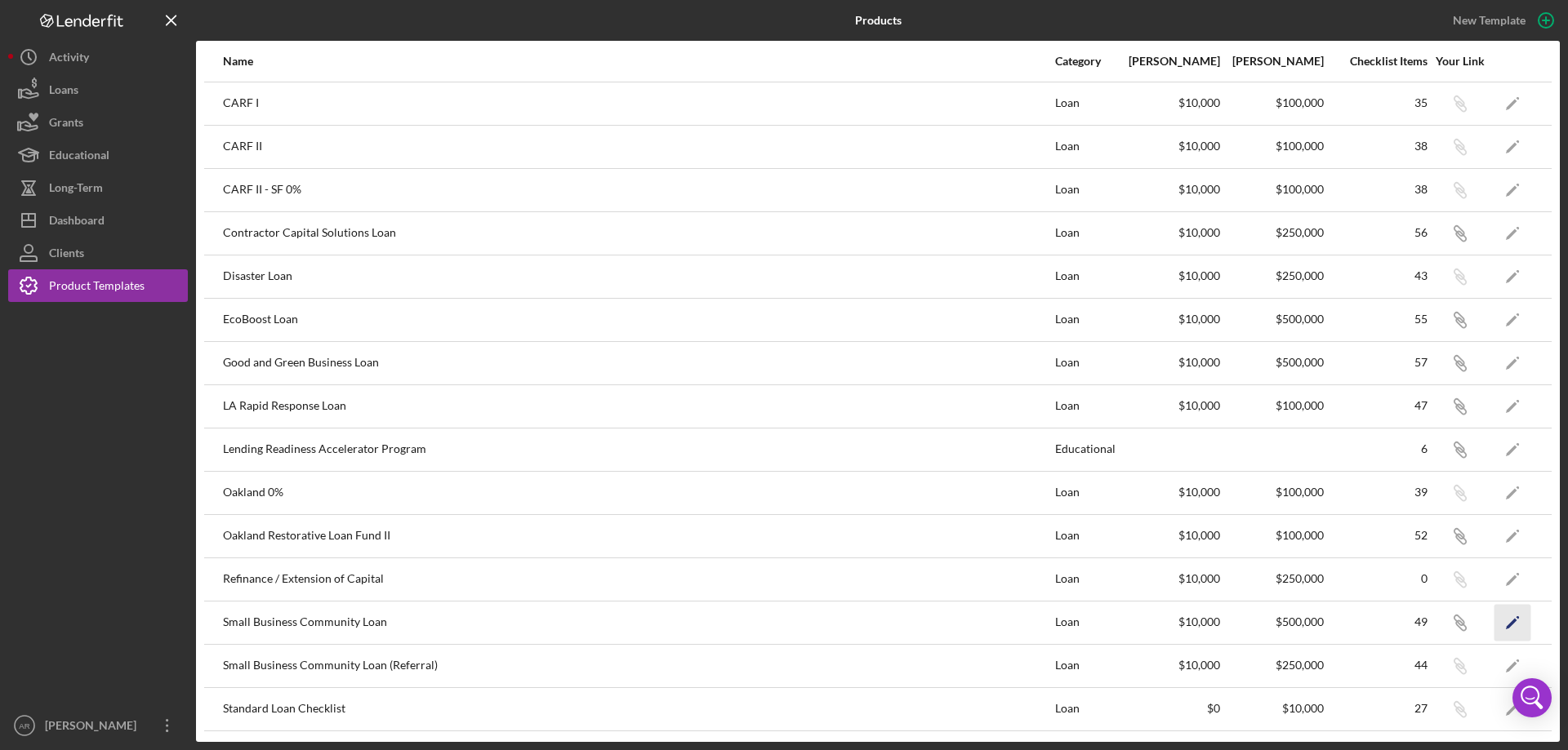
click at [1495, 620] on icon "Icon/Edit" at bounding box center [1513, 622] width 37 height 37
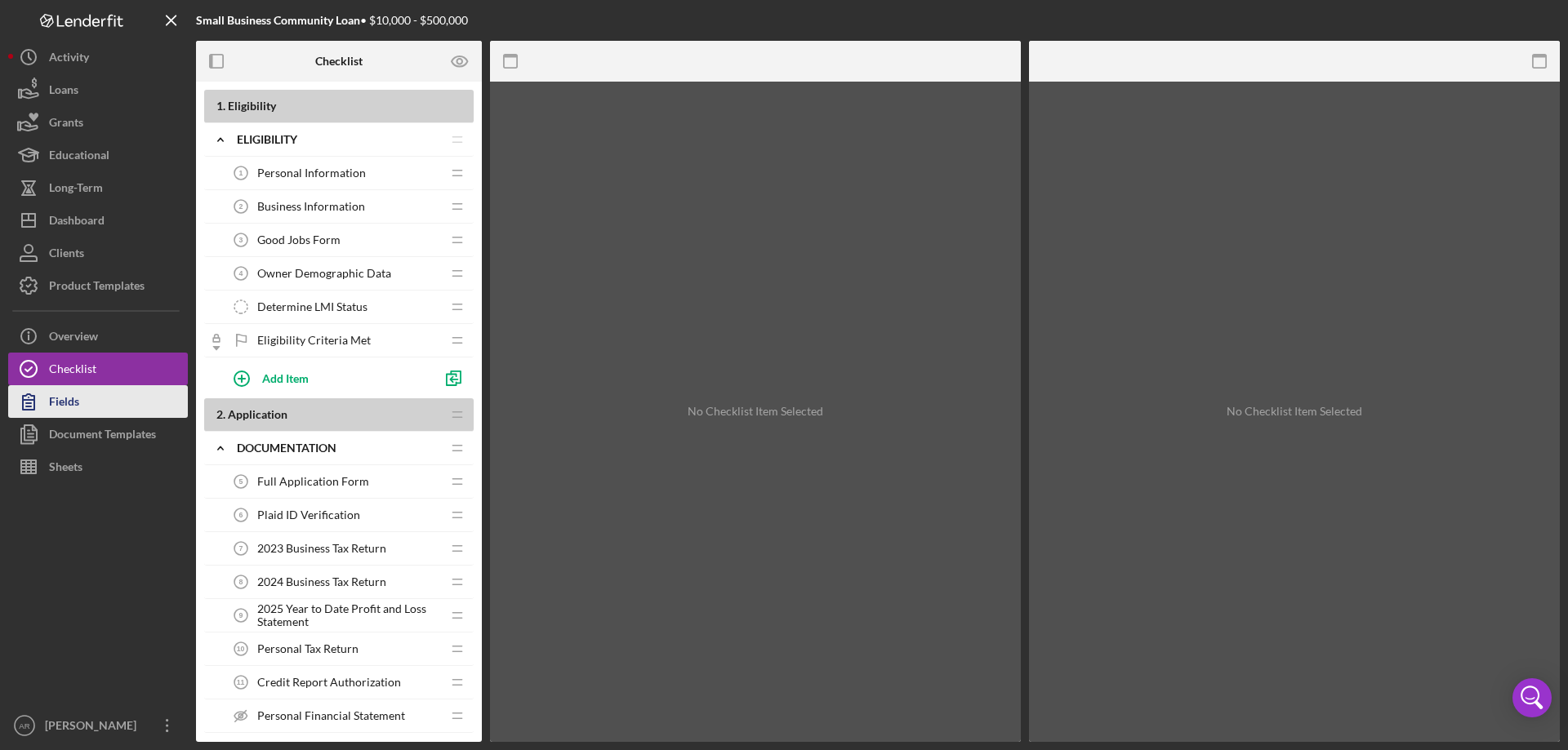
click at [100, 403] on button "Fields" at bounding box center [97, 401] width 180 height 33
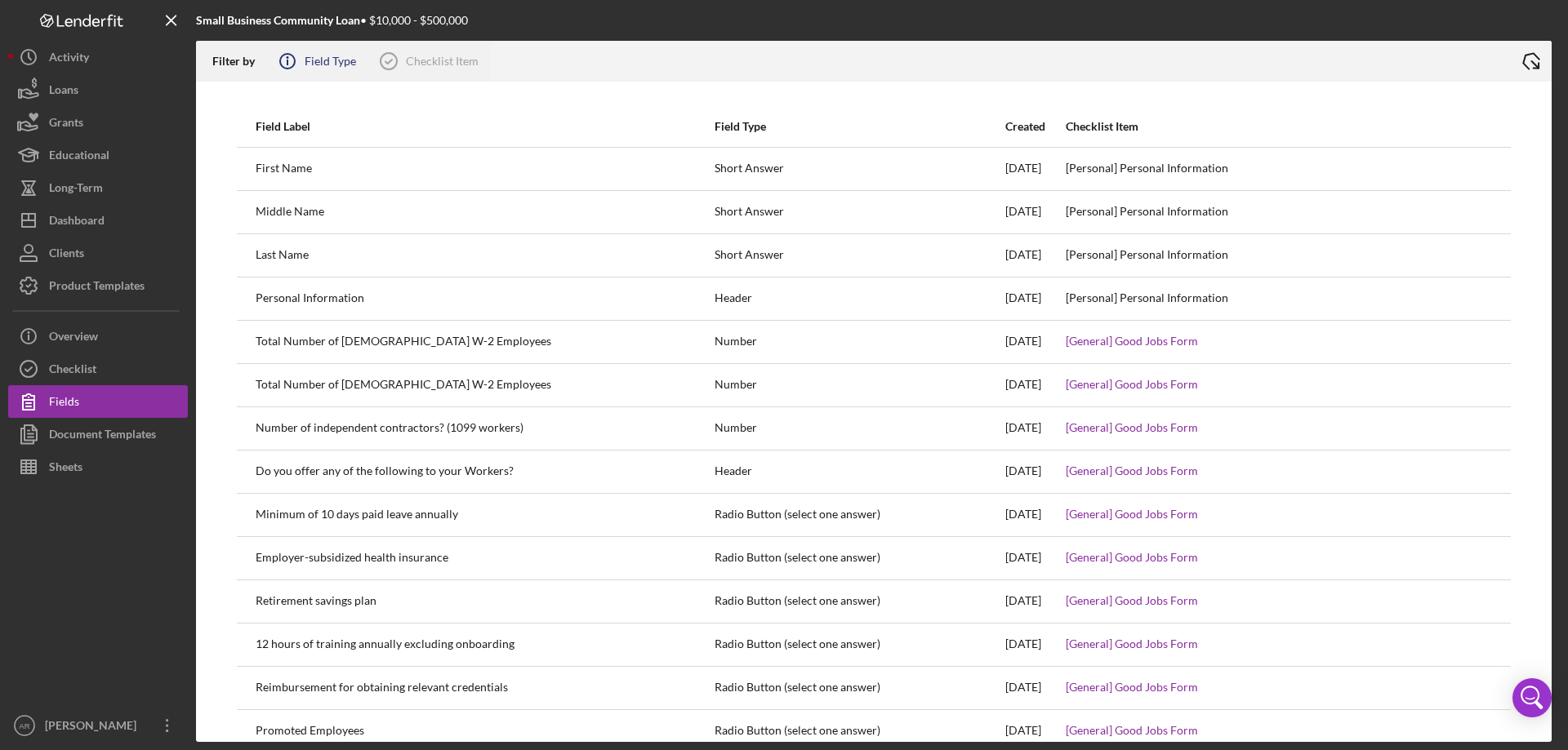
click at [300, 55] on icon "Icon/Info" at bounding box center [287, 60] width 40 height 40
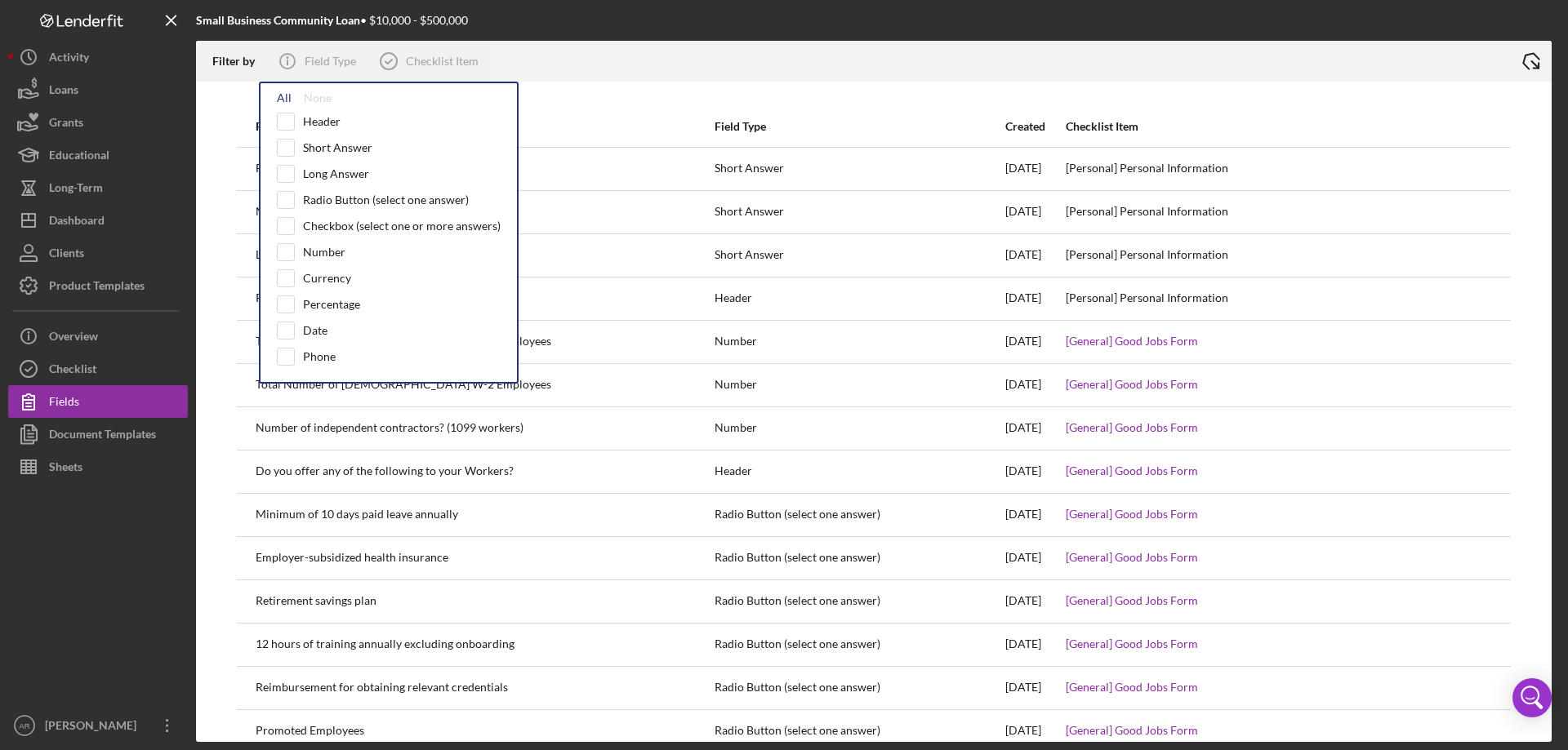
click at [282, 96] on div "All" at bounding box center [283, 97] width 15 height 13
checkbox input "true"
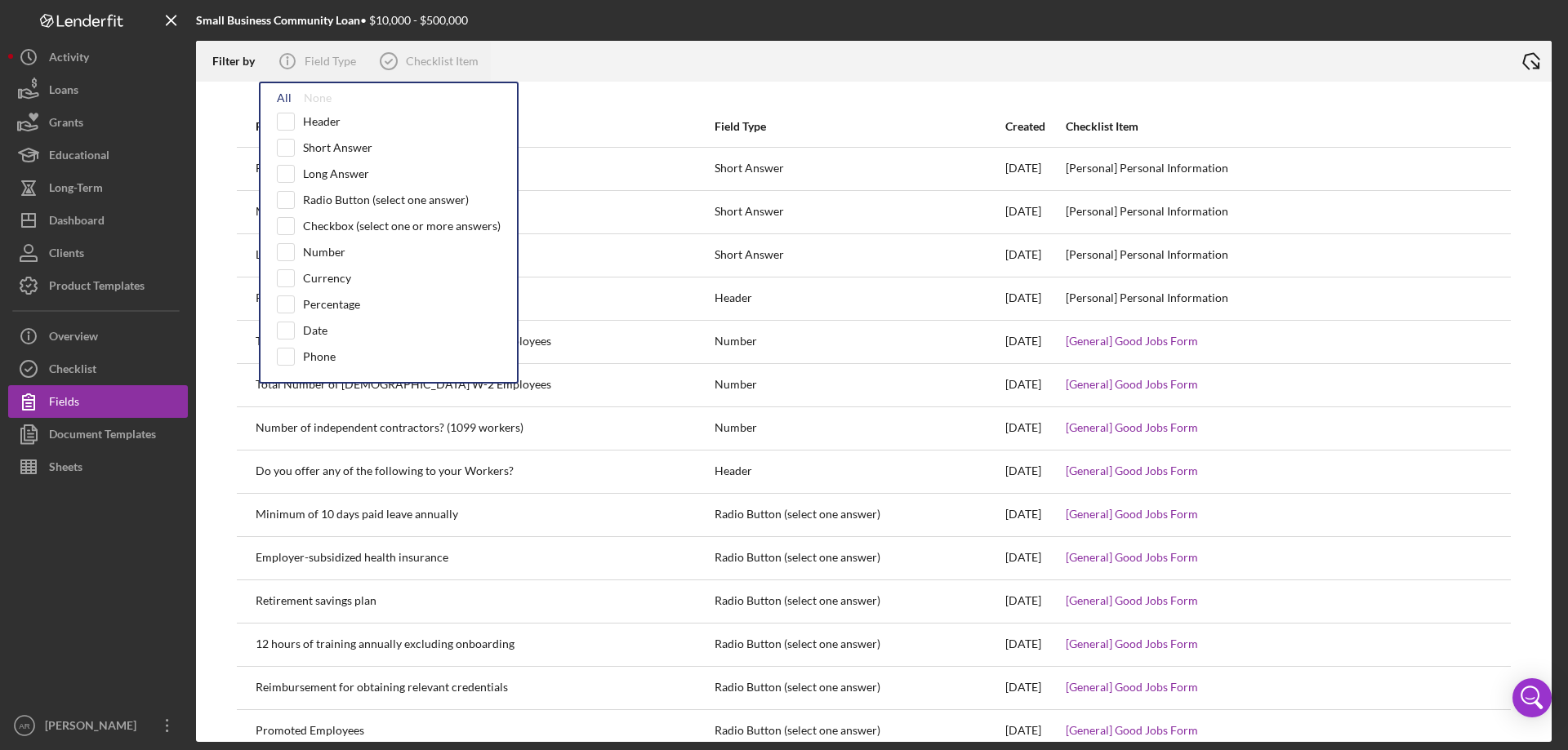
checkbox input "true"
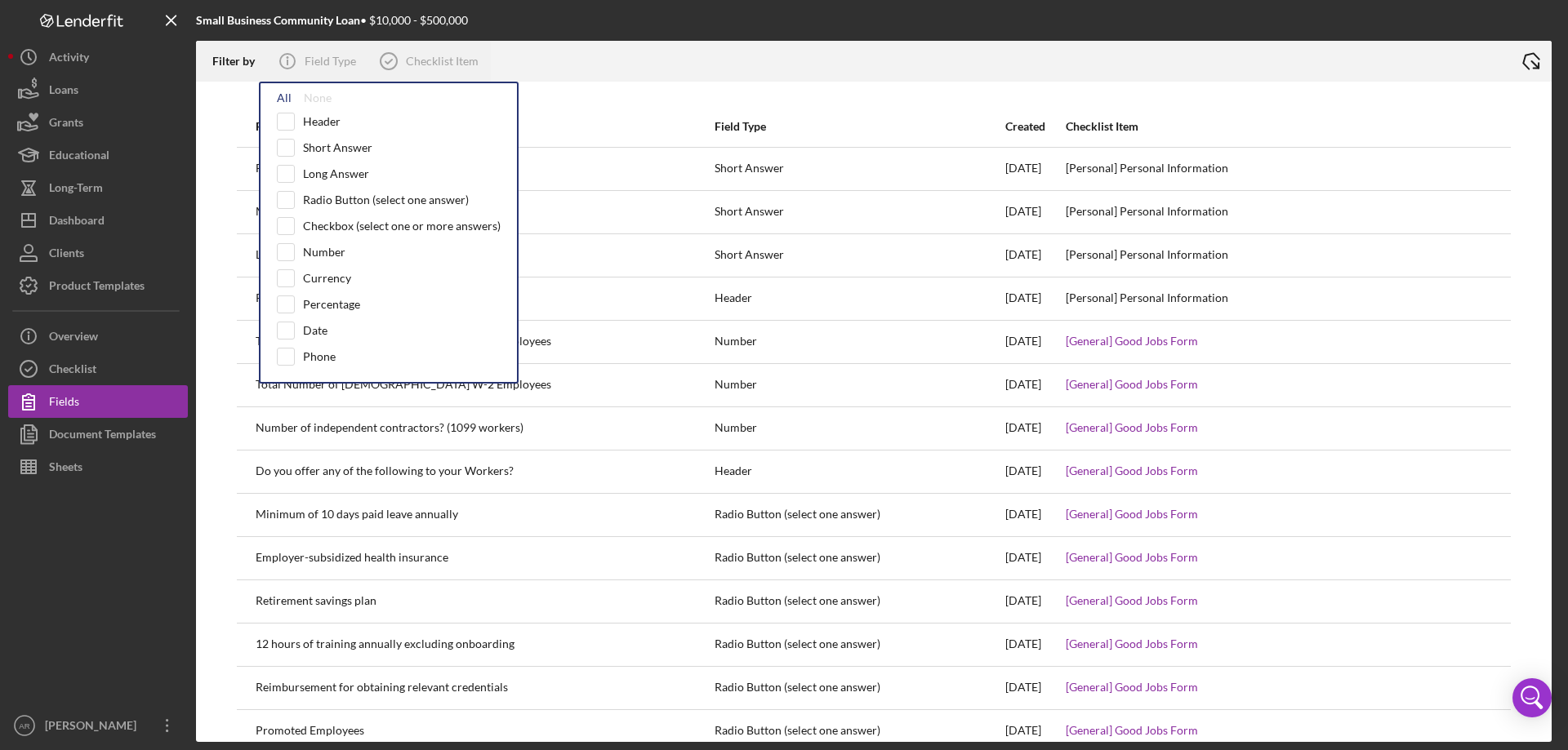
checkbox input "true"
click at [408, 66] on icon at bounding box center [388, 60] width 40 height 40
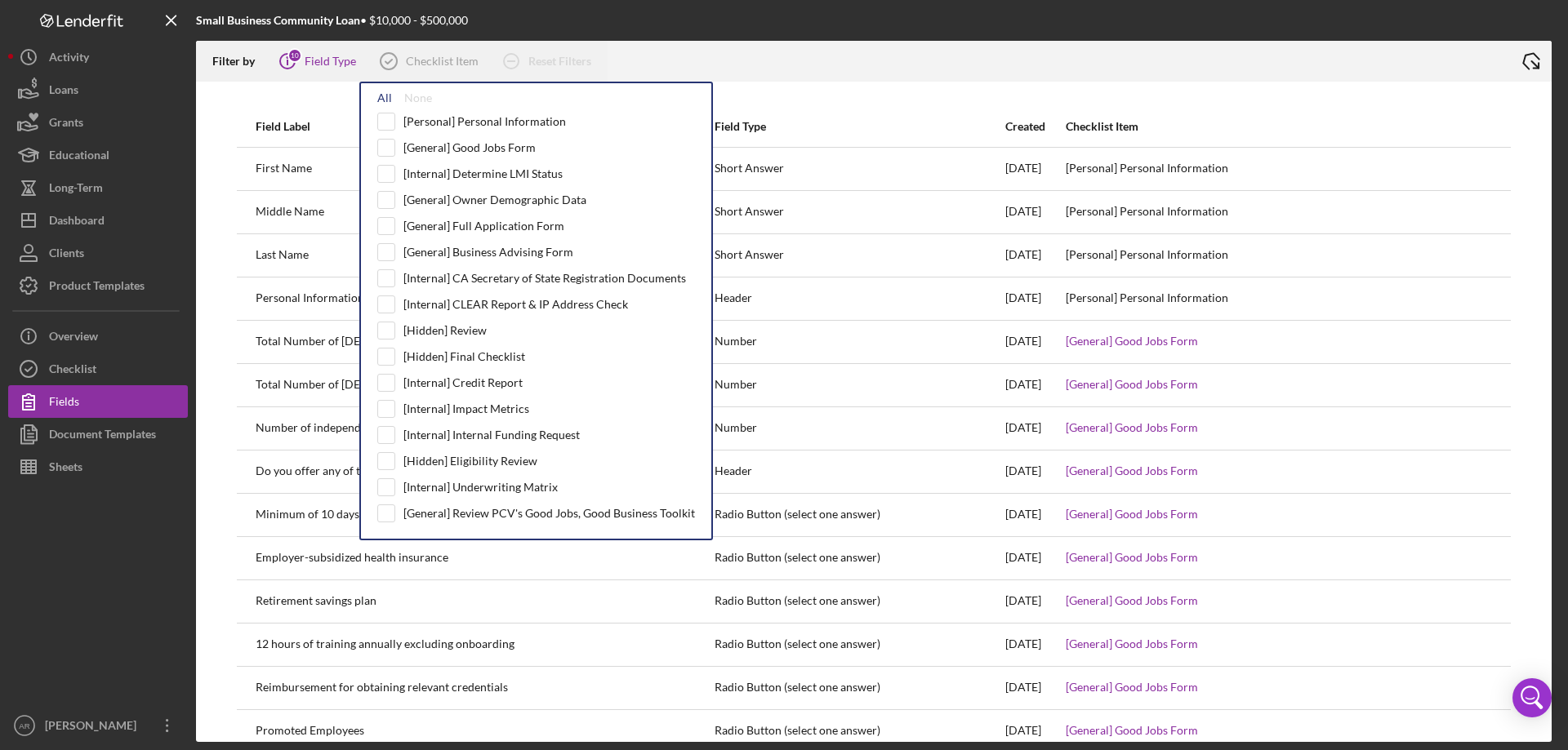
click at [383, 98] on div "All" at bounding box center [384, 97] width 15 height 13
checkbox input "true"
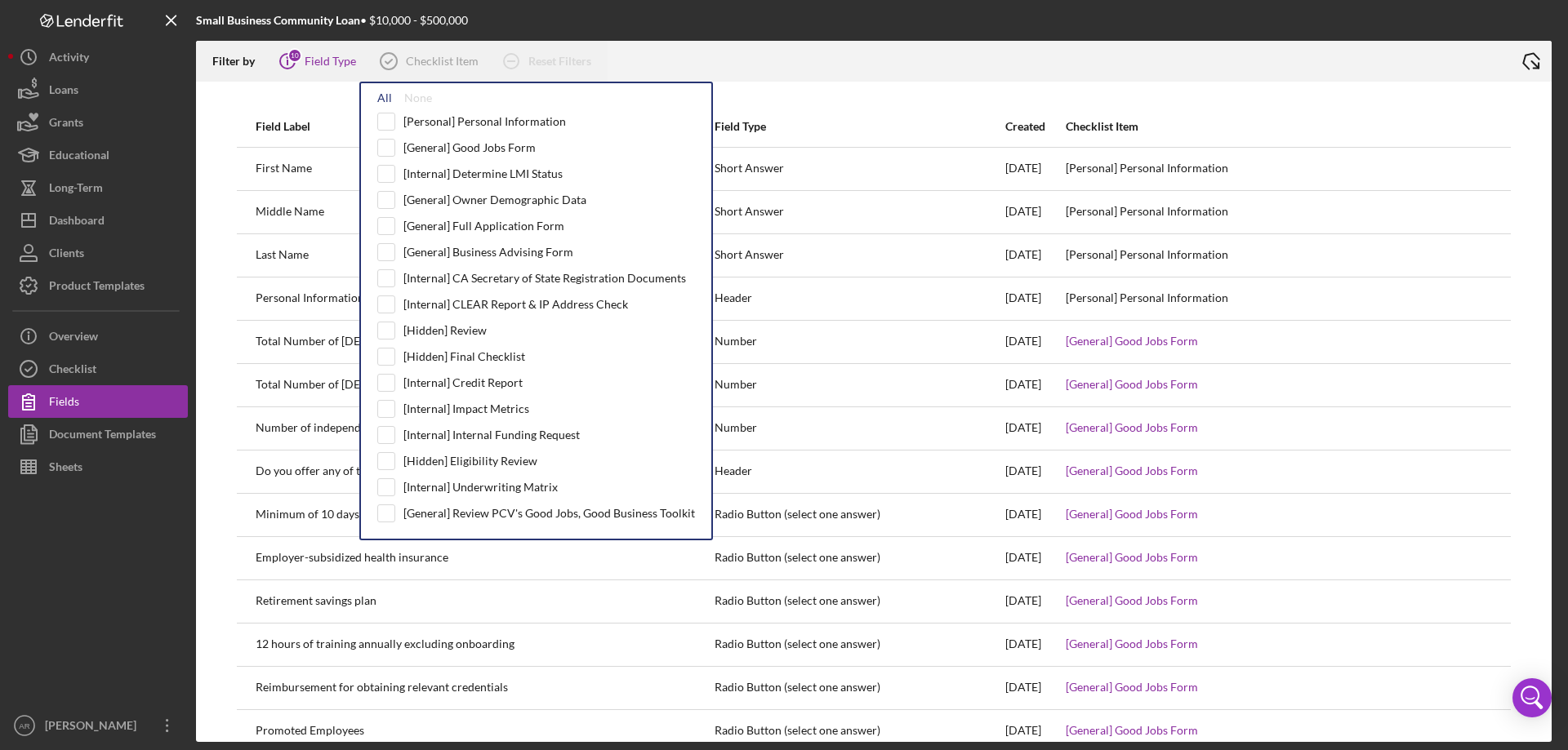
checkbox input "true"
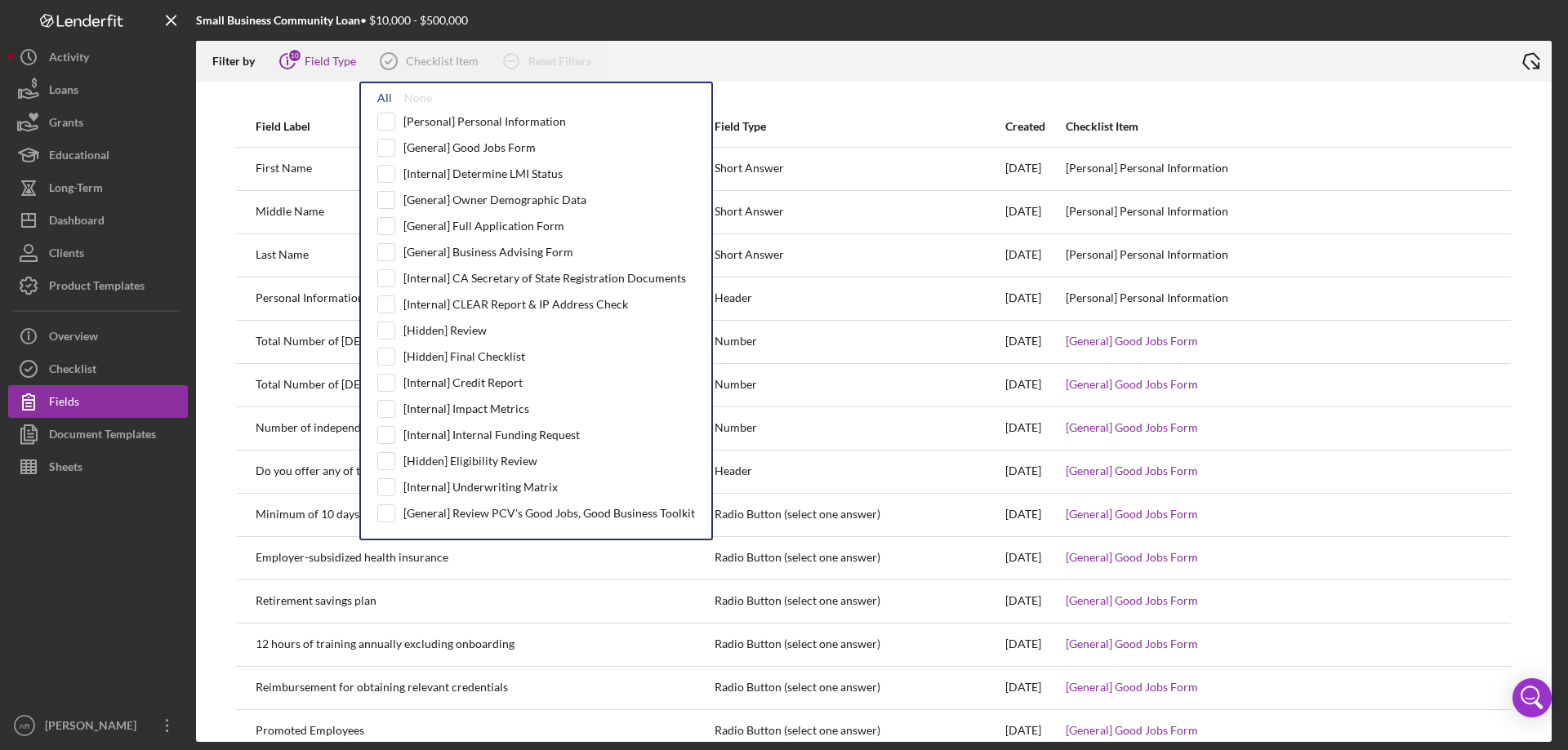
checkbox input "true"
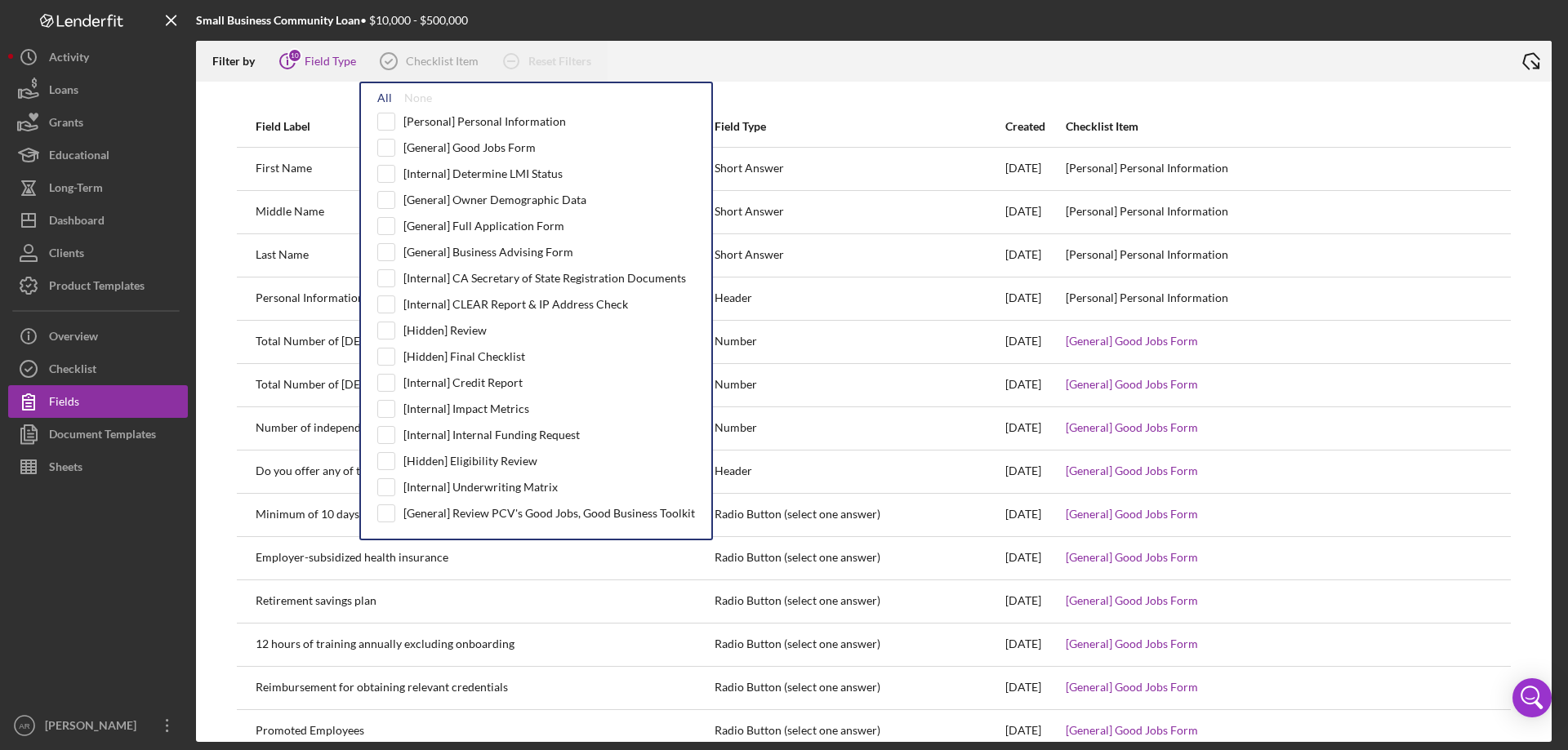
checkbox input "true"
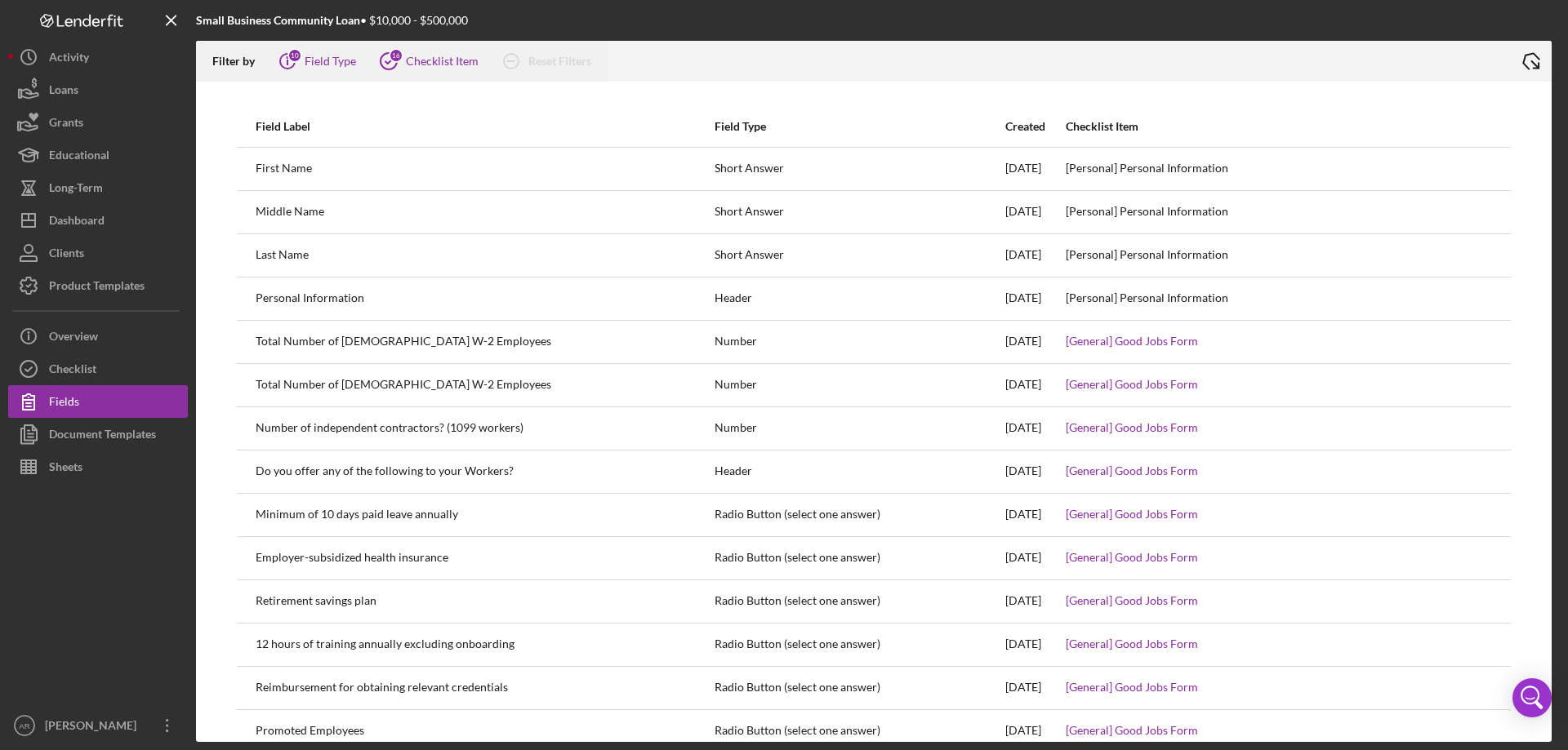
click at [1515, 57] on icon "Icon/Export" at bounding box center [1530, 60] width 40 height 40
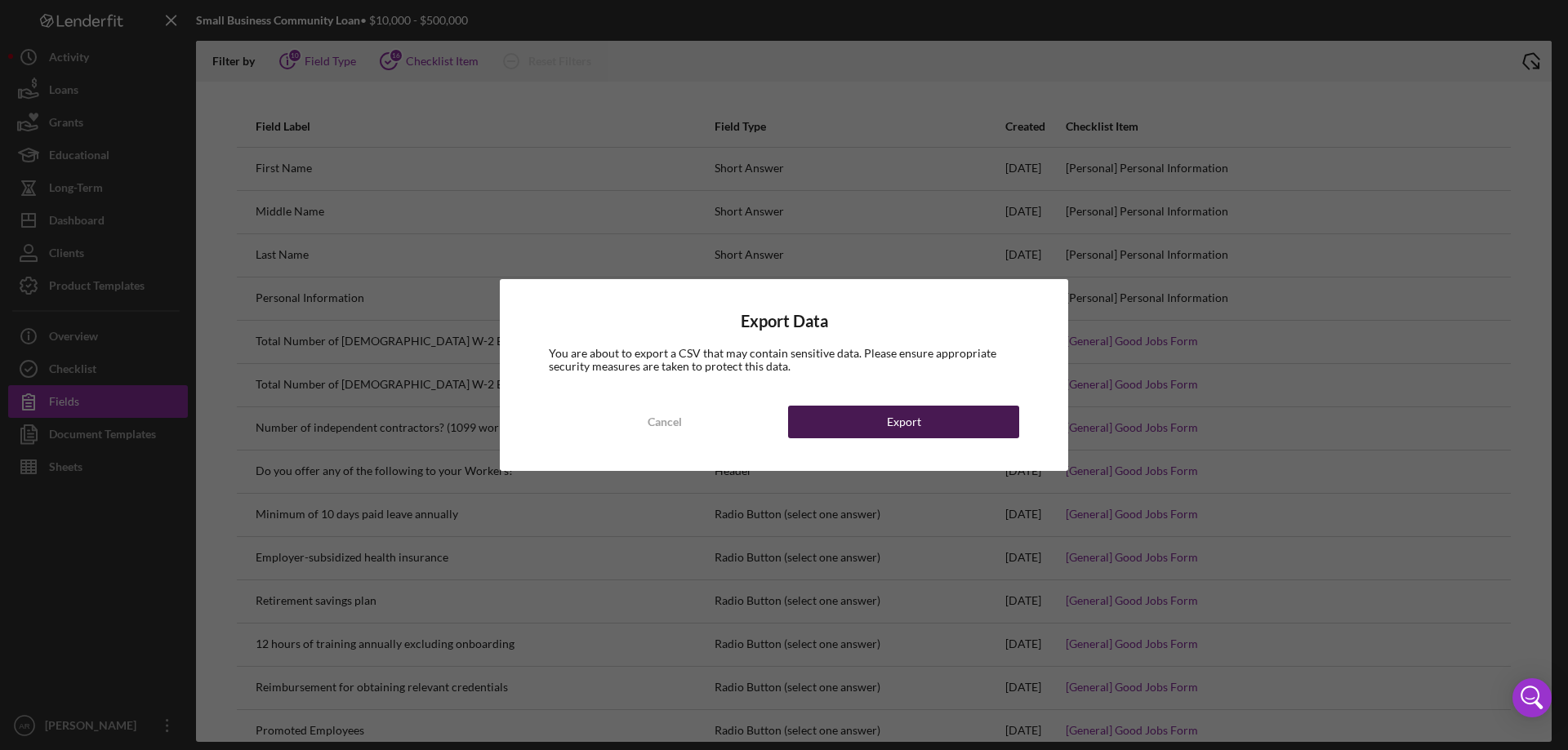
click at [950, 421] on button "Export" at bounding box center [904, 422] width 231 height 33
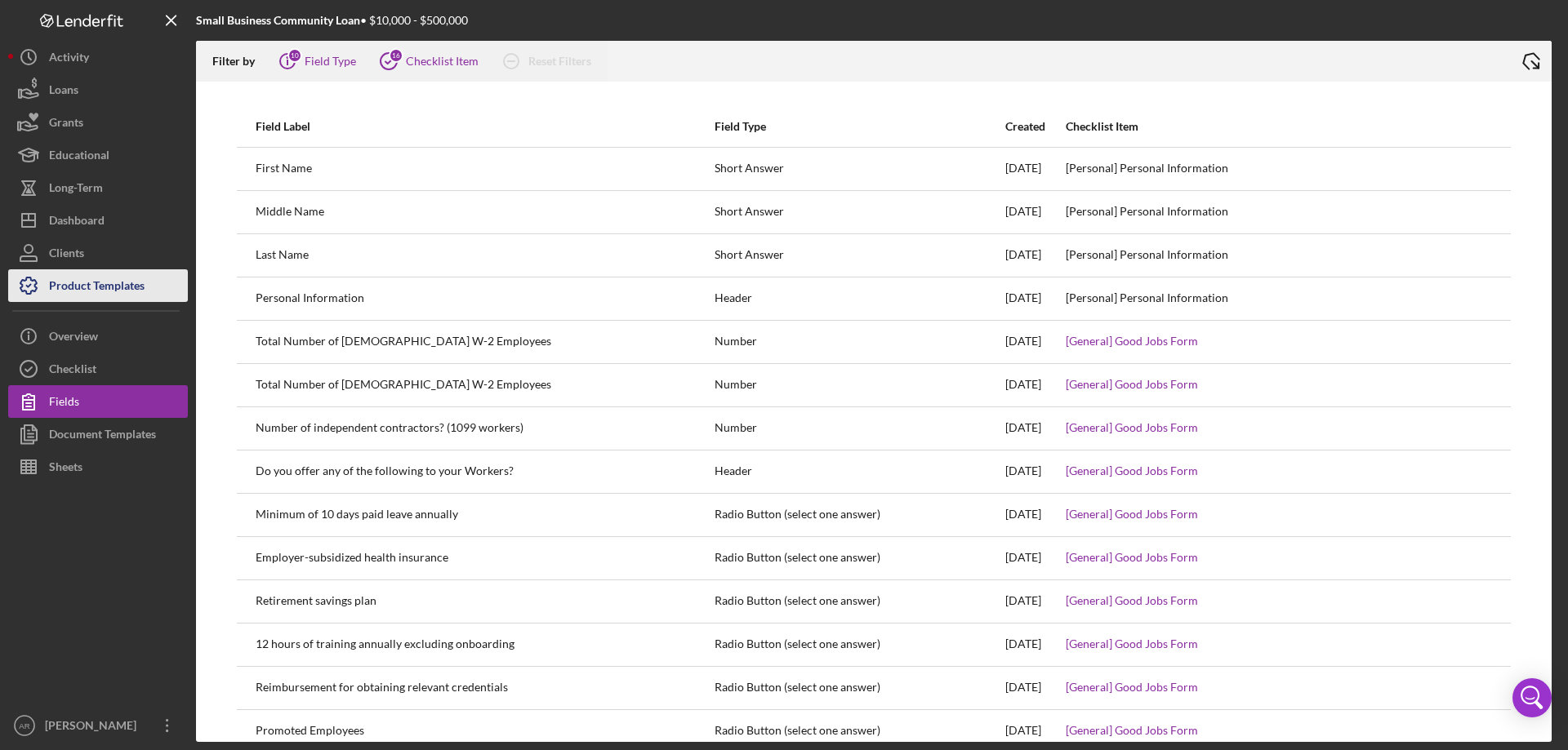
click at [105, 289] on div "Product Templates" at bounding box center [96, 288] width 96 height 37
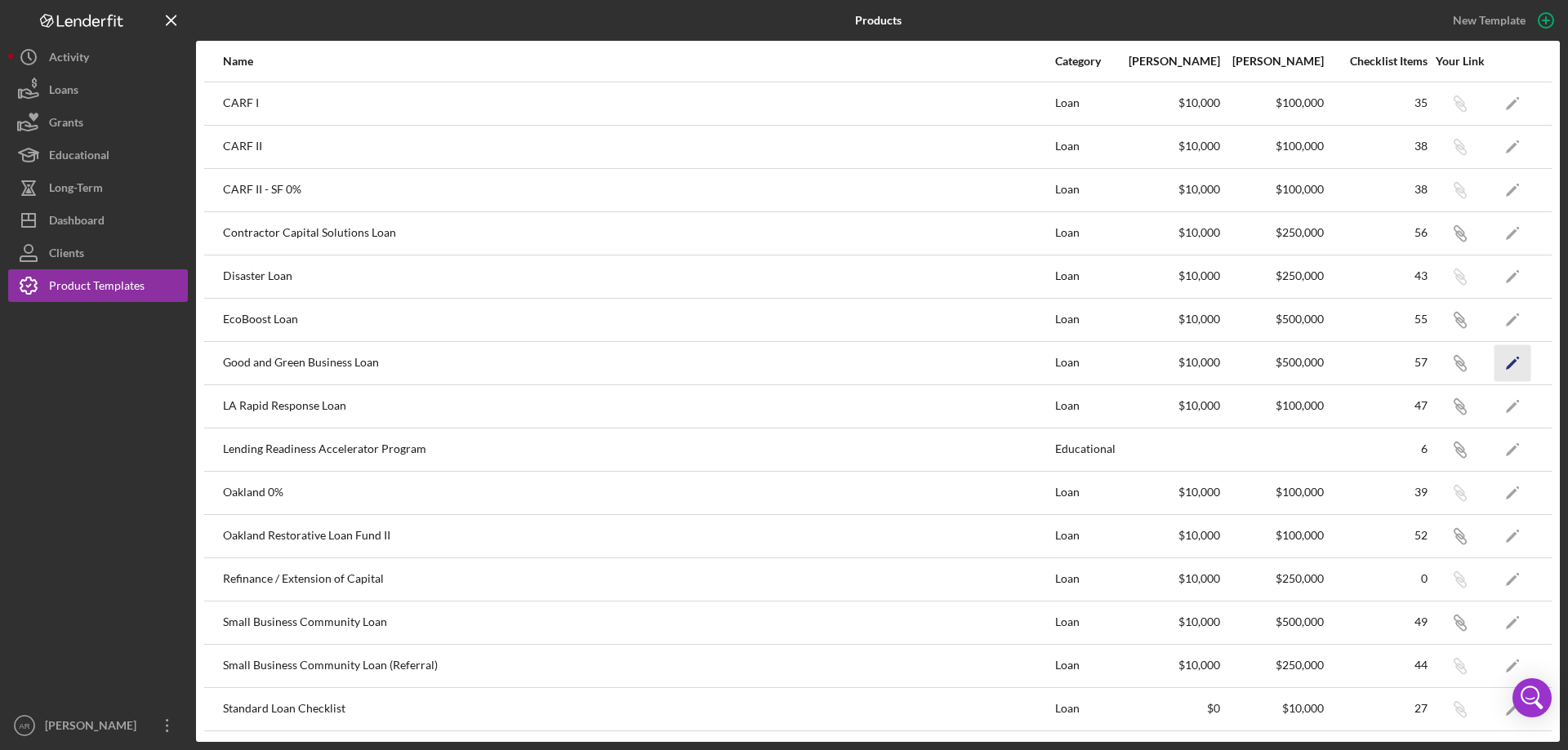
click at [1506, 360] on polygon "button" at bounding box center [1511, 363] width 11 height 11
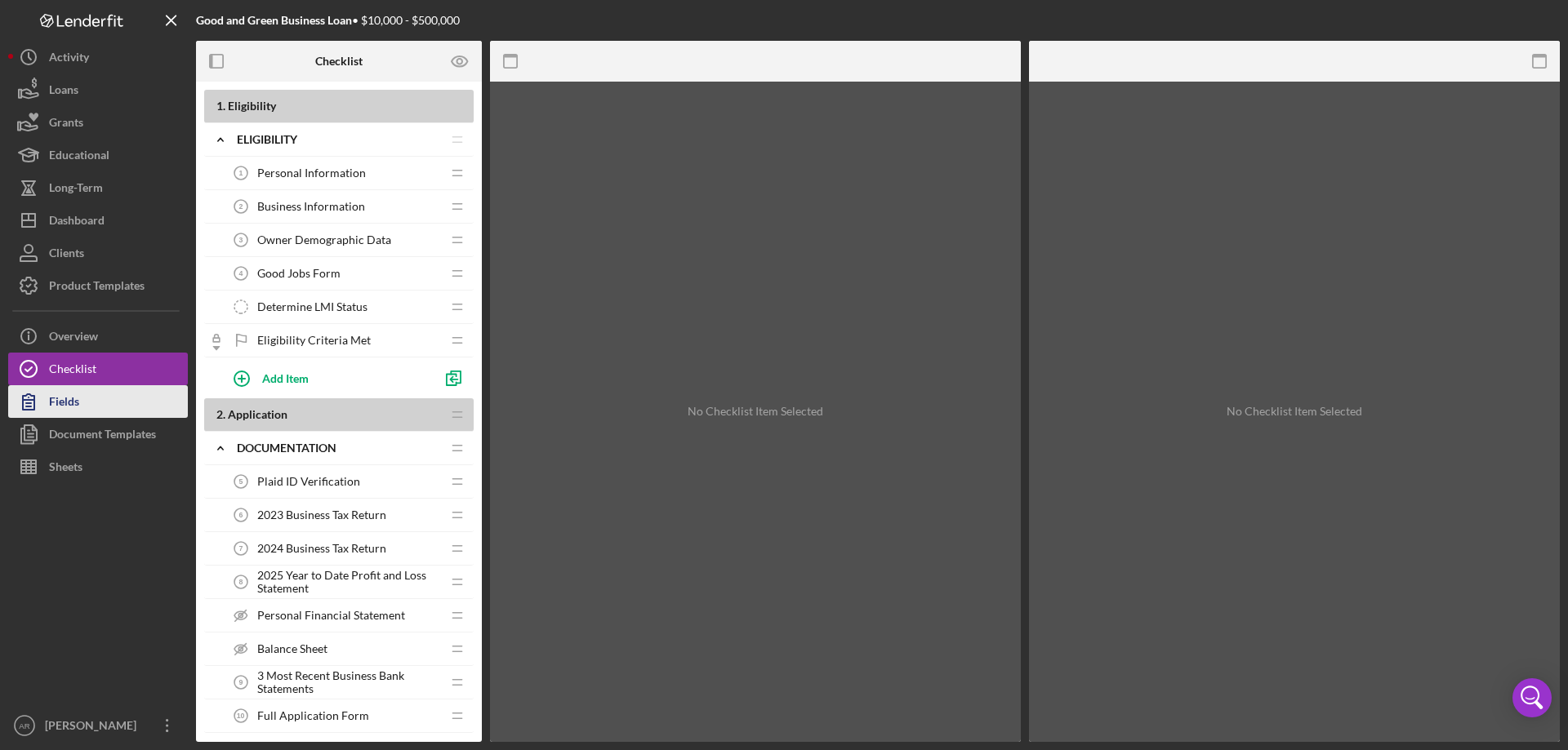
click at [68, 409] on div "Fields" at bounding box center [64, 403] width 30 height 37
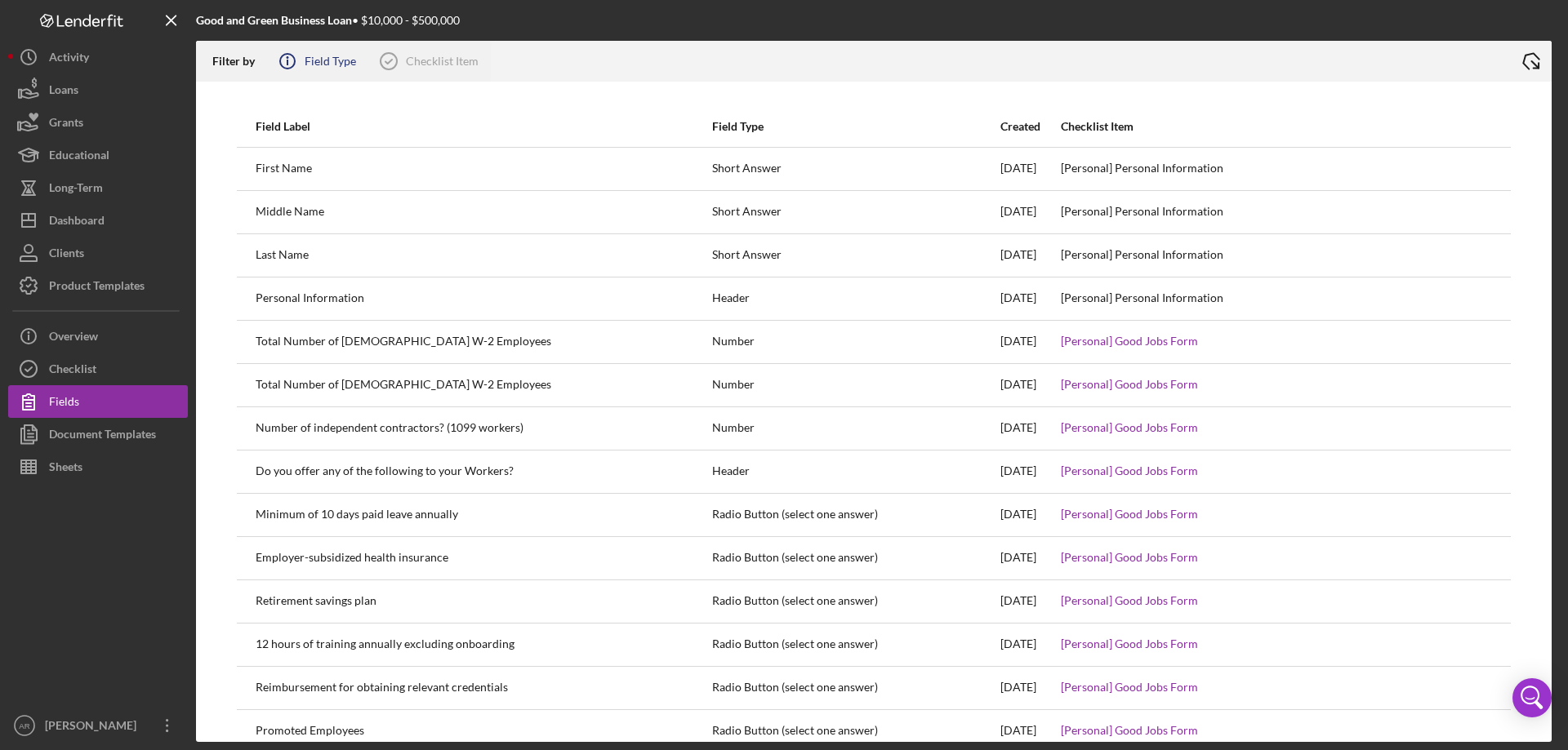
click at [304, 59] on icon "Icon/Info" at bounding box center [287, 60] width 40 height 40
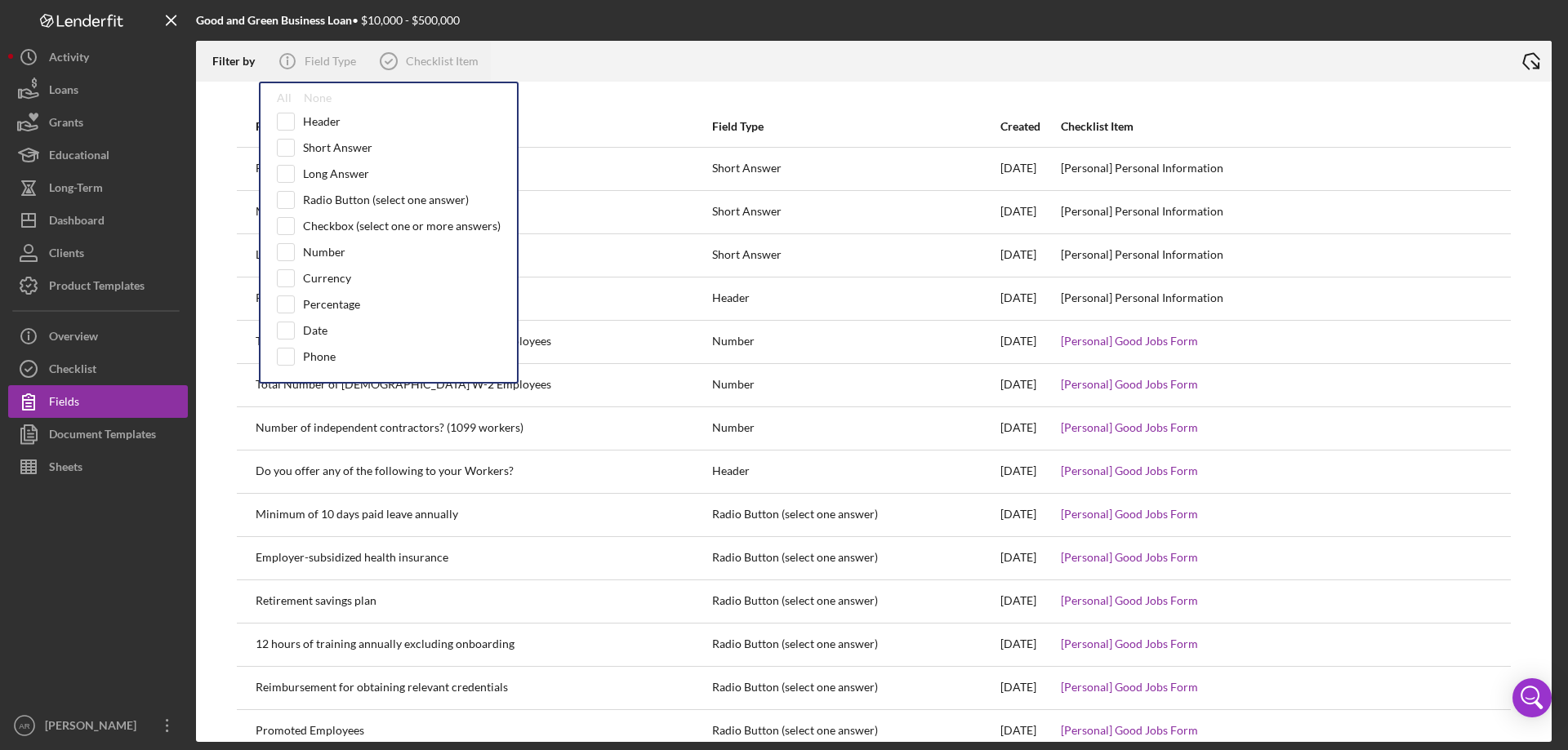
click at [287, 87] on div "All None Header Short Answer Long Answer Radio Button (select one answer) Check…" at bounding box center [388, 232] width 259 height 302
click at [285, 96] on div "All" at bounding box center [283, 97] width 15 height 13
checkbox input "true"
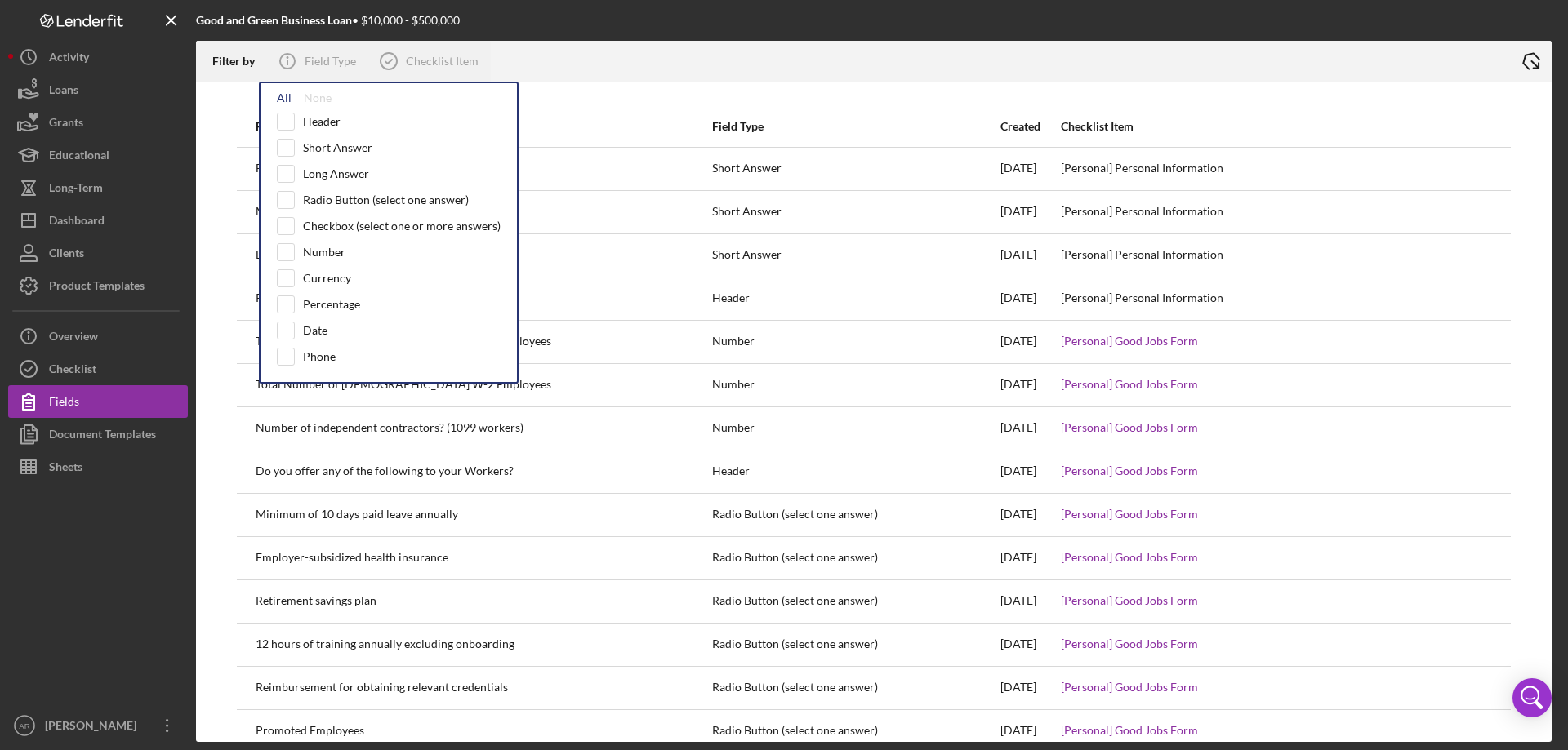
checkbox input "true"
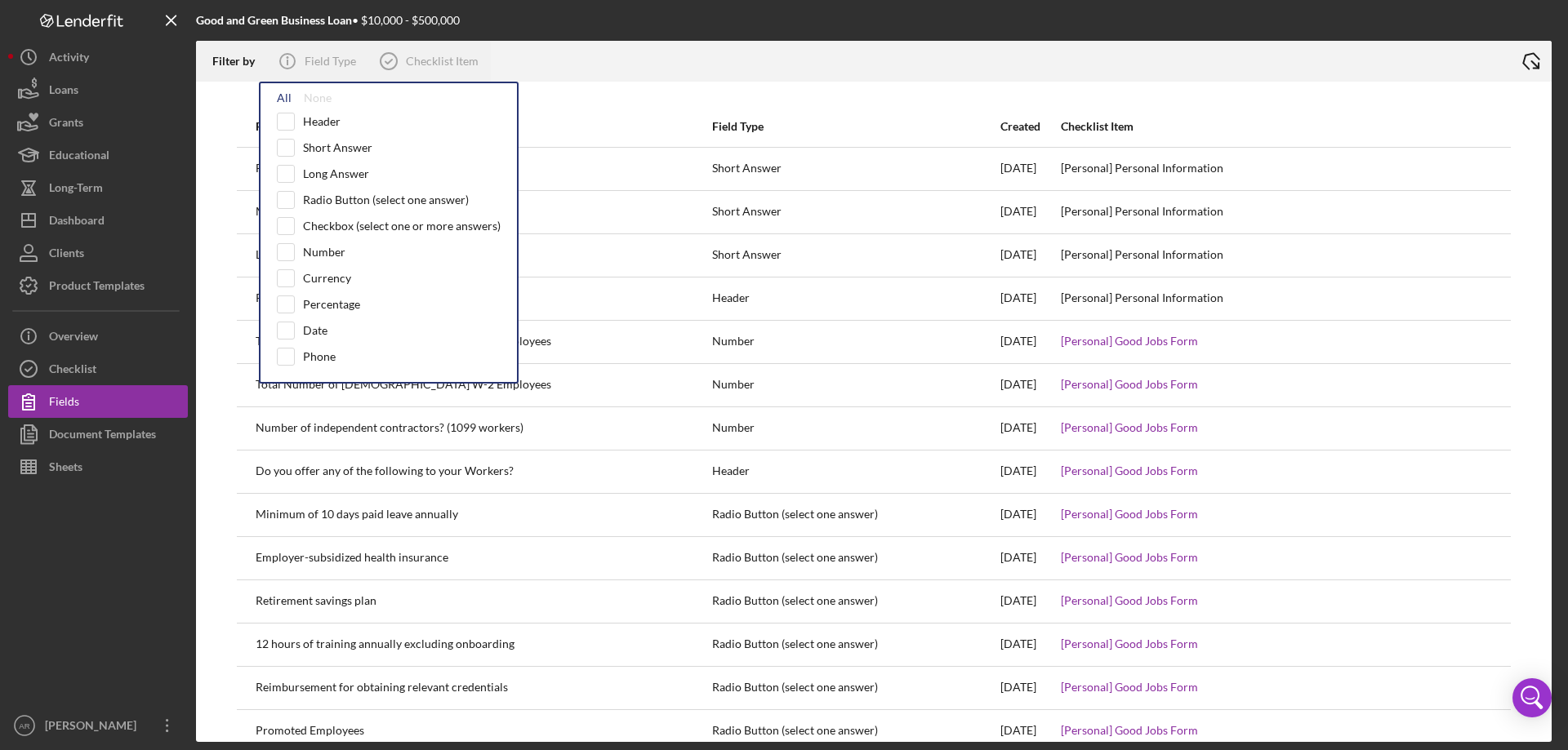
checkbox input "true"
click at [406, 61] on icon at bounding box center [388, 60] width 40 height 40
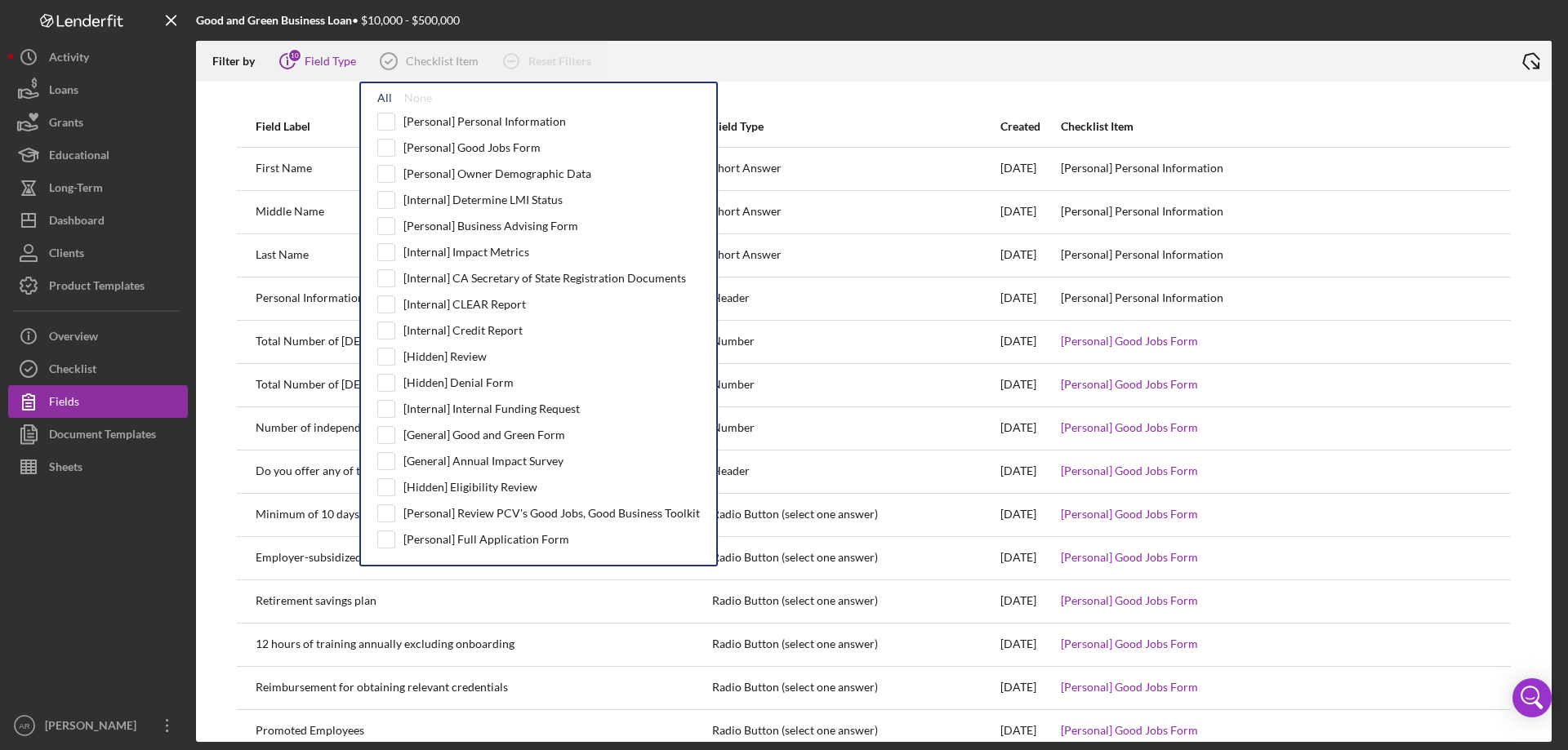
click at [383, 93] on div "All" at bounding box center [384, 97] width 15 height 13
checkbox input "true"
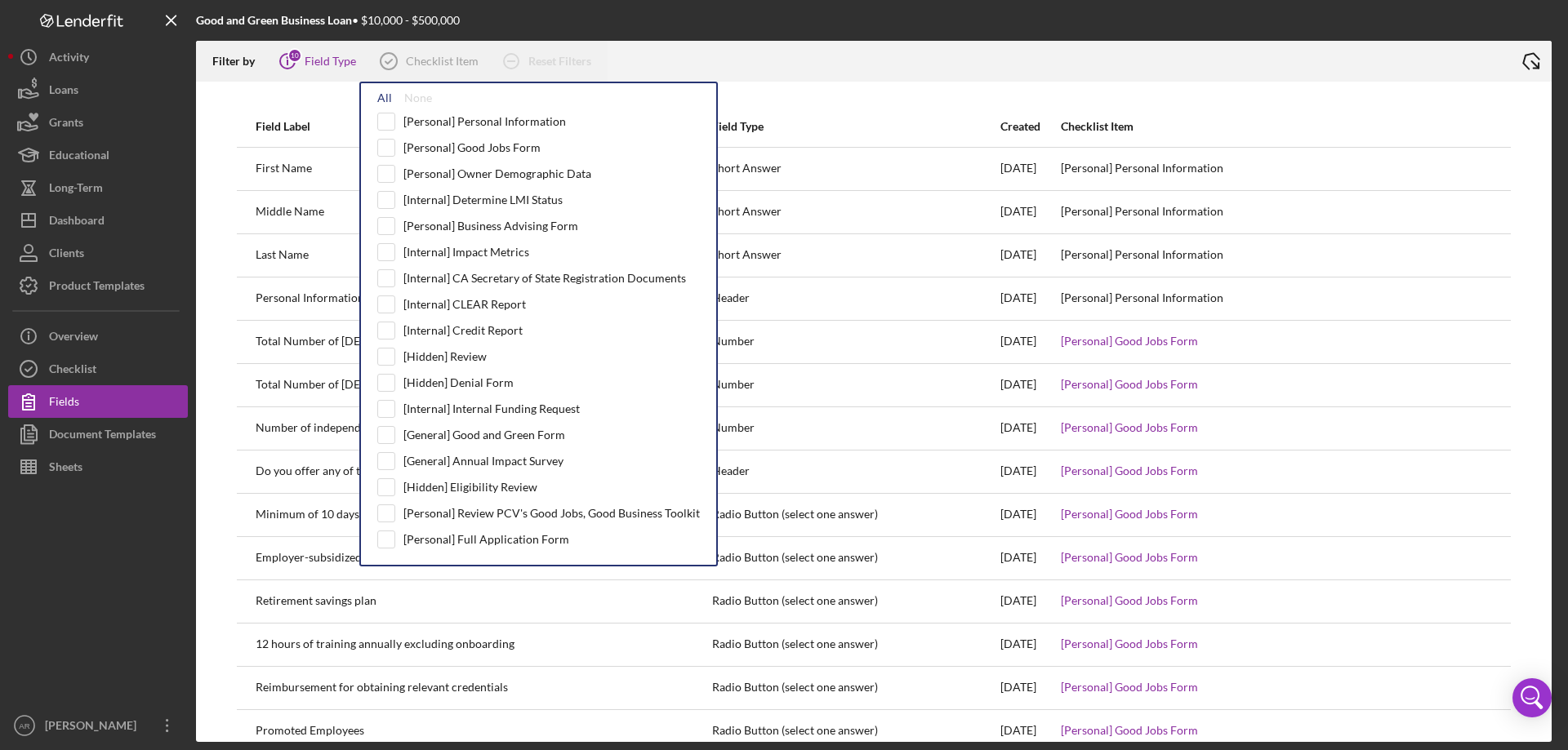
checkbox input "true"
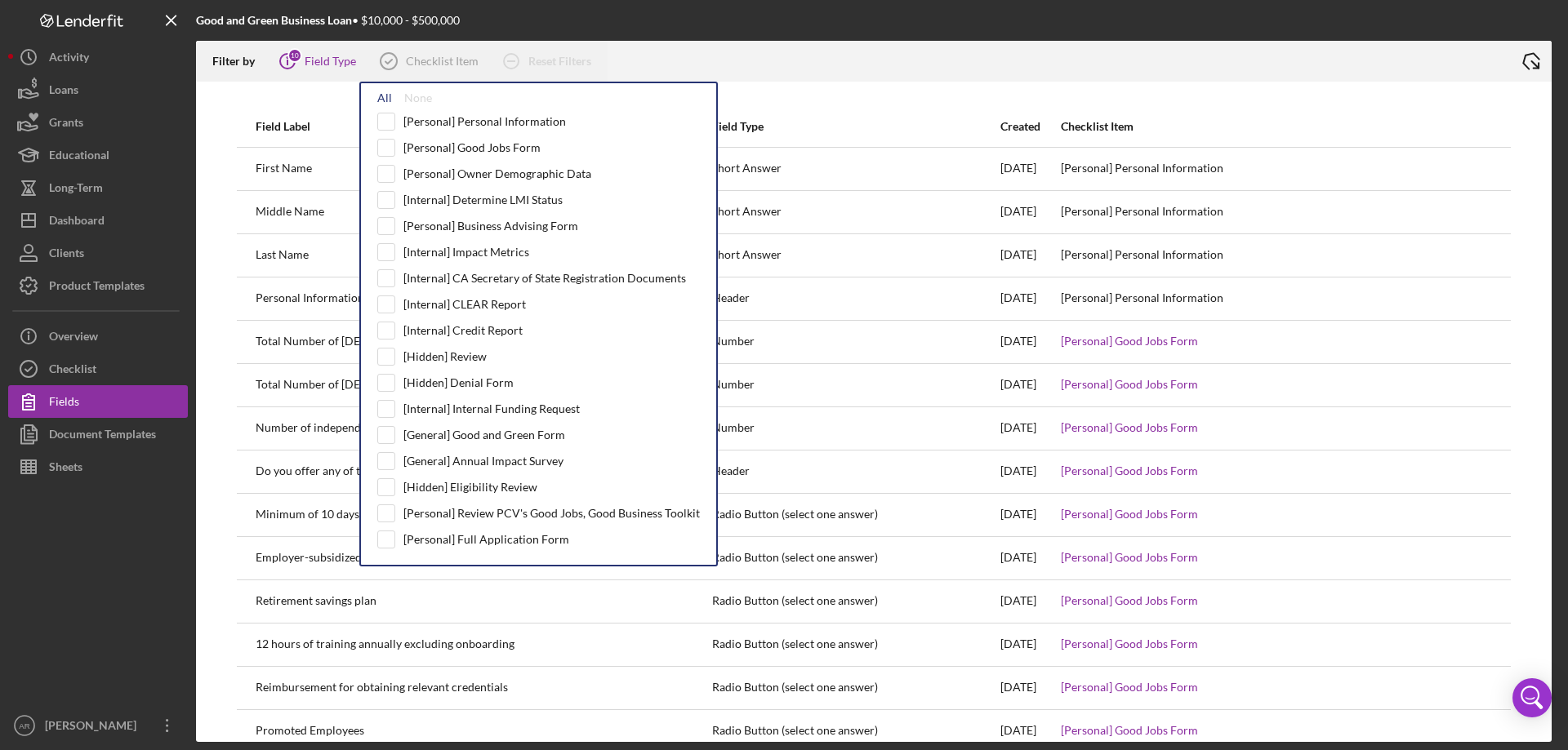
checkbox input "true"
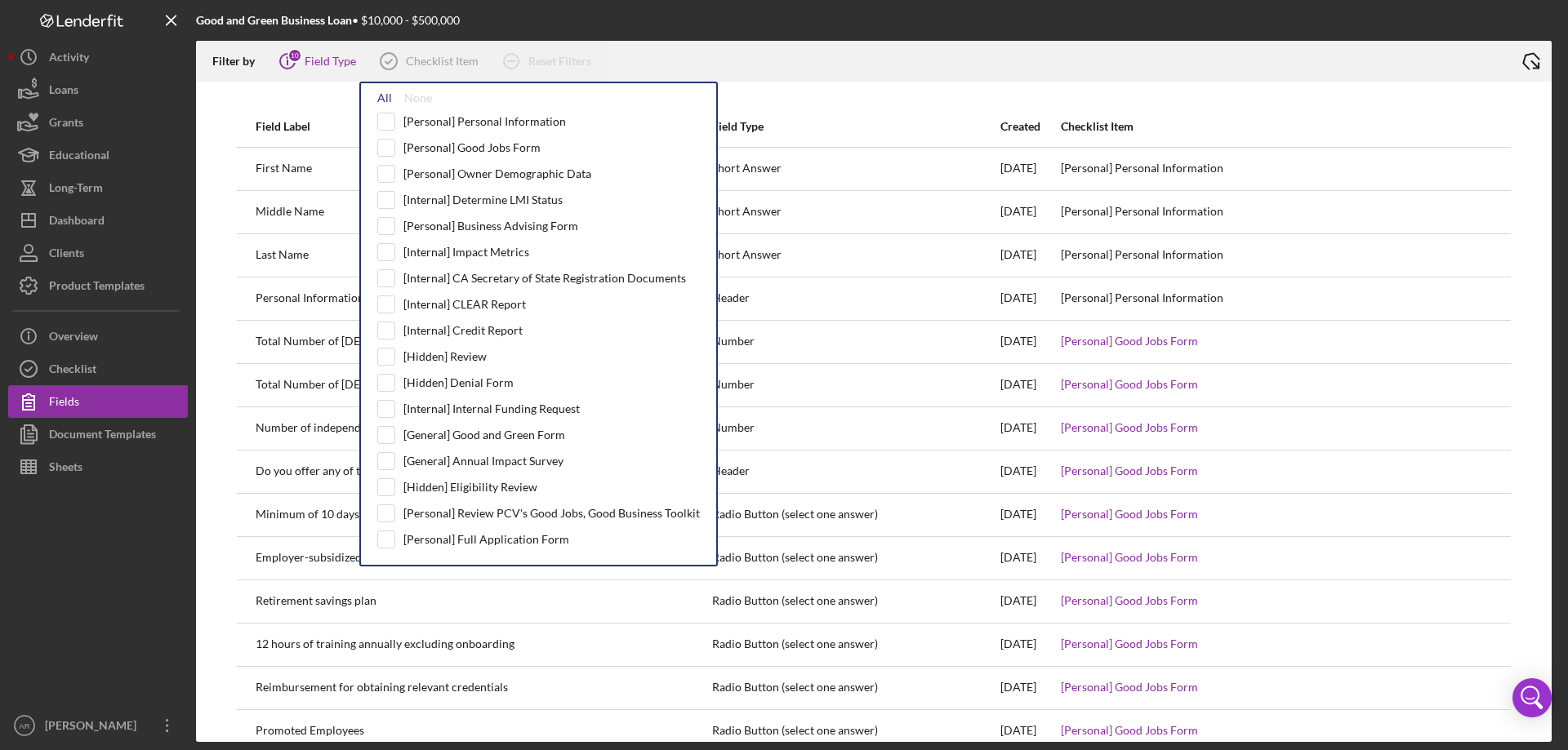
checkbox input "true"
click at [1517, 64] on icon "Icon/Export" at bounding box center [1530, 60] width 40 height 40
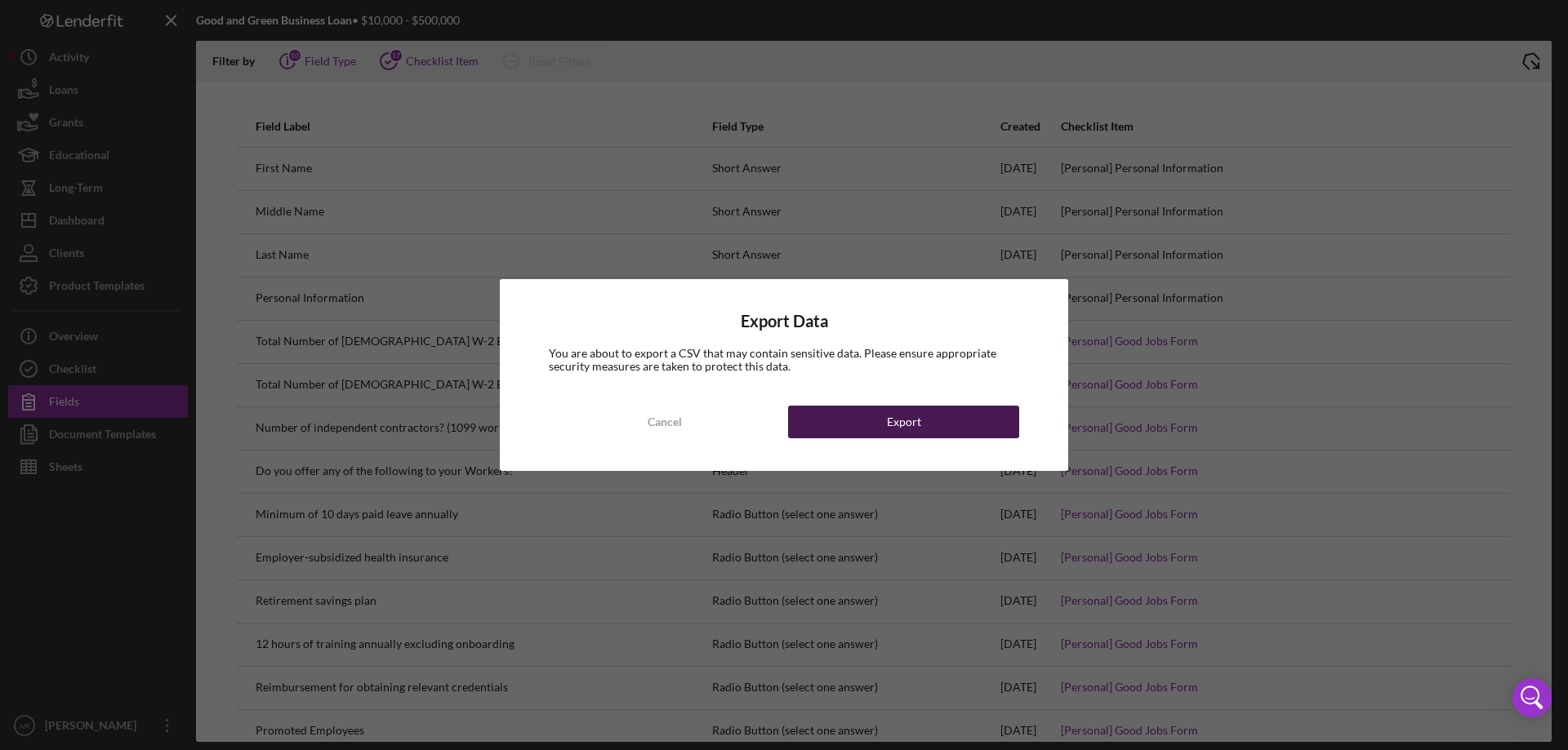
click at [987, 410] on button "Export" at bounding box center [904, 422] width 231 height 33
